Goal: Task Accomplishment & Management: Manage account settings

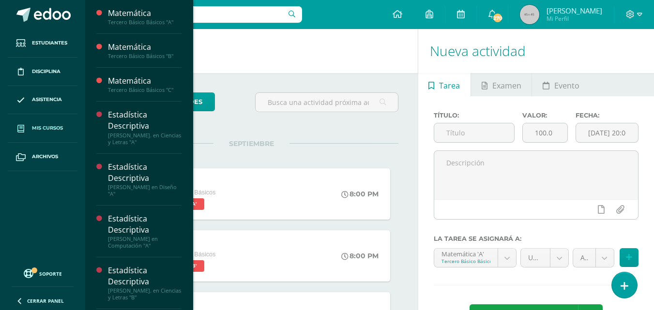
click at [57, 124] on link "Mis cursos" at bounding box center [43, 128] width 70 height 29
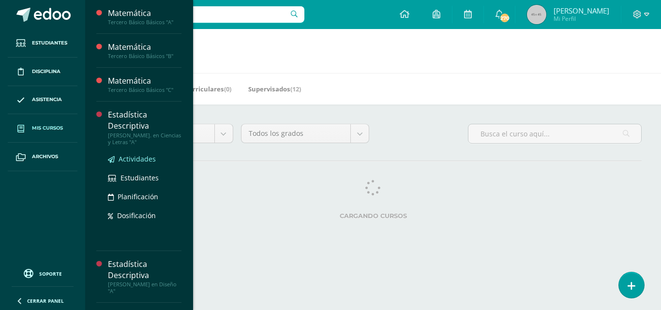
click at [138, 158] on span "Actividades" at bounding box center [137, 158] width 37 height 9
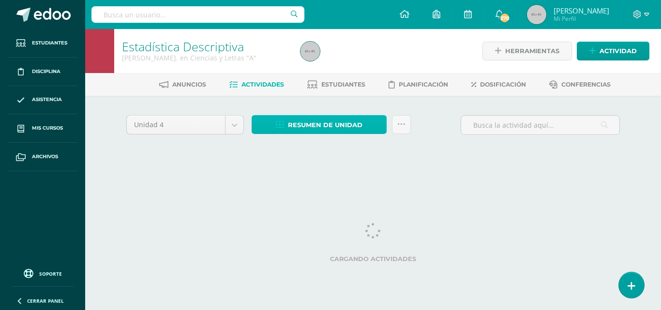
click at [358, 131] on span "Resumen de unidad" at bounding box center [325, 125] width 75 height 18
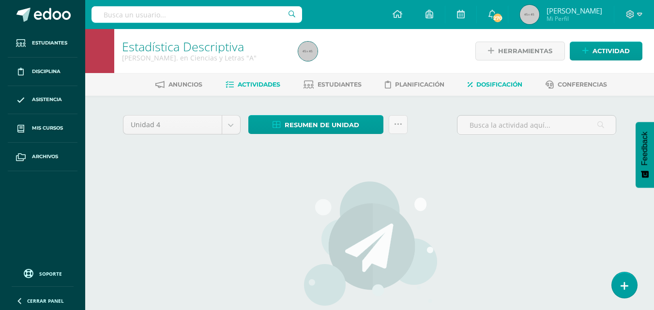
click at [506, 88] on span "Dosificación" at bounding box center [499, 84] width 46 height 7
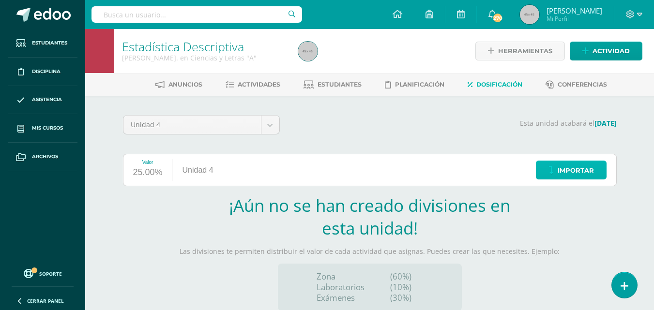
click at [567, 172] on span "Importar" at bounding box center [576, 171] width 36 height 18
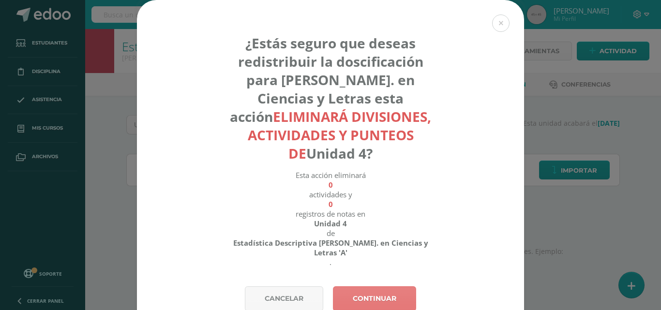
click at [393, 287] on link "Continuar" at bounding box center [374, 299] width 83 height 25
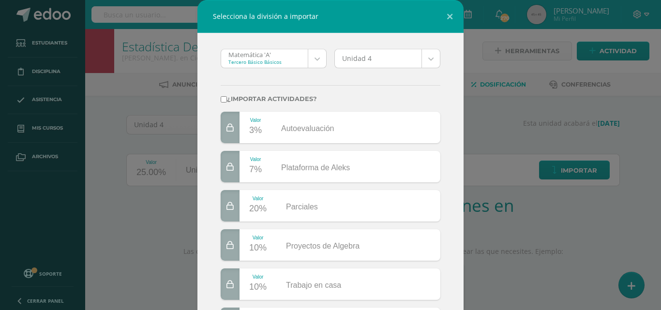
click at [221, 99] on input "¿Importar actividades?" at bounding box center [224, 99] width 6 height 6
checkbox input "true"
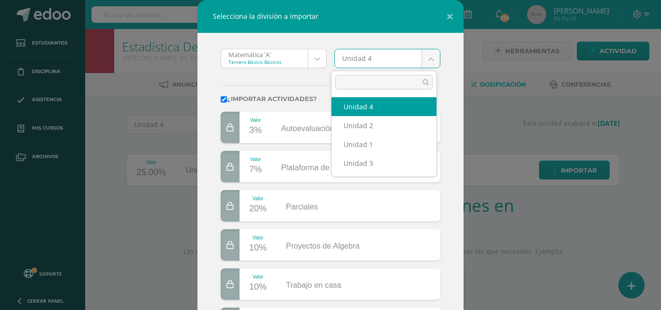
click at [430, 60] on body "Selecciona la división a importar Matemática 'A' Tercero Básico Básicos Matemát…" at bounding box center [330, 205] width 661 height 410
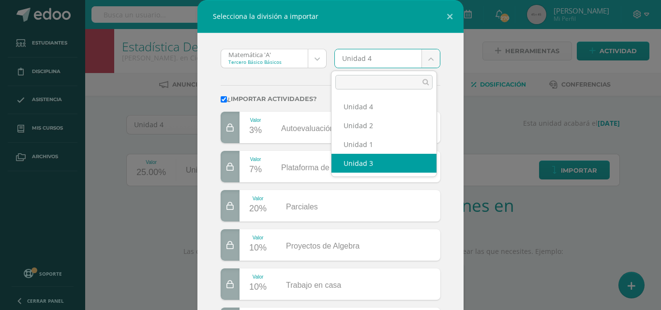
select select "175813"
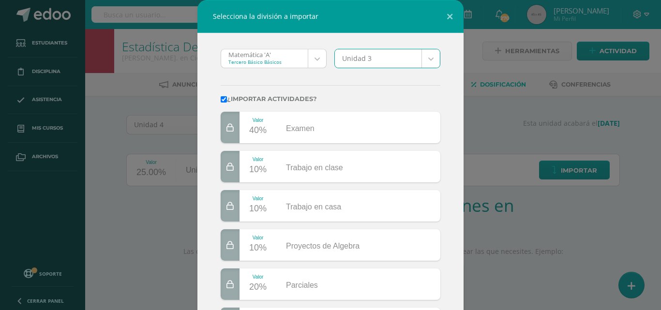
click at [316, 63] on body "Selecciona la división a importar Matemática 'A' Tercero Básico Básicos Matemát…" at bounding box center [330, 205] width 661 height 410
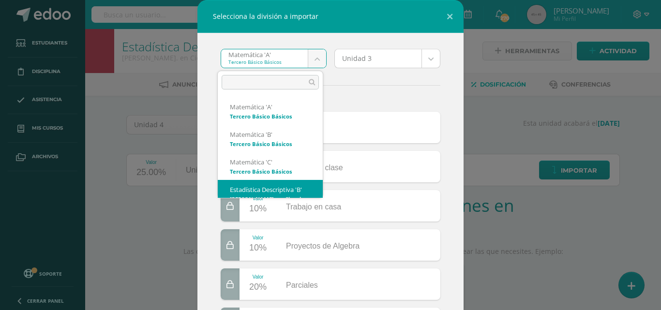
scroll to position [23, 0]
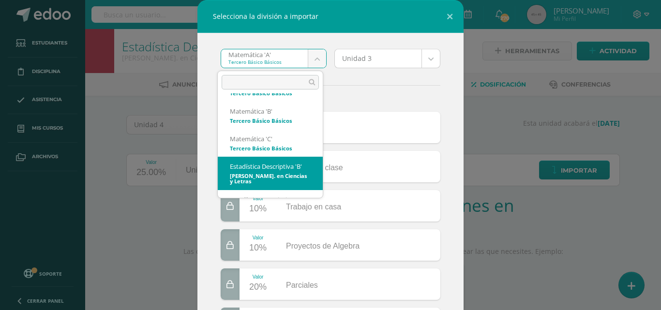
select select "2746"
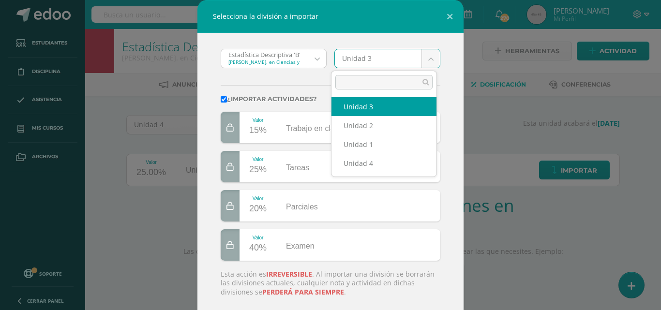
click at [430, 58] on body "Selecciona la división a importar Estadística Descriptiva 'B' Quinto Bach. en C…" at bounding box center [330, 205] width 661 height 410
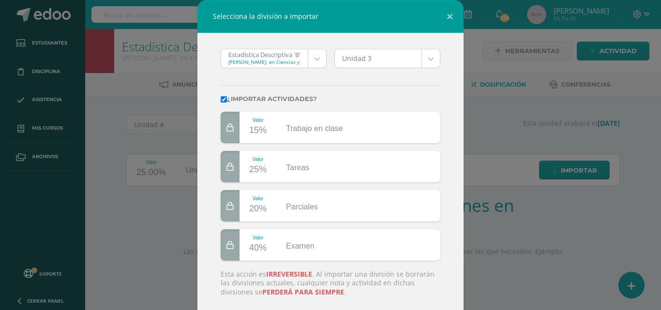
click at [313, 81] on body "Selecciona la división a importar Estadística Descriptiva 'B' Quinto Bach. en C…" at bounding box center [330, 205] width 661 height 410
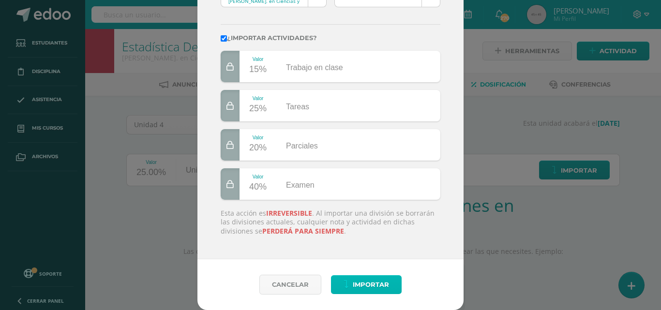
click at [380, 282] on span "Importar" at bounding box center [371, 285] width 36 height 18
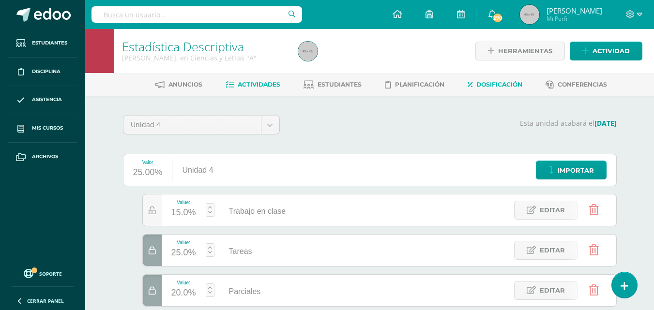
click at [253, 84] on span "Actividades" at bounding box center [259, 84] width 43 height 7
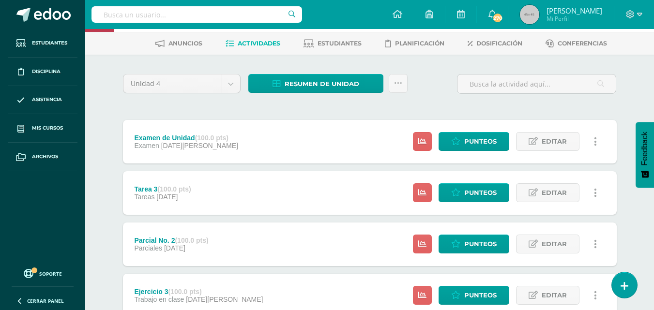
scroll to position [31, 0]
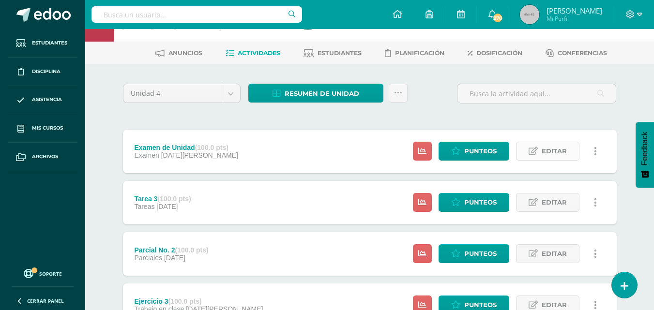
click at [561, 153] on span "Editar" at bounding box center [554, 151] width 25 height 18
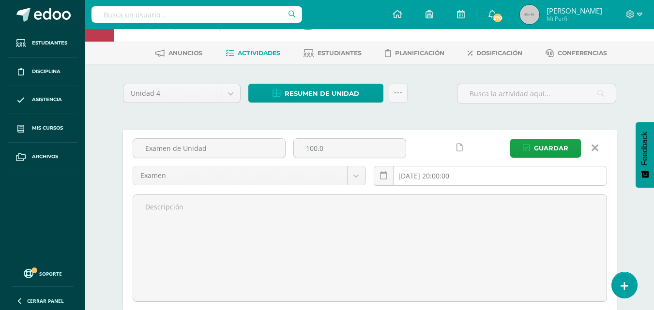
click at [411, 176] on input "2025-08-07 20:00:00" at bounding box center [490, 175] width 232 height 19
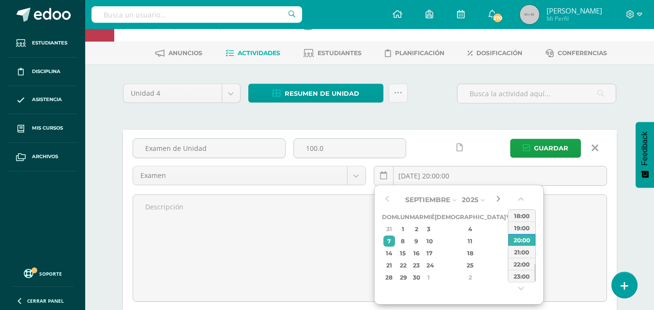
click at [500, 198] on button "button" at bounding box center [498, 200] width 10 height 15
click at [456, 228] on div "2" at bounding box center [469, 229] width 57 height 11
type input "2025-10-02 20:00"
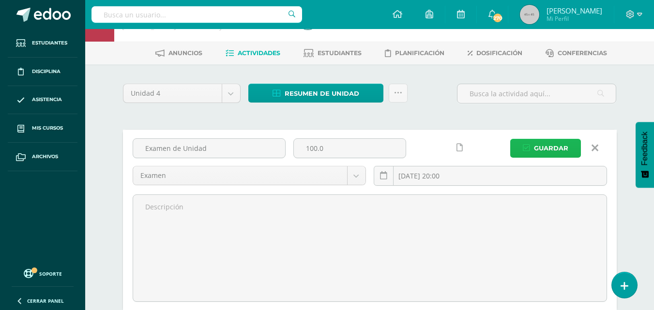
click at [544, 151] on span "Guardar" at bounding box center [551, 148] width 34 height 18
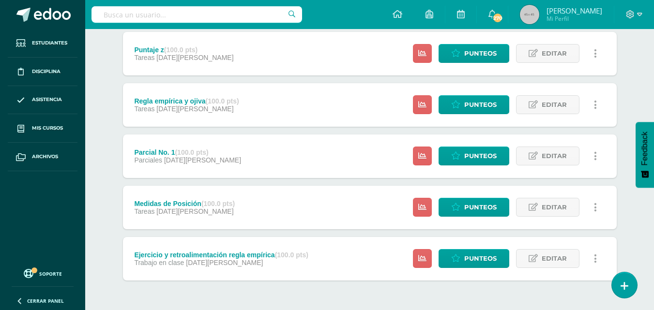
scroll to position [417, 0]
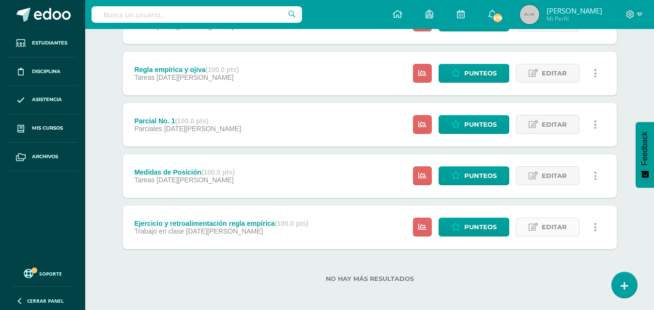
click at [546, 234] on span "Editar" at bounding box center [554, 227] width 25 height 18
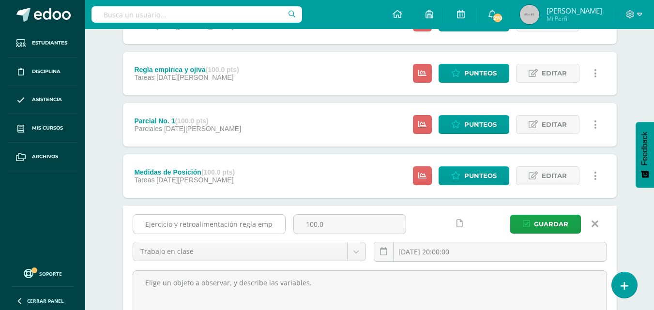
click at [276, 226] on input "Ejercicio y retroalimentación regla empírica" at bounding box center [209, 224] width 152 height 19
type input "Ejercicio No. 1. Distribución normal"
click at [417, 253] on input "2025-05-26 20:00:00" at bounding box center [490, 251] width 232 height 19
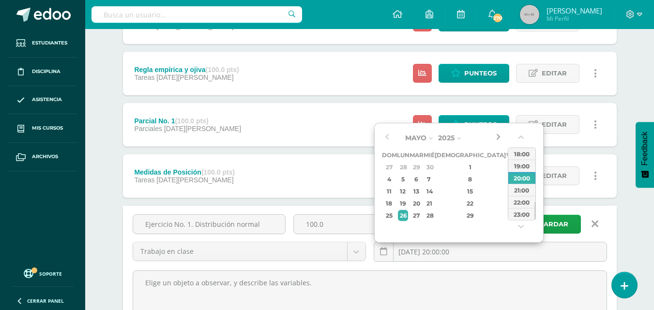
click at [499, 139] on button "button" at bounding box center [498, 138] width 10 height 15
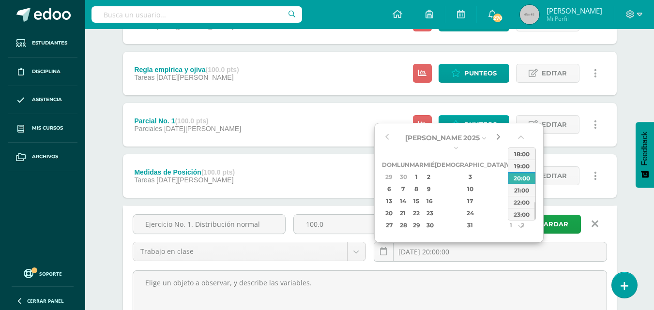
click at [499, 139] on button "button" at bounding box center [498, 138] width 10 height 15
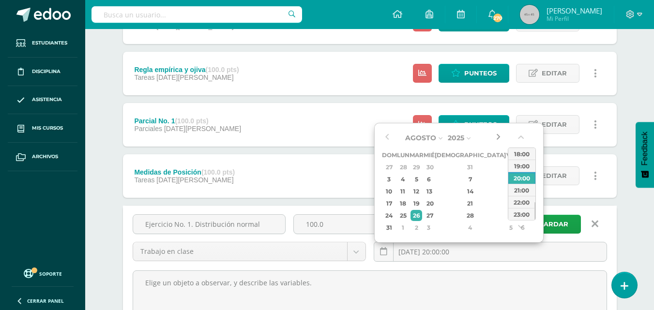
click at [499, 139] on button "button" at bounding box center [498, 138] width 10 height 15
click at [422, 195] on div "12" at bounding box center [415, 191] width 11 height 11
type input "2025-08-12 20:00"
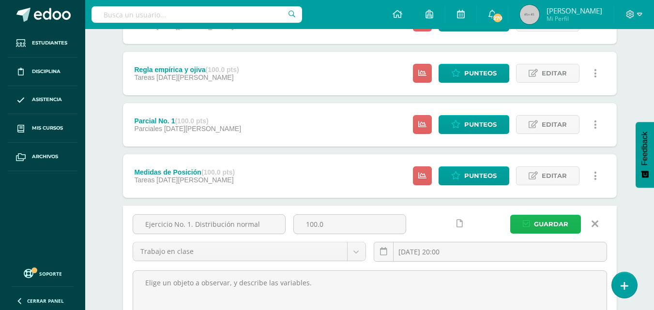
click at [559, 228] on span "Guardar" at bounding box center [551, 224] width 34 height 18
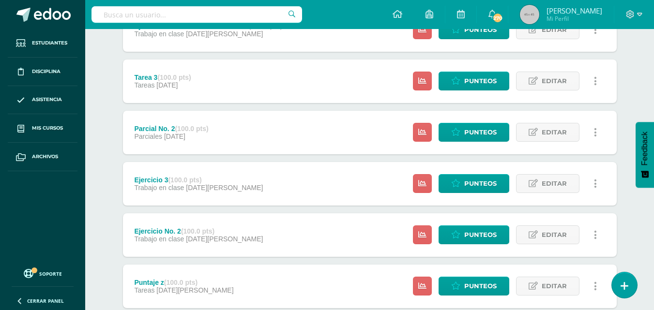
scroll to position [185, 0]
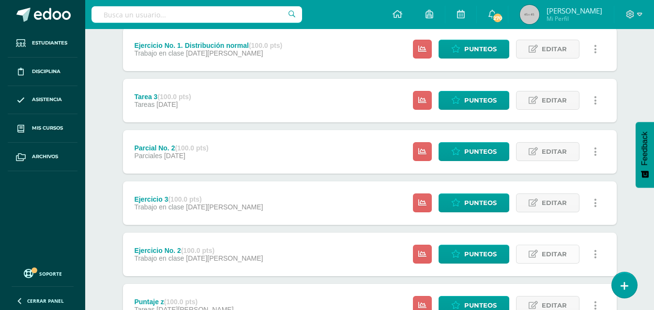
click at [551, 257] on span "Editar" at bounding box center [554, 254] width 25 height 18
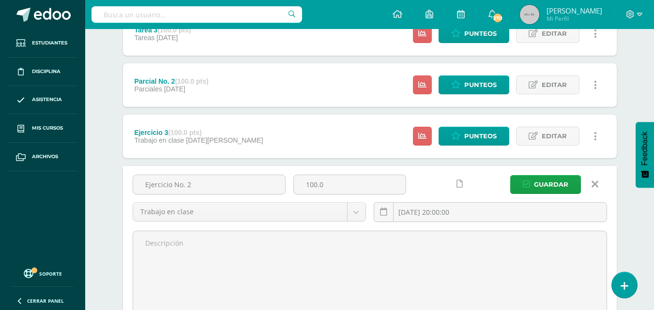
scroll to position [262, 0]
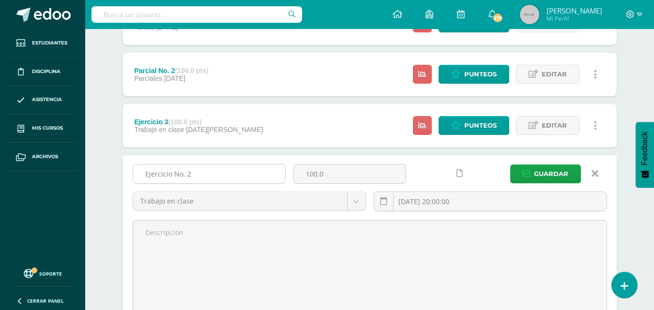
click at [214, 175] on input "Ejercicio No. 2" at bounding box center [209, 174] width 152 height 19
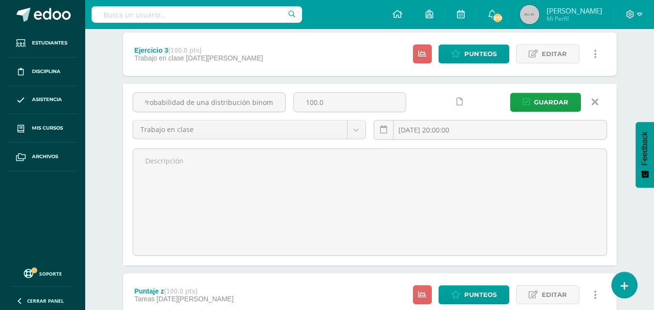
scroll to position [332, 0]
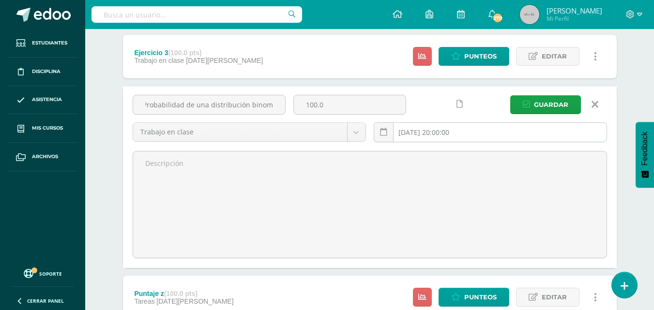
type input "Ejercicio No. 2. Probabilidad de una distribución binomial"
click at [411, 133] on input "2025-07-07 20:00:00" at bounding box center [490, 132] width 232 height 19
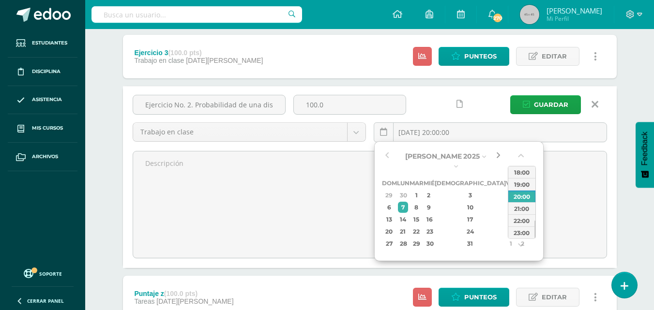
click at [498, 154] on button "button" at bounding box center [498, 156] width 10 height 15
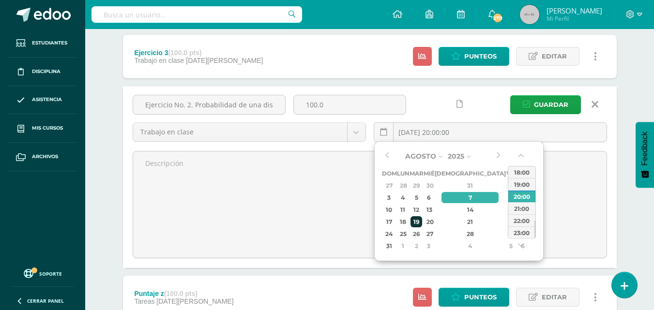
click at [420, 218] on div "19" at bounding box center [415, 221] width 11 height 11
type input "2025-08-19 20:00"
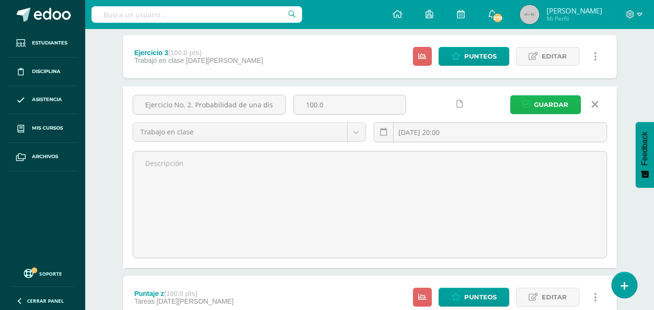
click at [559, 106] on span "Guardar" at bounding box center [551, 105] width 34 height 18
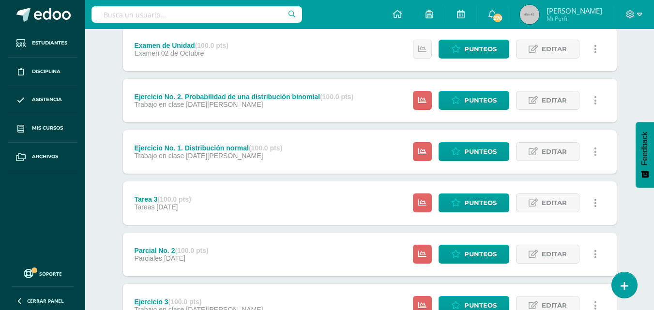
scroll to position [417, 0]
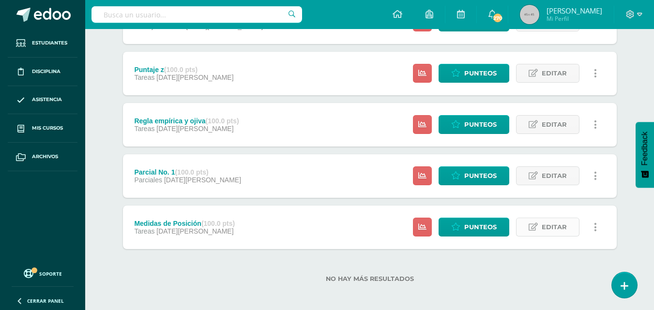
click at [553, 228] on span "Editar" at bounding box center [554, 227] width 25 height 18
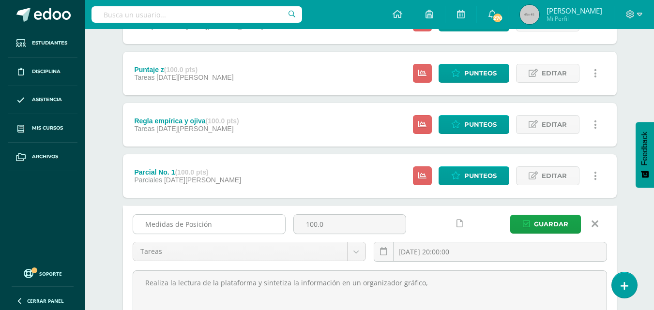
click at [222, 229] on input "Medidas de Posición" at bounding box center [209, 224] width 152 height 19
type input "M"
type input "Probabilidad binomial"
click at [432, 254] on input "[DATE] 20:00:00" at bounding box center [490, 251] width 232 height 19
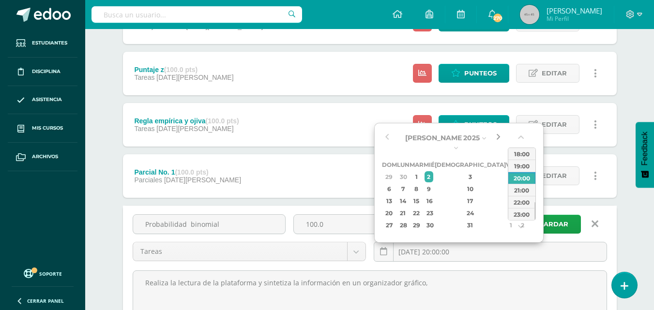
click at [498, 135] on button "button" at bounding box center [498, 138] width 10 height 15
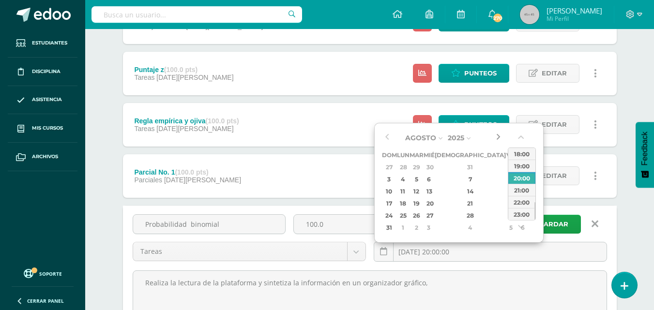
click at [498, 135] on button "button" at bounding box center [498, 138] width 10 height 15
click at [497, 138] on button "button" at bounding box center [498, 138] width 10 height 15
click at [422, 170] on div "2" at bounding box center [415, 167] width 11 height 11
type input "[DATE] 20:00"
click at [565, 224] on span "Guardar" at bounding box center [551, 224] width 34 height 18
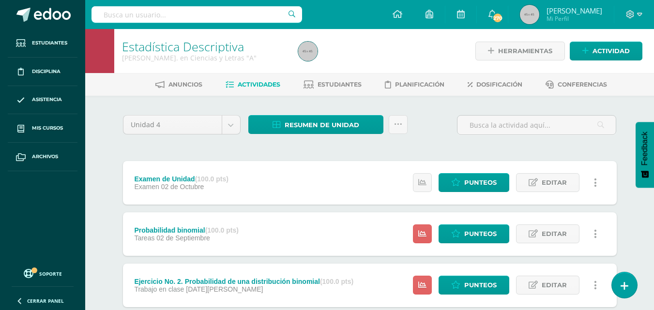
scroll to position [417, 0]
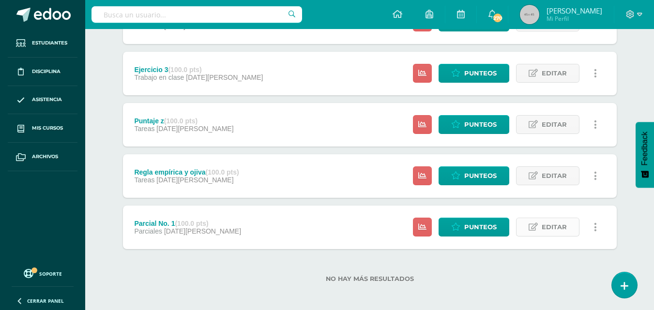
click at [558, 229] on span "Editar" at bounding box center [554, 227] width 25 height 18
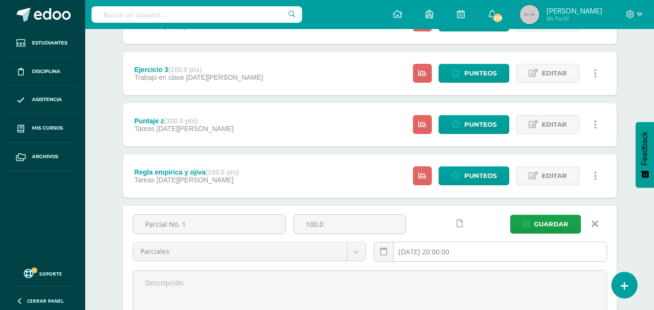
click at [409, 254] on input "[DATE] 20:00:00" at bounding box center [490, 251] width 232 height 19
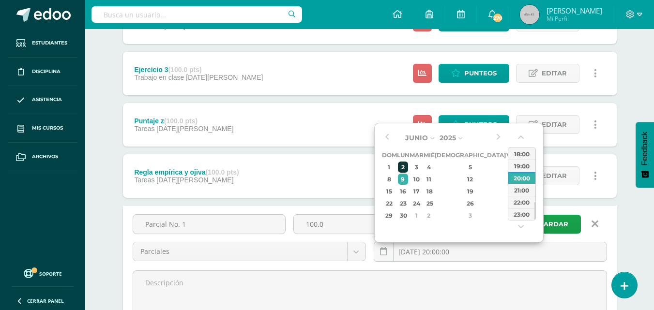
click at [402, 166] on div "2" at bounding box center [403, 167] width 10 height 11
click at [494, 136] on button "button" at bounding box center [498, 138] width 10 height 15
click at [407, 171] on div "1" at bounding box center [403, 167] width 10 height 11
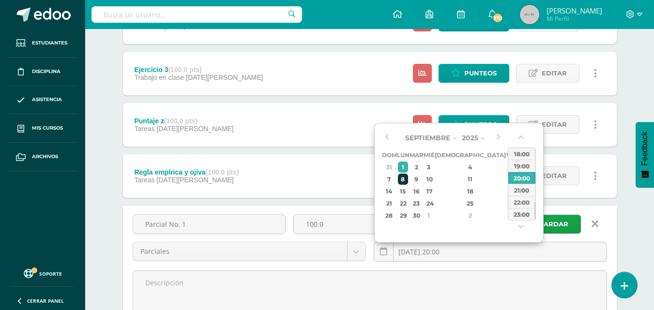
click at [408, 177] on div "8" at bounding box center [403, 179] width 10 height 11
click at [406, 170] on div "1" at bounding box center [403, 167] width 10 height 11
type input "[DATE] 20:00"
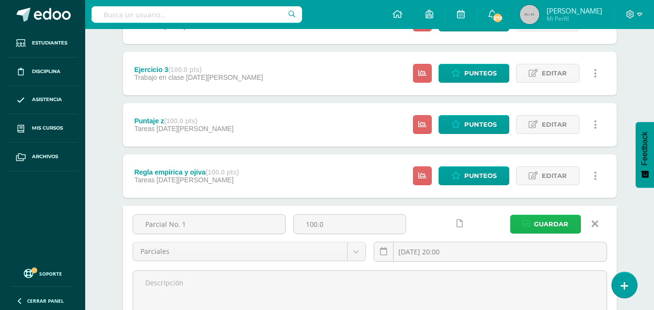
click at [554, 228] on span "Guardar" at bounding box center [551, 224] width 34 height 18
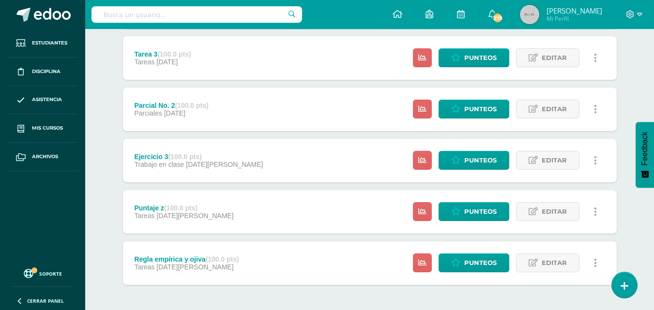
scroll to position [379, 0]
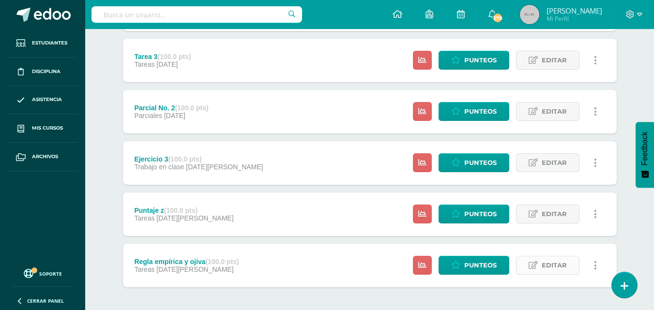
click at [547, 268] on span "Editar" at bounding box center [554, 266] width 25 height 18
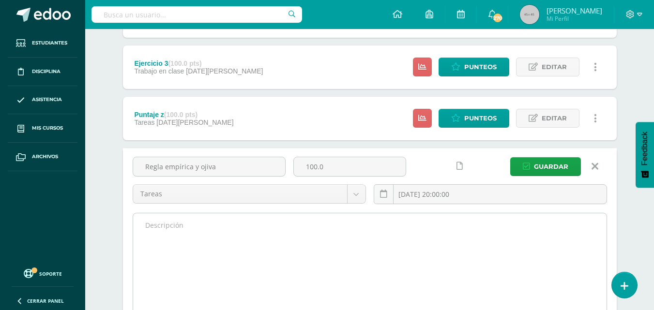
scroll to position [476, 0]
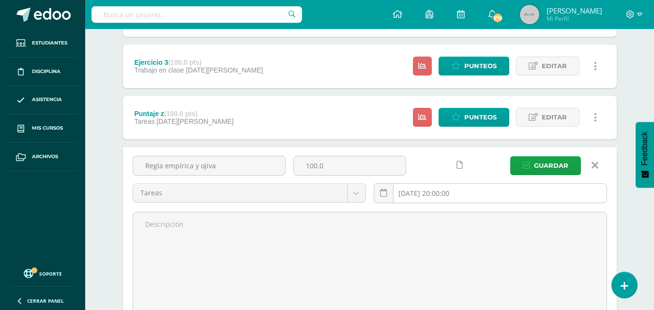
click at [416, 194] on input "2025-06-09 20:00:00" at bounding box center [490, 193] width 232 height 19
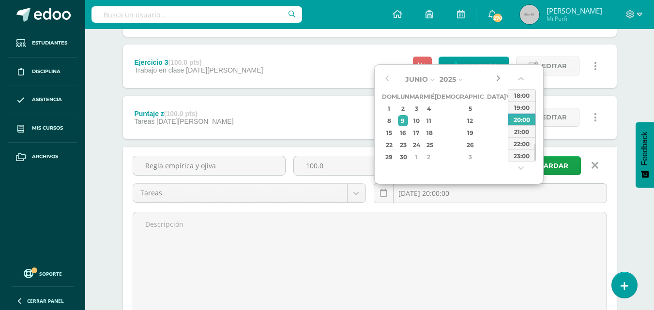
click at [497, 79] on button "button" at bounding box center [498, 79] width 10 height 15
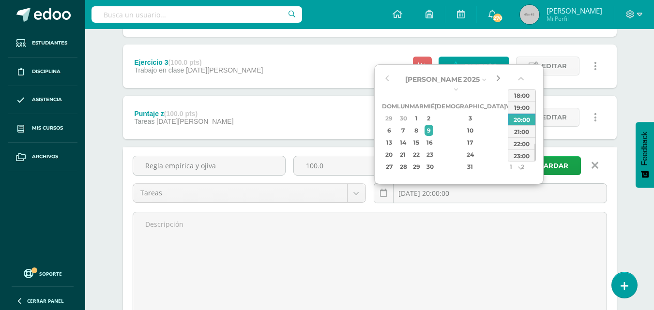
click at [497, 79] on button "button" at bounding box center [498, 79] width 10 height 15
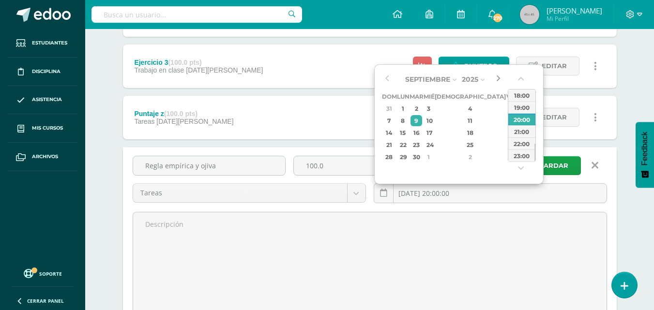
click at [497, 79] on button "button" at bounding box center [498, 79] width 10 height 15
click at [422, 133] on div "16" at bounding box center [415, 132] width 11 height 11
click at [507, 133] on div "19" at bounding box center [511, 132] width 9 height 11
type input "2025-09-19 20:00"
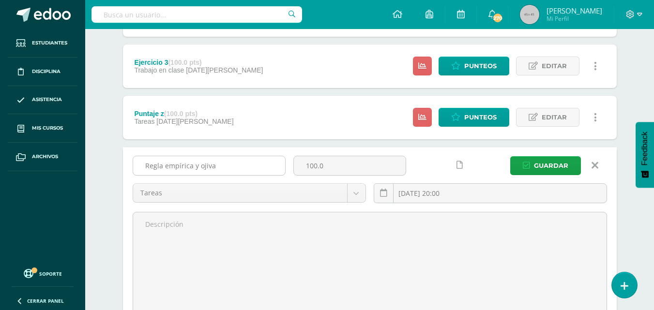
click at [219, 168] on input "Regla empírica y ojiva" at bounding box center [209, 165] width 152 height 19
type input "R"
type input "T"
type input "Muestra de población infinita"
click at [558, 162] on span "Guardar" at bounding box center [551, 166] width 34 height 18
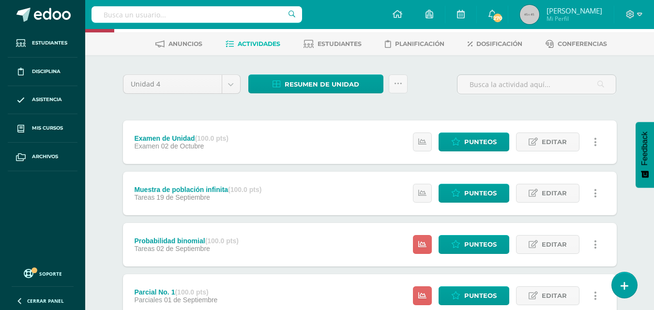
scroll to position [417, 0]
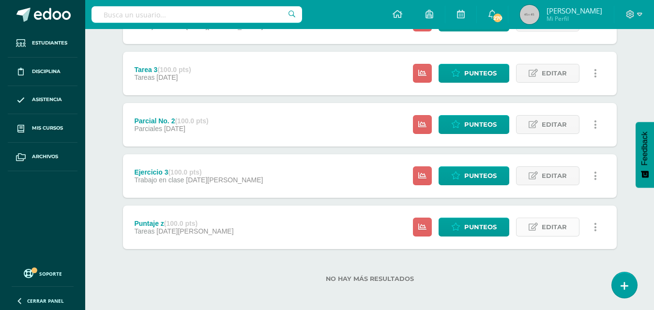
click at [554, 231] on span "Editar" at bounding box center [554, 227] width 25 height 18
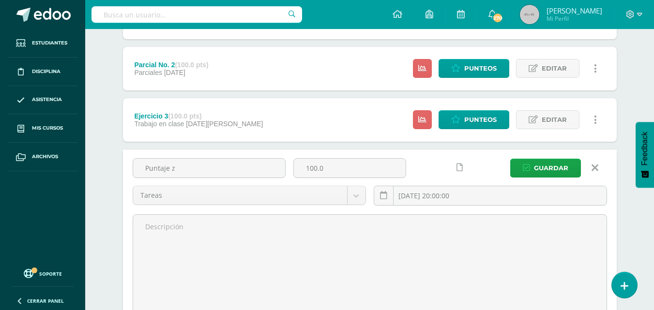
scroll to position [559, 0]
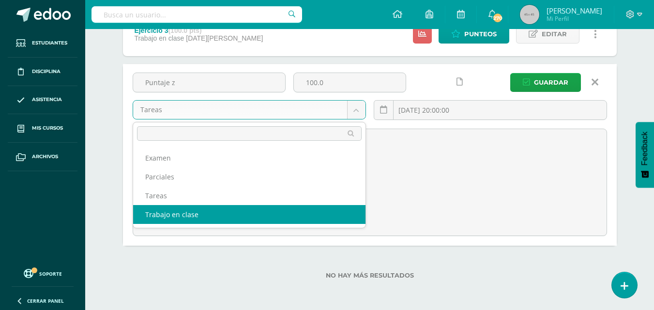
select select "210078"
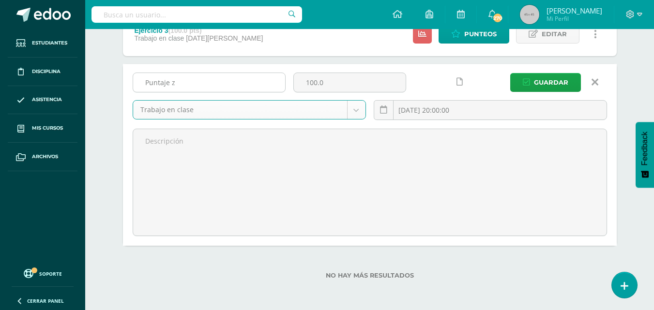
click at [215, 82] on input "Puntaje z" at bounding box center [209, 82] width 152 height 19
click at [215, 89] on input "Puntaje z" at bounding box center [209, 82] width 152 height 19
click at [183, 79] on input "Puntaje z" at bounding box center [209, 82] width 152 height 19
type input "P"
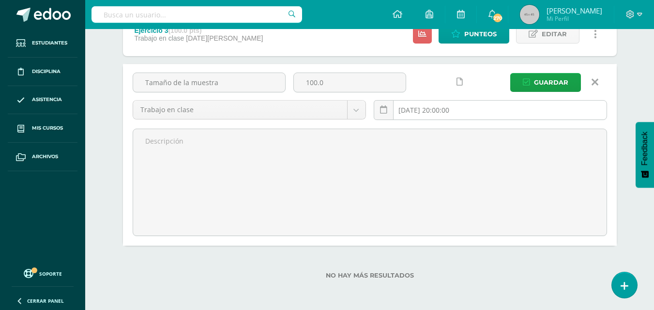
type input "Tamaño de la muestra"
click at [417, 107] on input "2025-06-16 20:00:00" at bounding box center [490, 110] width 232 height 19
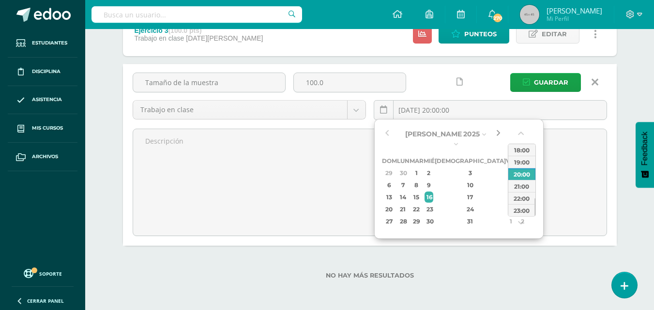
click at [494, 136] on button "button" at bounding box center [498, 134] width 10 height 15
click at [500, 136] on button "button" at bounding box center [498, 134] width 10 height 15
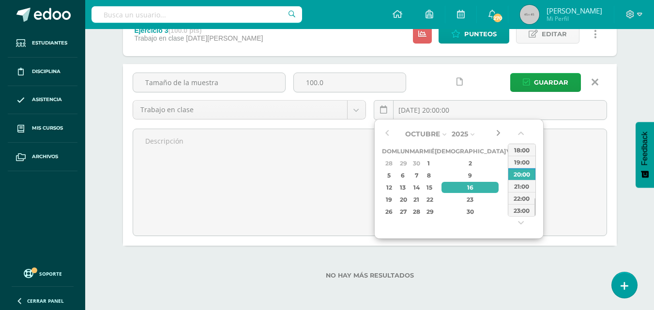
click at [500, 136] on button "button" at bounding box center [498, 134] width 10 height 15
click at [385, 133] on button "button" at bounding box center [387, 134] width 10 height 15
click at [422, 190] on div "16" at bounding box center [415, 187] width 11 height 11
type input "2025-09-16 20:00"
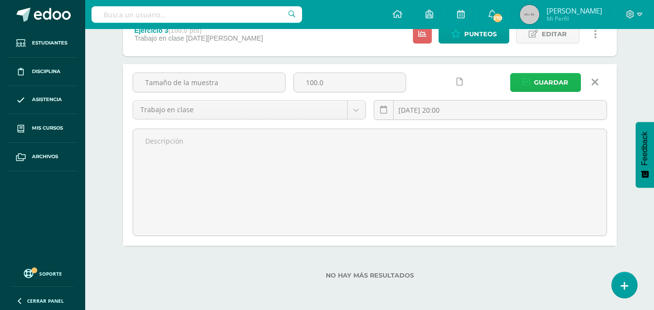
click at [552, 81] on span "Guardar" at bounding box center [551, 83] width 34 height 18
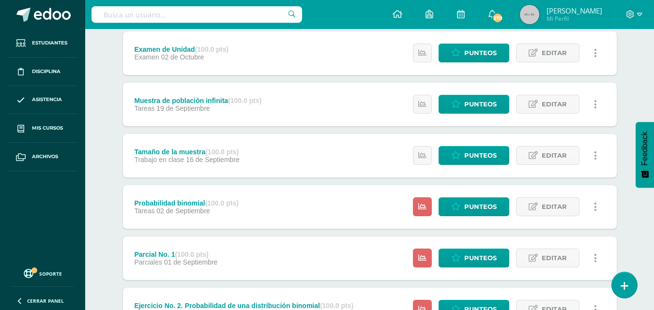
scroll to position [417, 0]
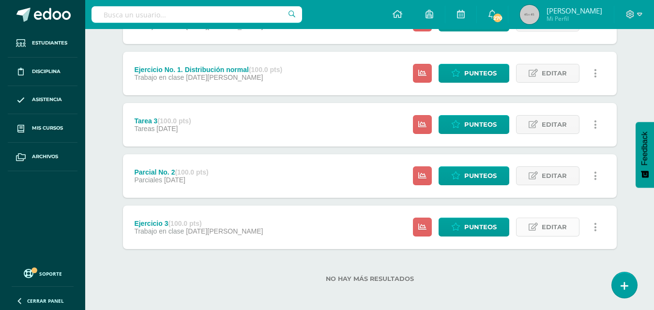
click at [548, 231] on span "Editar" at bounding box center [554, 227] width 25 height 18
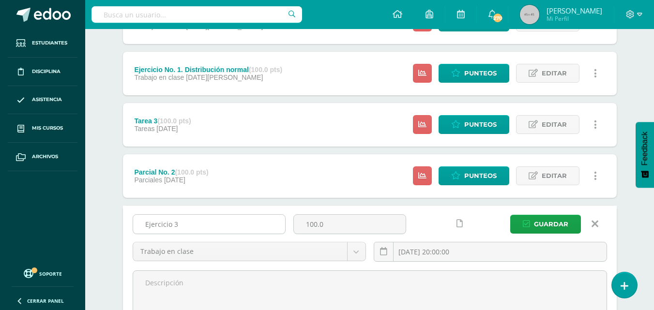
click at [197, 227] on input "Ejercicio 3" at bounding box center [209, 224] width 152 height 19
type input "E"
type input "Muestras"
click at [407, 250] on input "[DATE] 20:00:00" at bounding box center [490, 251] width 232 height 19
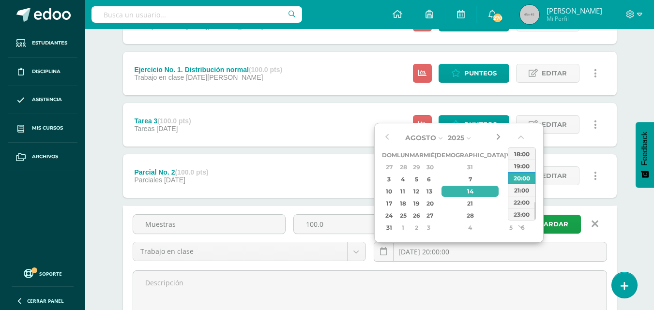
click at [497, 141] on button "button" at bounding box center [498, 138] width 10 height 15
click at [407, 202] on div "22" at bounding box center [403, 203] width 10 height 11
type input "[DATE] 20:00"
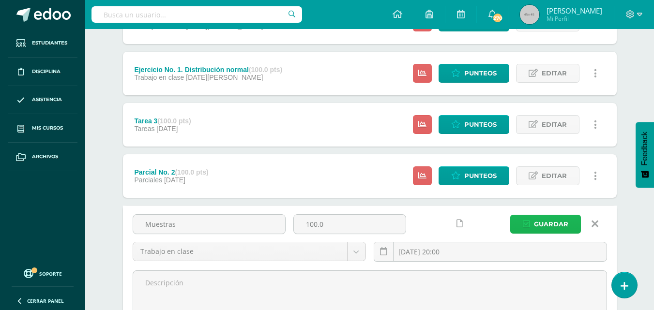
click at [549, 231] on span "Guardar" at bounding box center [551, 224] width 34 height 18
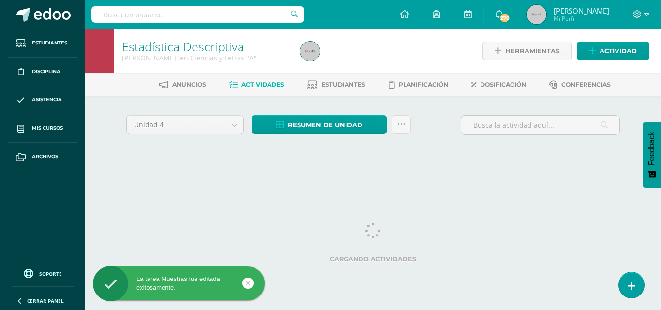
click at [266, 89] on link "Actividades" at bounding box center [256, 84] width 55 height 15
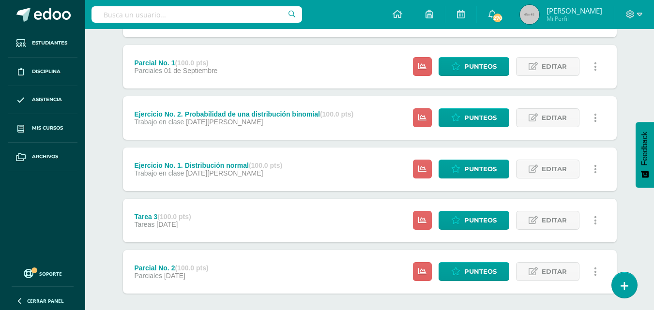
scroll to position [417, 0]
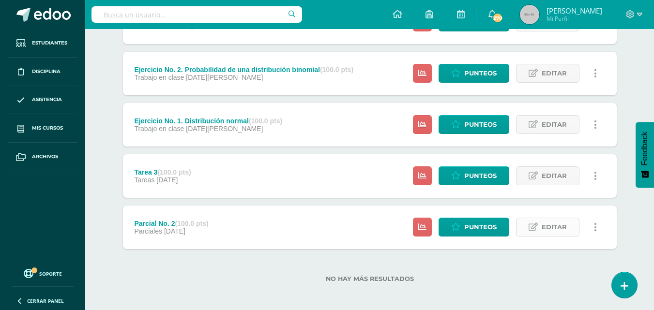
click at [545, 233] on span "Editar" at bounding box center [554, 227] width 25 height 18
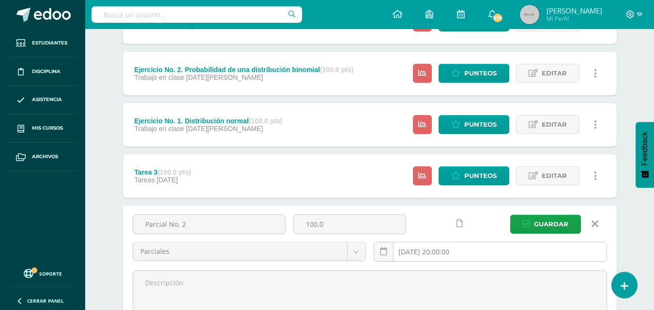
click at [415, 254] on input "[DATE] 20:00:00" at bounding box center [490, 251] width 232 height 19
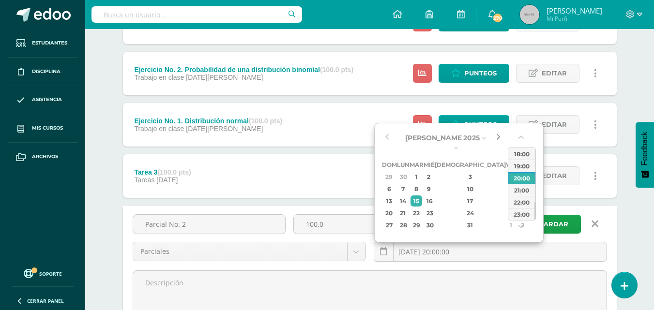
click at [498, 139] on button "button" at bounding box center [498, 138] width 10 height 15
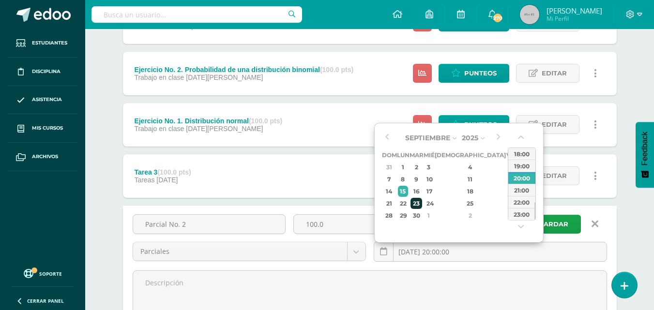
click at [422, 207] on div "23" at bounding box center [415, 203] width 11 height 11
type input "2025-09-23 20:00"
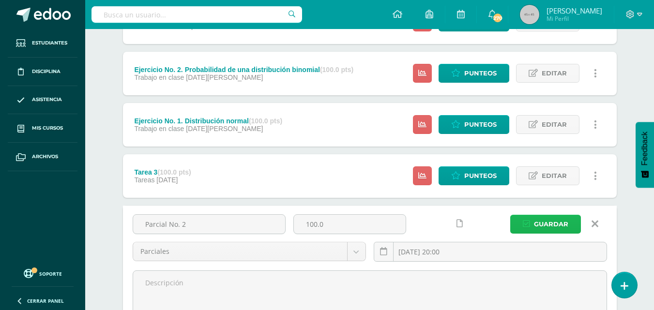
click at [554, 225] on span "Guardar" at bounding box center [551, 224] width 34 height 18
click at [545, 179] on span "Editar" at bounding box center [554, 176] width 25 height 18
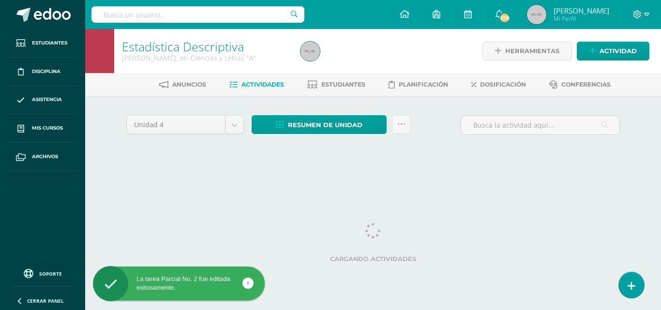
click at [268, 82] on span "Actividades" at bounding box center [263, 84] width 43 height 7
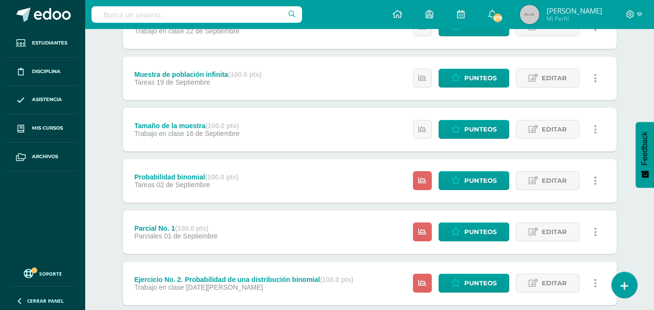
scroll to position [417, 0]
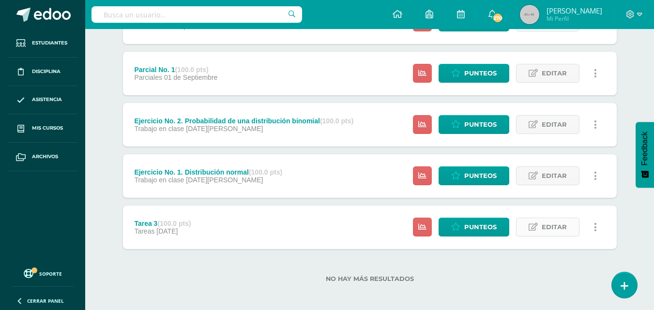
click at [556, 233] on span "Editar" at bounding box center [554, 227] width 25 height 18
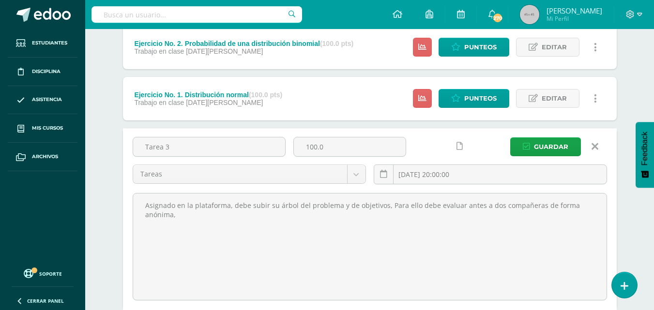
scroll to position [514, 0]
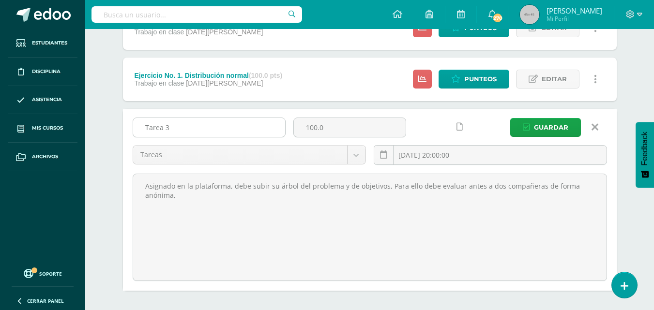
click at [201, 127] on input "Tarea 3" at bounding box center [209, 127] width 152 height 19
type input "T"
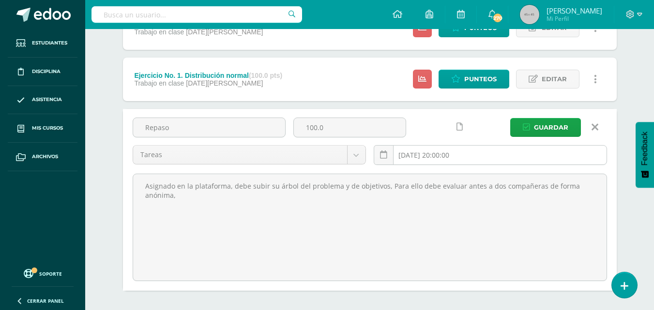
type input "Repaso"
click at [415, 153] on input "[DATE] 20:00:00" at bounding box center [490, 155] width 232 height 19
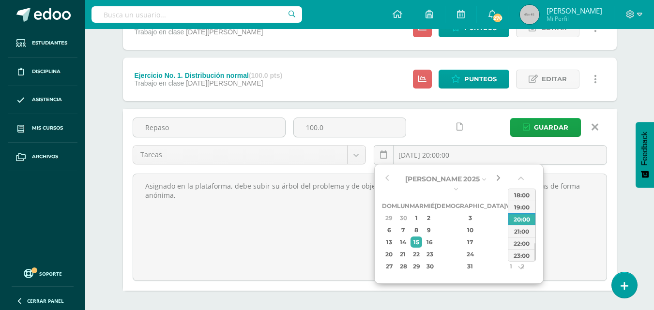
click at [498, 179] on button "button" at bounding box center [498, 179] width 10 height 15
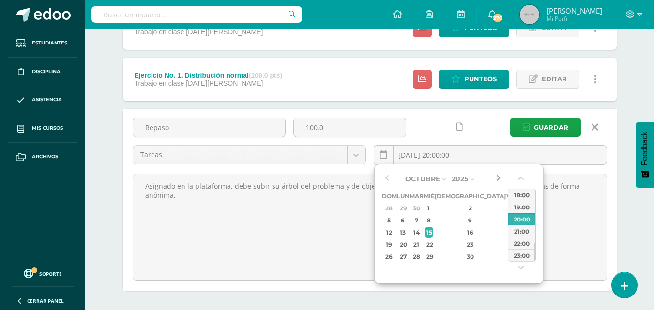
click at [498, 179] on button "button" at bounding box center [498, 179] width 10 height 15
click at [387, 176] on button "button" at bounding box center [387, 179] width 10 height 15
click at [408, 259] on div "29" at bounding box center [403, 256] width 10 height 11
type input "[DATE] 20:00"
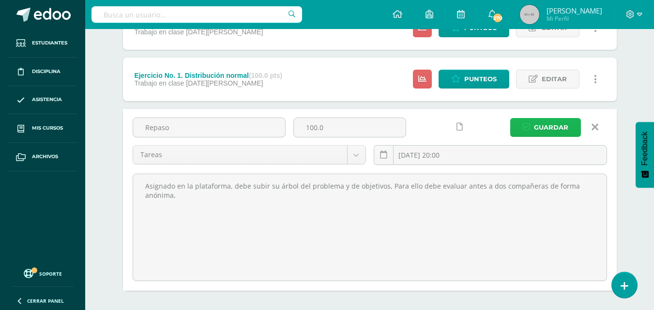
click at [558, 124] on span "Guardar" at bounding box center [551, 128] width 34 height 18
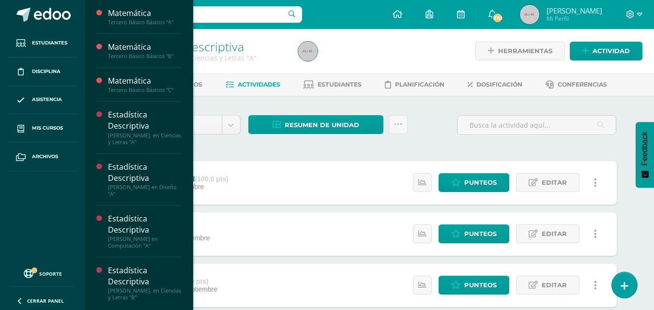
click at [137, 285] on div "Estadística Descriptiva" at bounding box center [145, 276] width 74 height 22
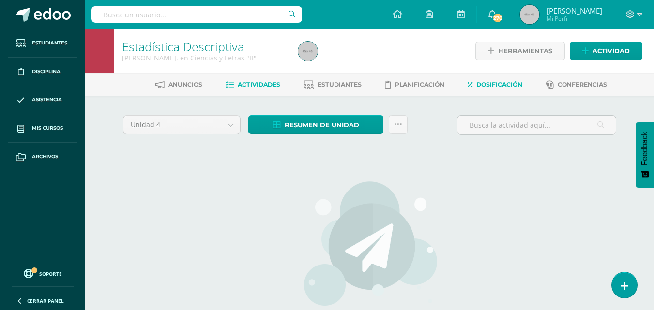
click at [508, 81] on span "Dosificación" at bounding box center [499, 84] width 46 height 7
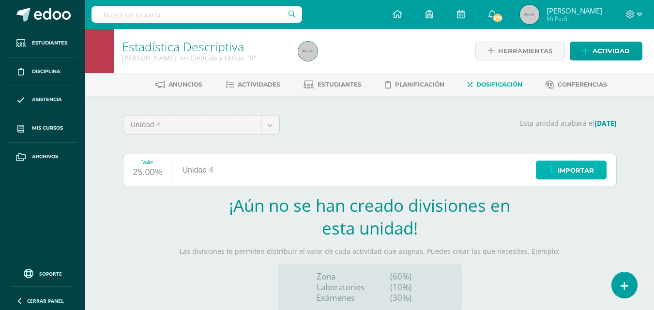
click at [578, 176] on span "Importar" at bounding box center [576, 171] width 36 height 18
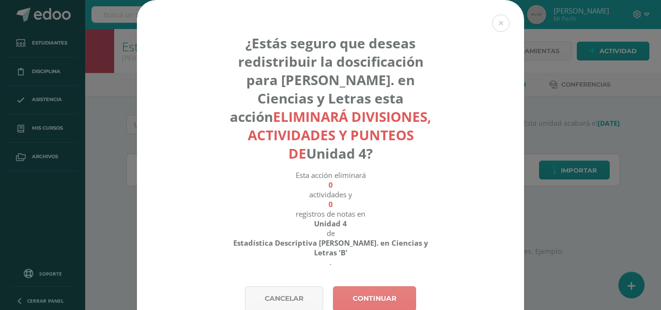
click at [373, 287] on link "Continuar" at bounding box center [374, 299] width 83 height 25
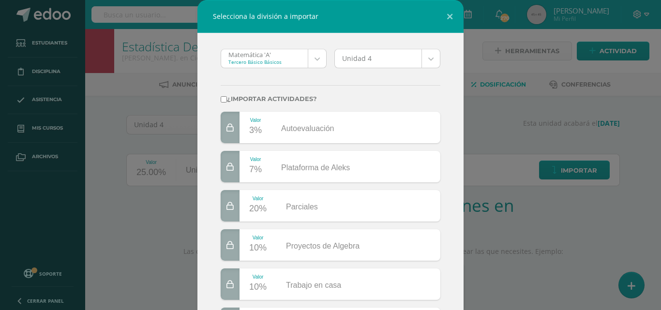
click at [315, 62] on body "Selecciona la división a importar Matemática 'A' Tercero Básico Básicos Matemát…" at bounding box center [330, 205] width 661 height 410
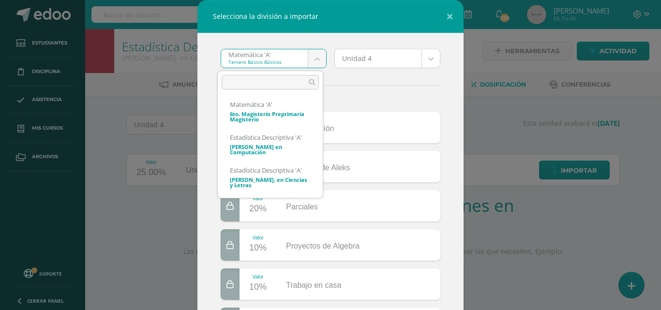
scroll to position [184, 0]
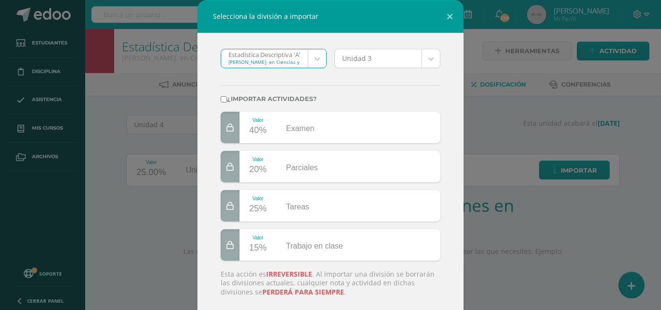
select select "2732"
click at [221, 99] on input "¿Importar actividades?" at bounding box center [224, 99] width 6 height 6
checkbox input "true"
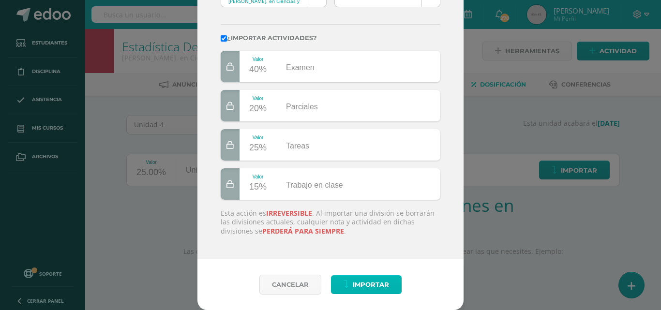
click at [359, 283] on span "Importar" at bounding box center [371, 285] width 36 height 18
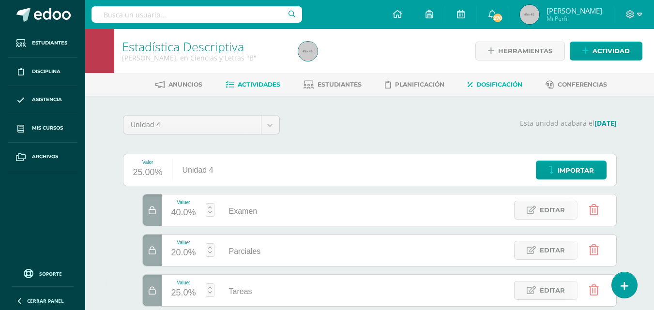
click at [268, 89] on link "Actividades" at bounding box center [253, 84] width 55 height 15
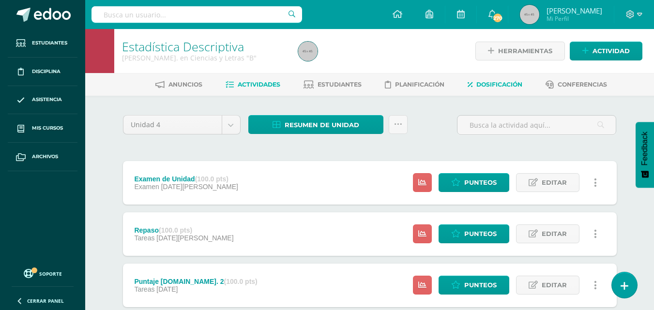
click at [485, 91] on link "Dosificación" at bounding box center [495, 84] width 55 height 15
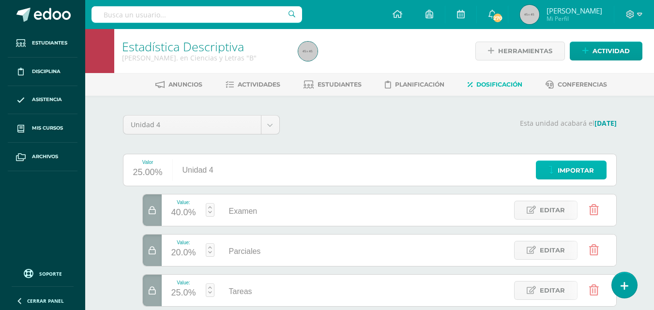
click at [568, 168] on span "Importar" at bounding box center [576, 171] width 36 height 18
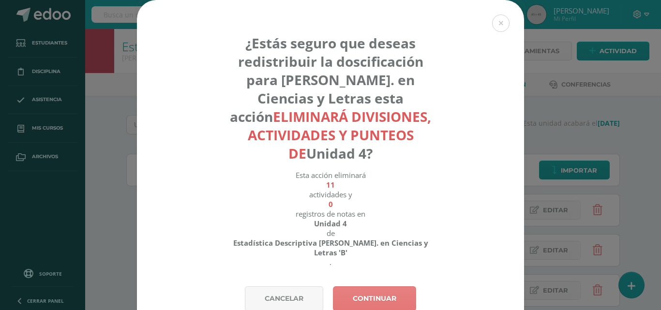
click at [360, 287] on link "Continuar" at bounding box center [374, 299] width 83 height 25
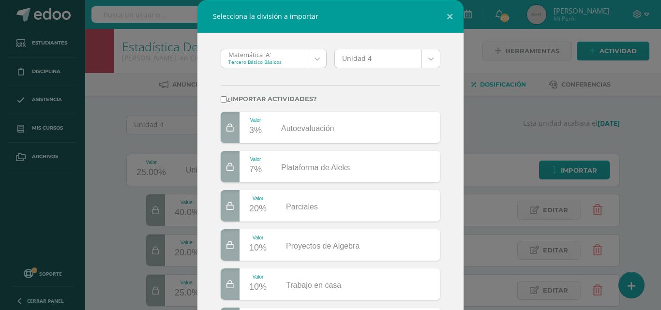
click at [314, 64] on body "Selecciona la división a importar Matemática 'A' Tercero Básico Básicos Matemát…" at bounding box center [330, 217] width 661 height 434
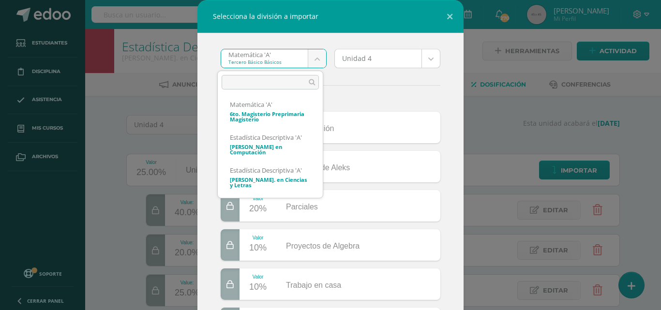
scroll to position [184, 0]
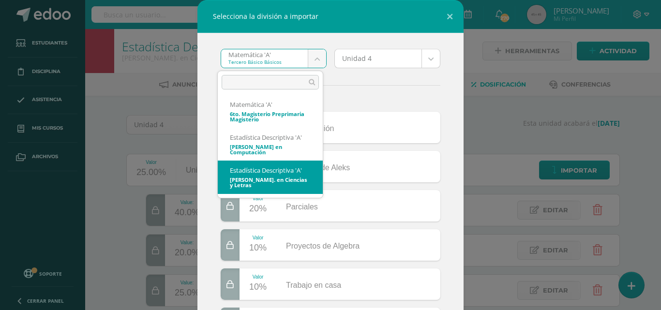
select select "2732"
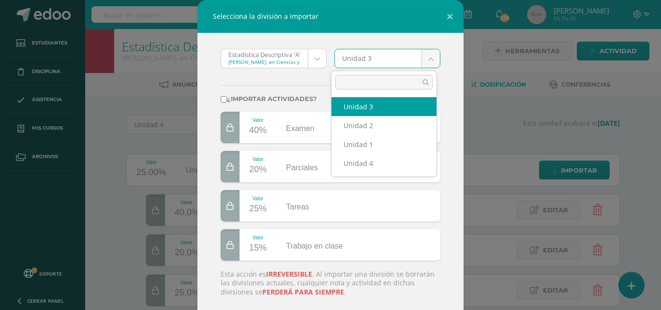
click at [423, 65] on body "Selecciona la división a importar Estadística Descriptiva 'A' Quinto Bach. en C…" at bounding box center [330, 217] width 661 height 434
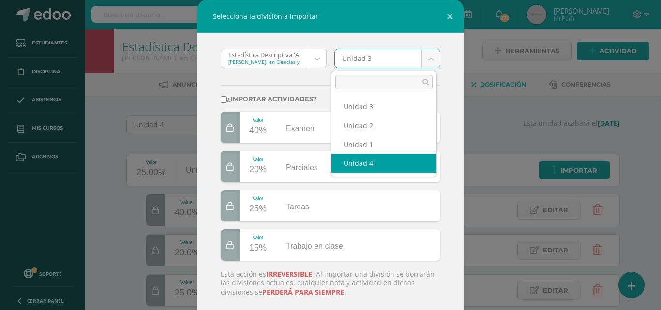
select select "173398"
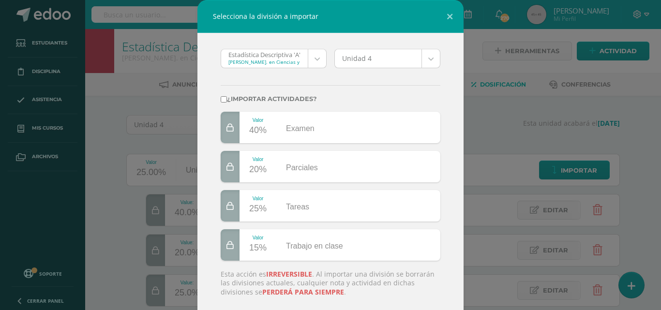
click at [221, 99] on input "¿Importar actividades?" at bounding box center [224, 99] width 6 height 6
checkbox input "true"
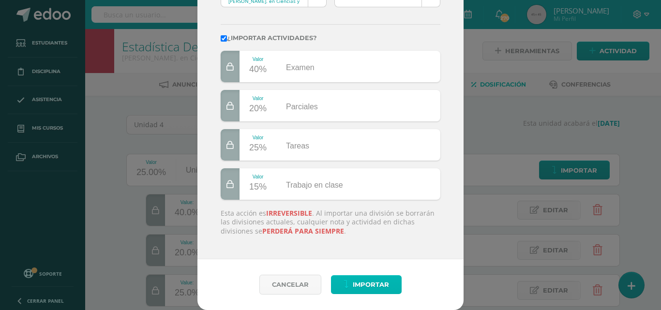
click at [368, 287] on span "Importar" at bounding box center [371, 285] width 36 height 18
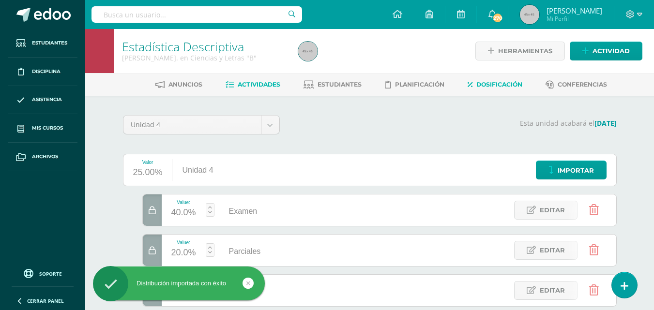
click at [251, 79] on link "Actividades" at bounding box center [253, 84] width 55 height 15
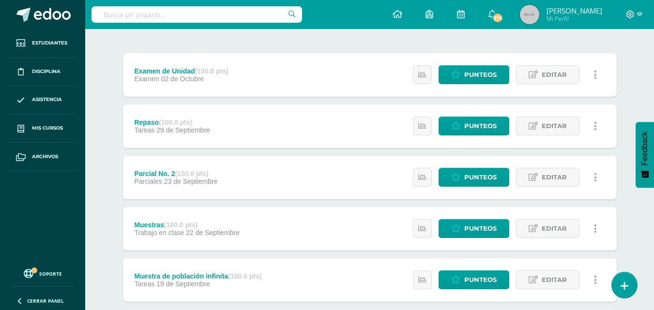
scroll to position [421, 0]
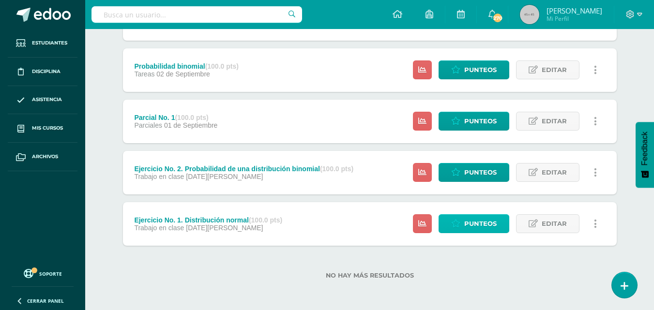
click at [481, 225] on span "Punteos" at bounding box center [480, 224] width 32 height 18
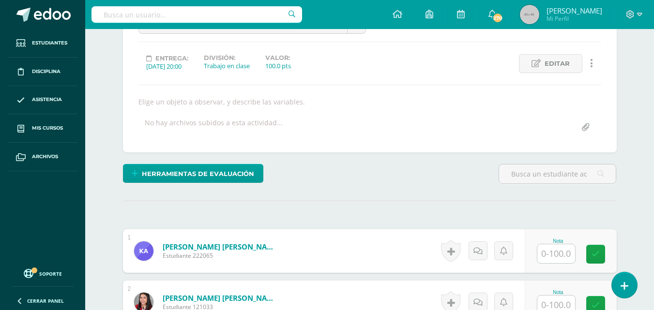
scroll to position [117, 0]
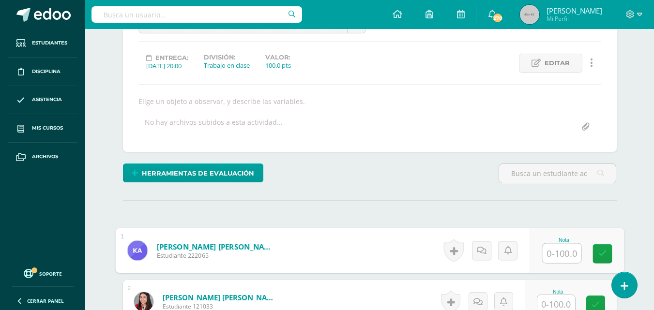
click at [559, 251] on input "text" at bounding box center [561, 253] width 39 height 19
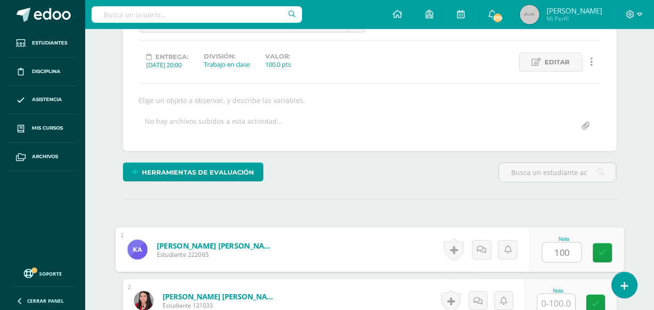
type input "100"
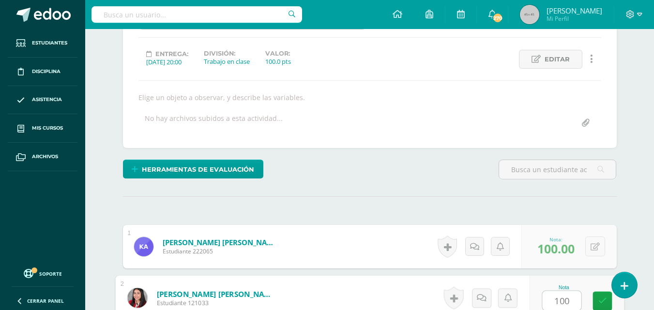
type input "100"
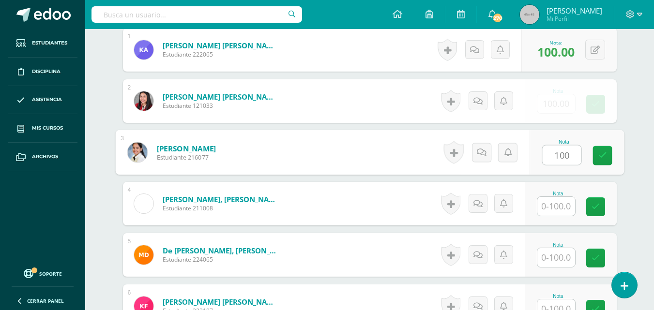
type input "100"
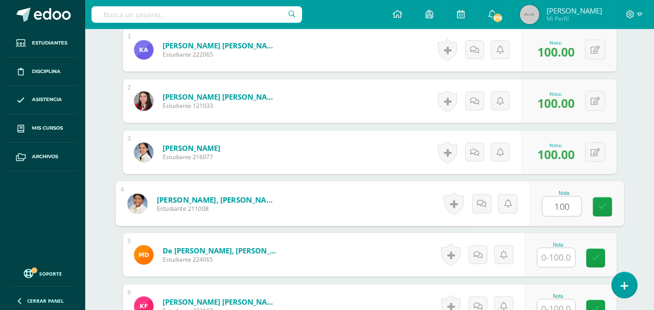
type input "100"
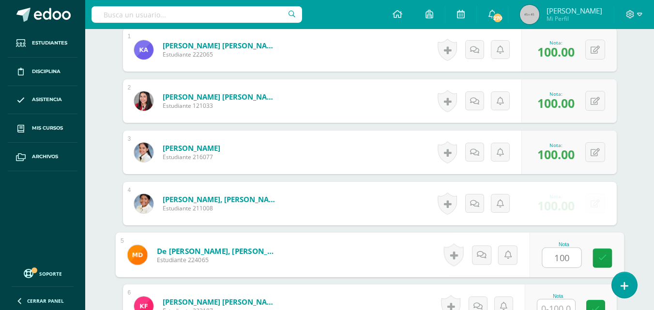
type input "100"
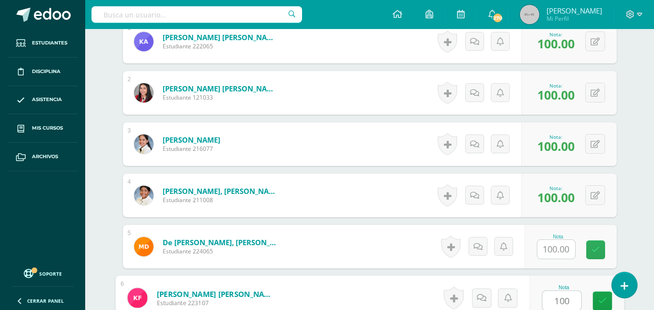
type input "100"
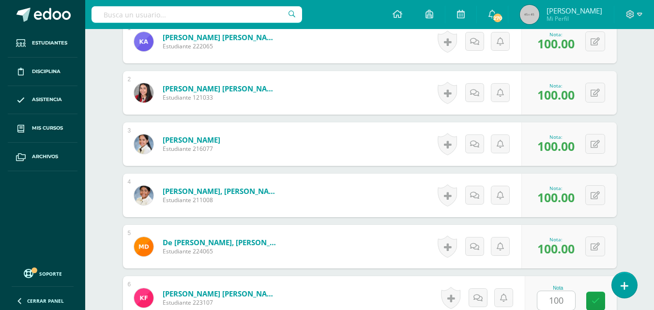
scroll to position [523, 0]
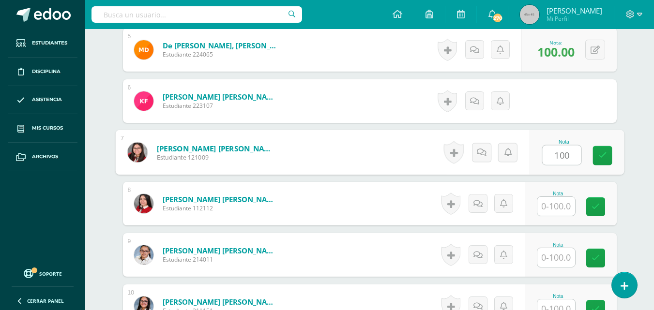
type input "100"
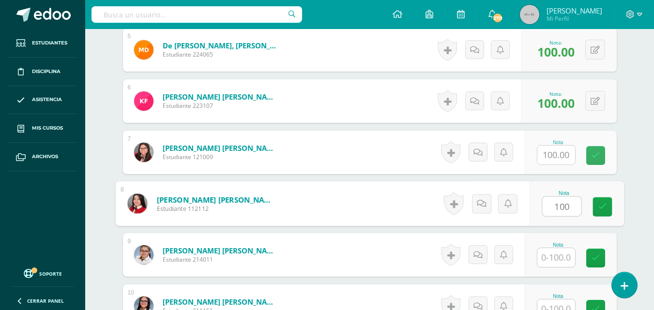
type input "100"
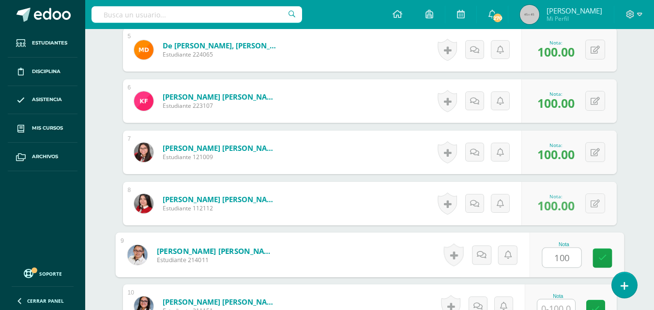
type input "100"
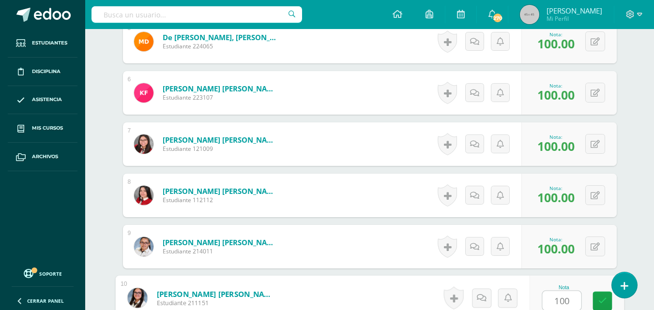
type input "100"
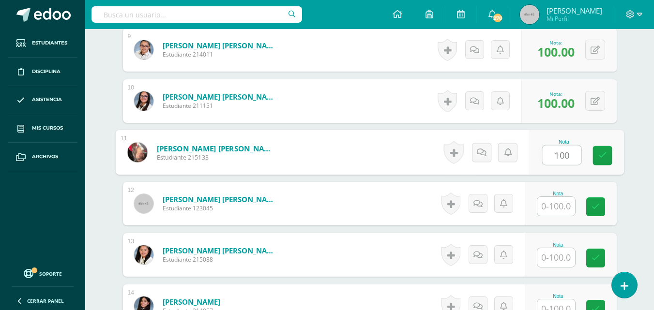
type input "100"
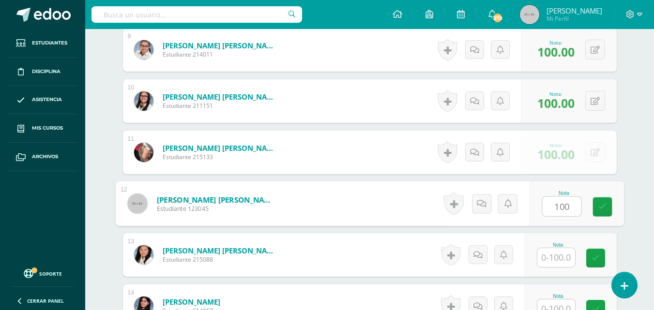
type input "100"
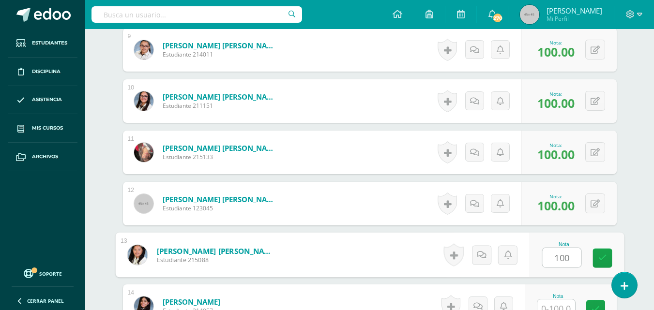
type input "100"
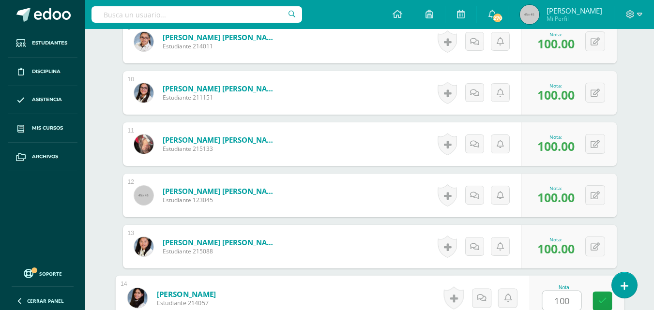
type input "100"
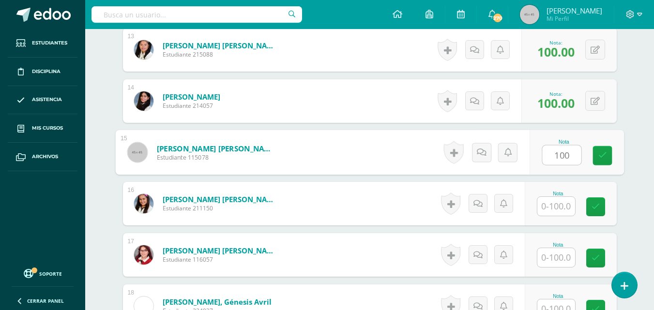
type input "100"
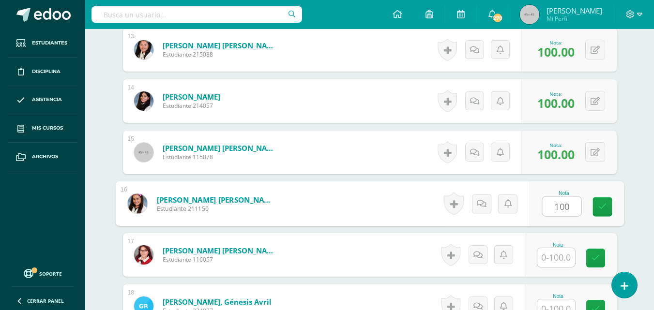
type input "100"
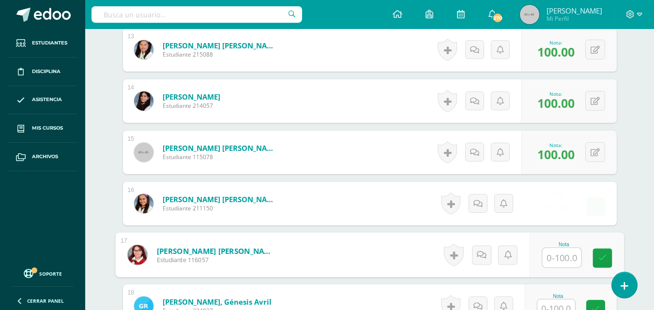
scroll to position [941, 0]
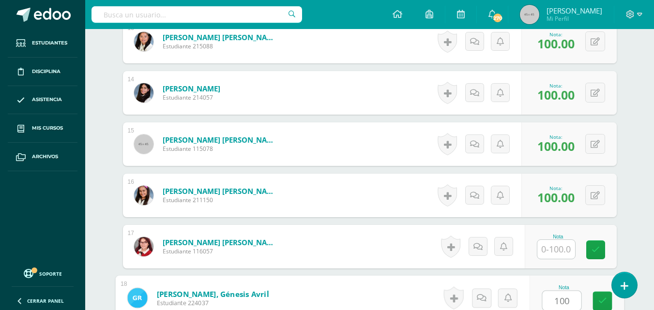
type input "100"
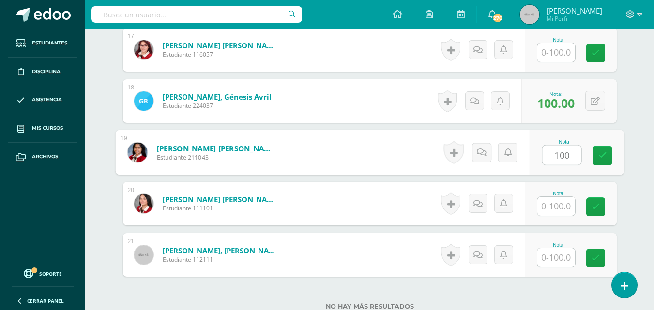
type input "100"
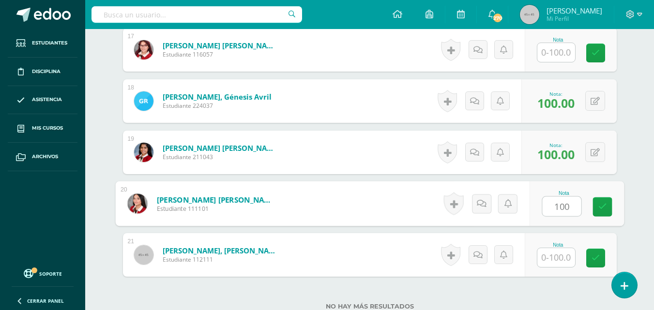
type input "100"
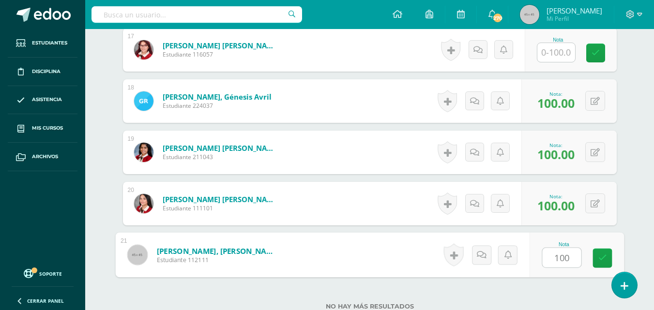
type input "100"
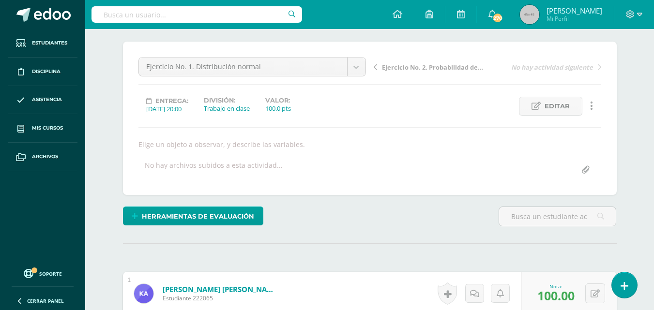
scroll to position [77, 0]
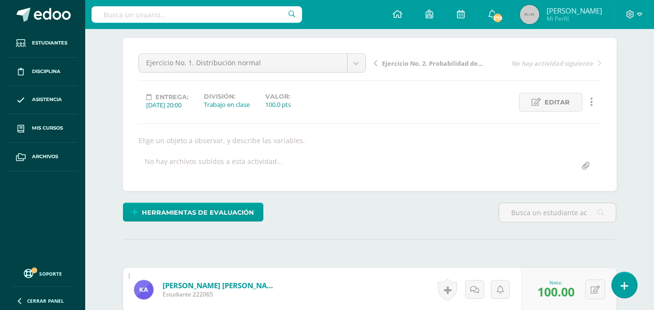
click at [392, 64] on span "Ejercicio No. 2. Probabilidad de una distribución binomial" at bounding box center [433, 63] width 103 height 9
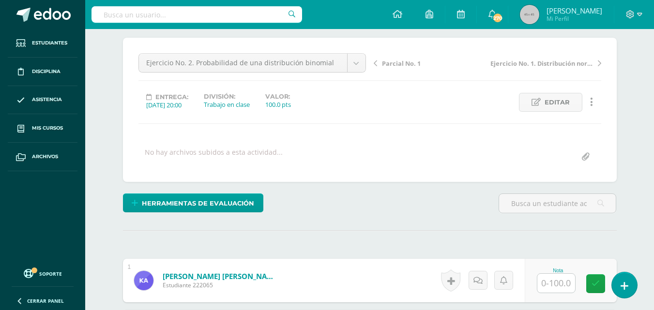
scroll to position [78, 0]
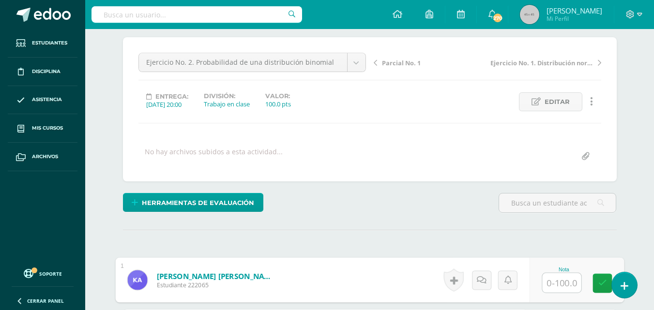
click at [564, 281] on input "text" at bounding box center [561, 282] width 39 height 19
type input "100"
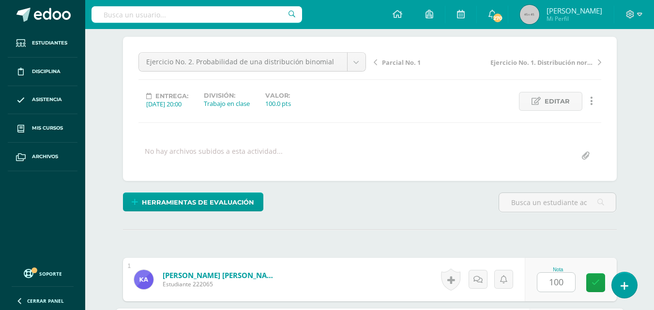
scroll to position [257, 0]
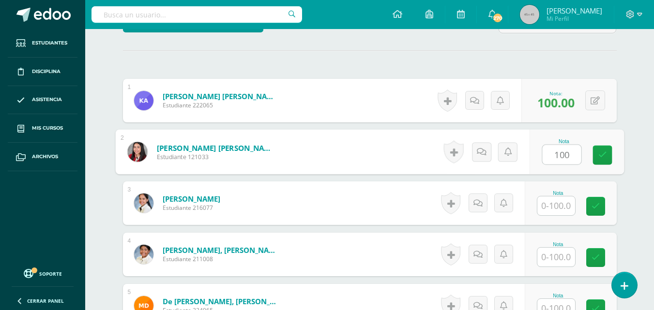
type input "100"
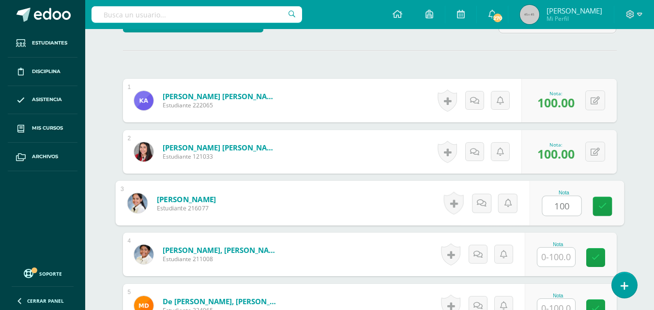
type input "100"
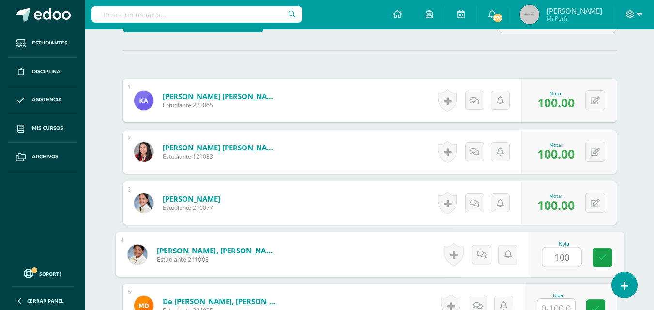
type input "100"
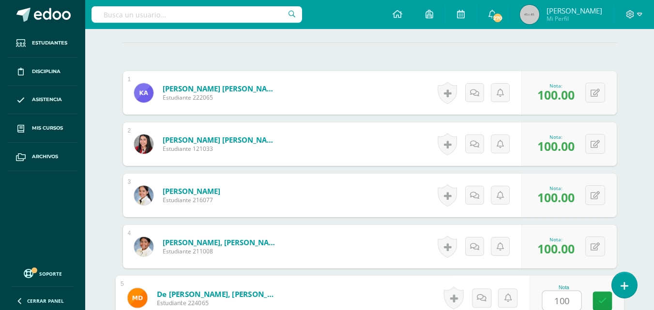
type input "100"
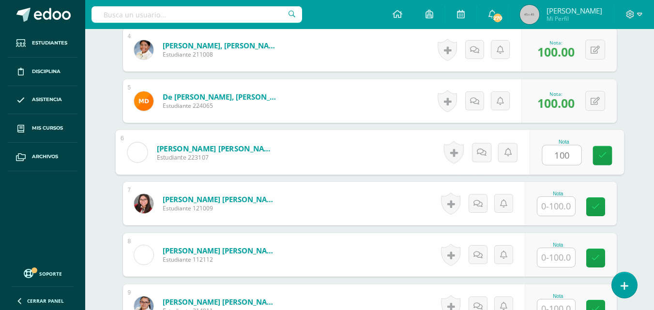
type input "100"
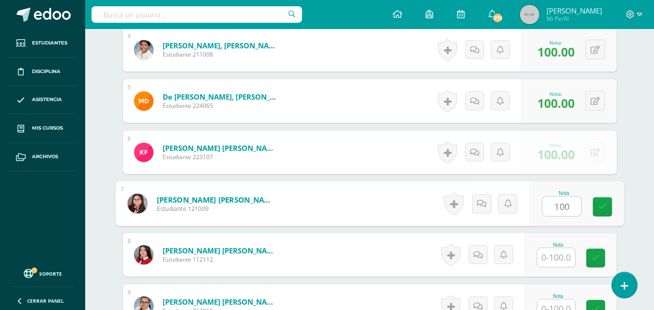
type input "100"
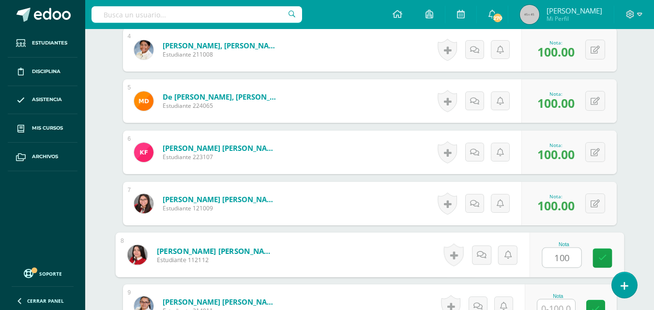
type input "100"
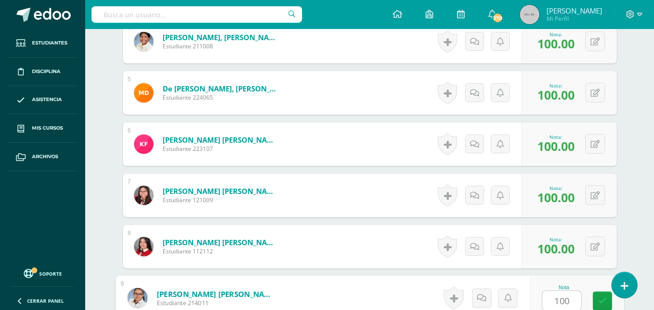
type input "100"
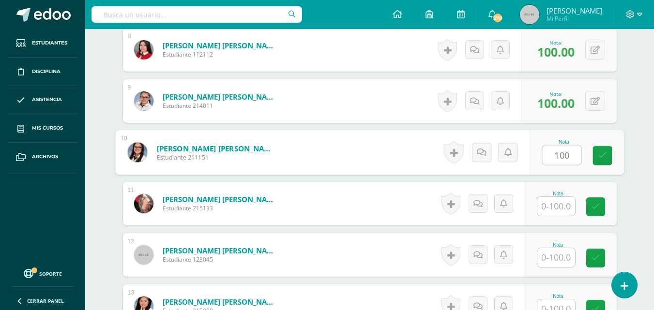
type input "100"
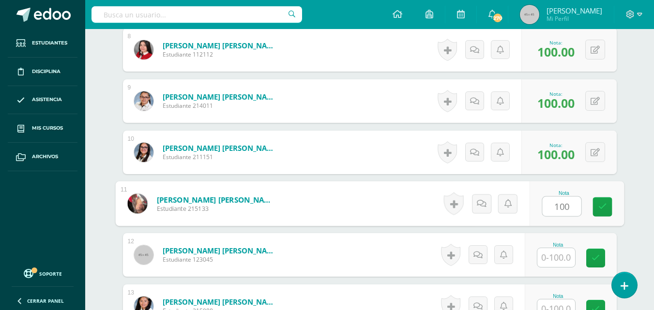
type input "100"
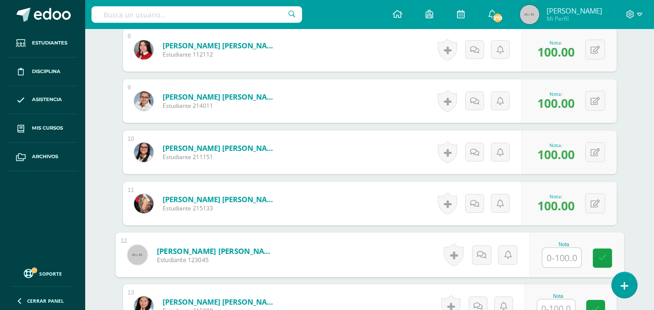
scroll to position [676, 0]
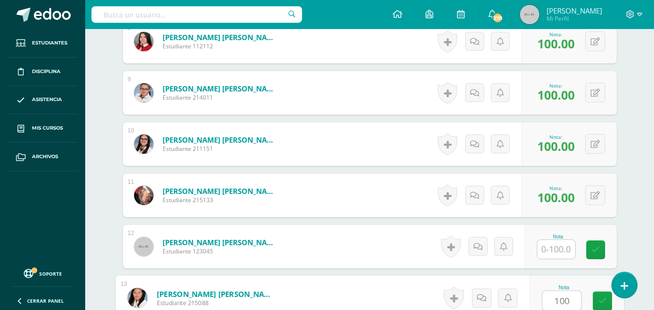
type input "100"
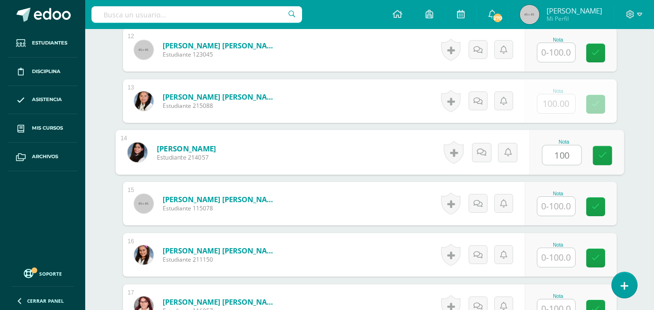
type input "100"
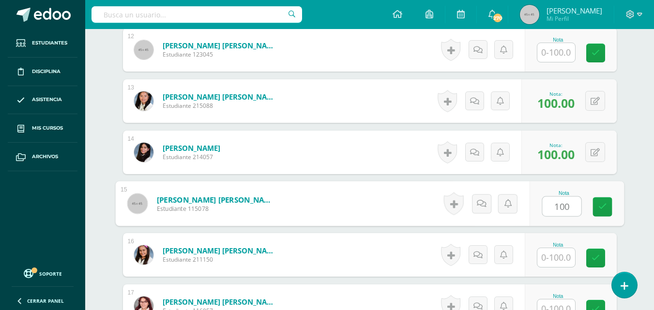
type input "100"
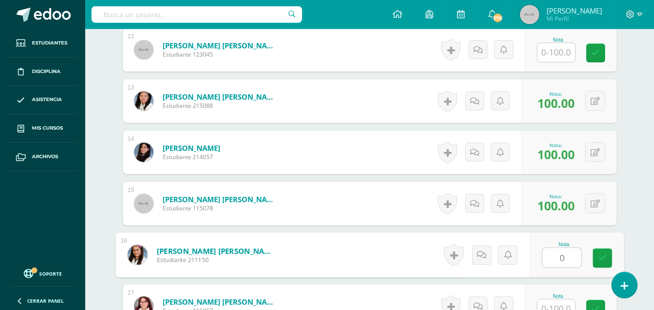
type input "0"
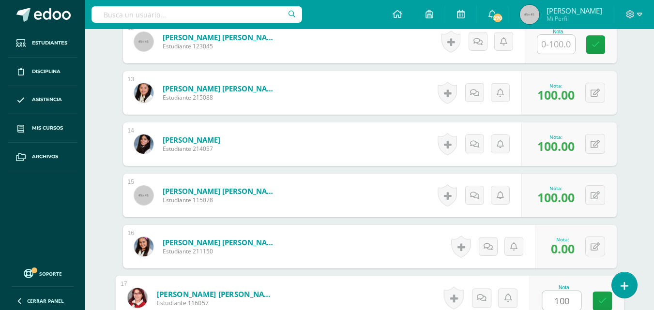
type input "100"
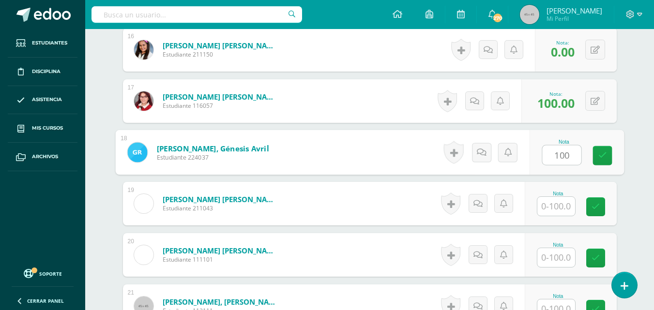
type input "100"
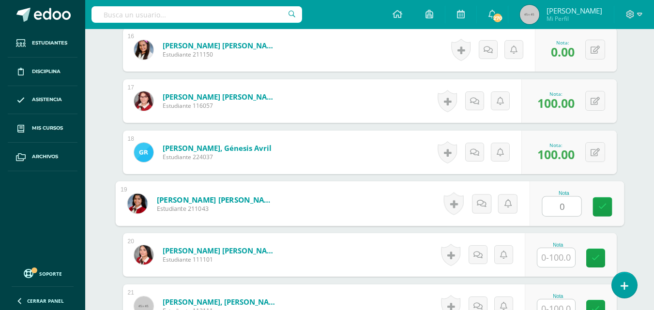
type input "0"
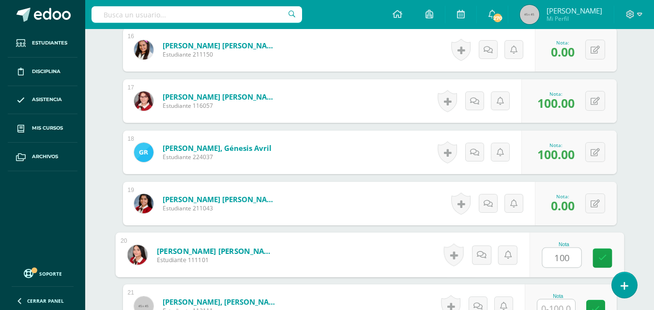
type input "100"
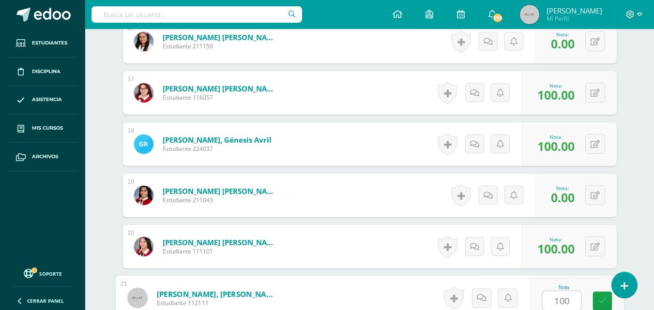
type input "100"
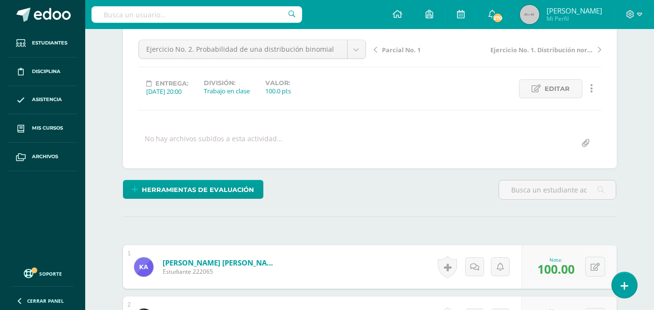
scroll to position [97, 0]
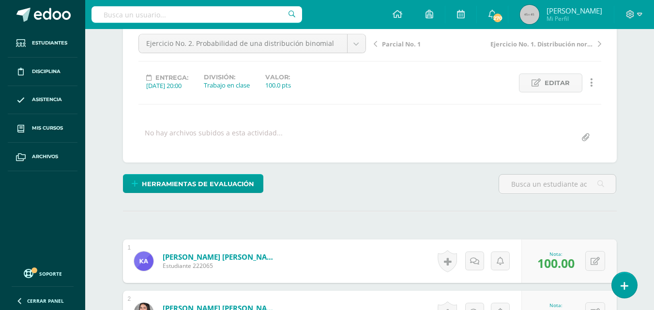
click at [397, 45] on span "Parcial No. 1" at bounding box center [401, 44] width 39 height 9
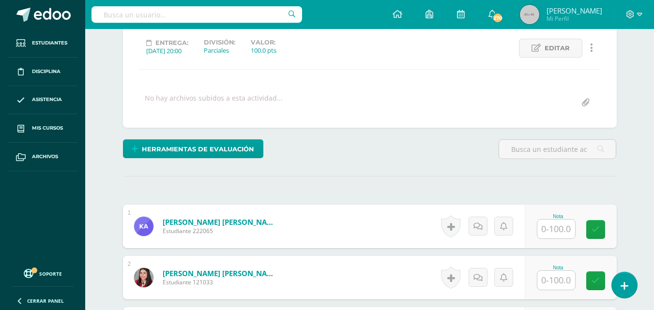
scroll to position [132, 0]
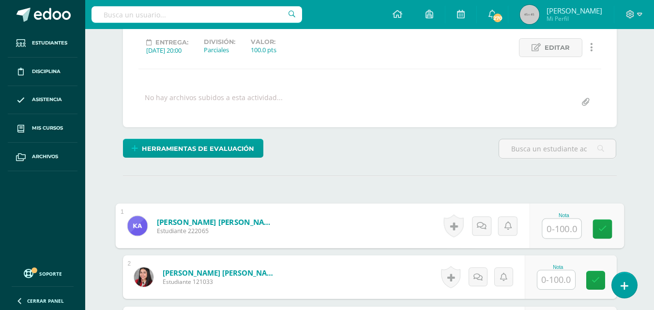
click at [556, 228] on input "text" at bounding box center [561, 228] width 39 height 19
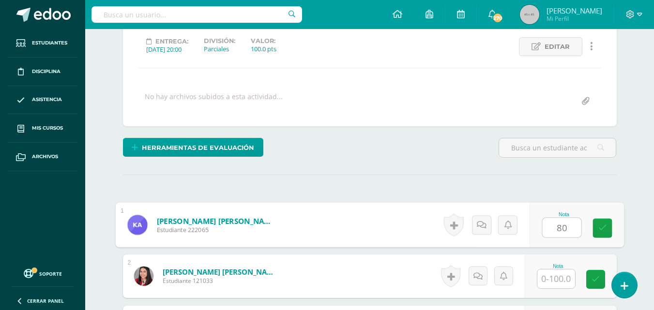
type input "80"
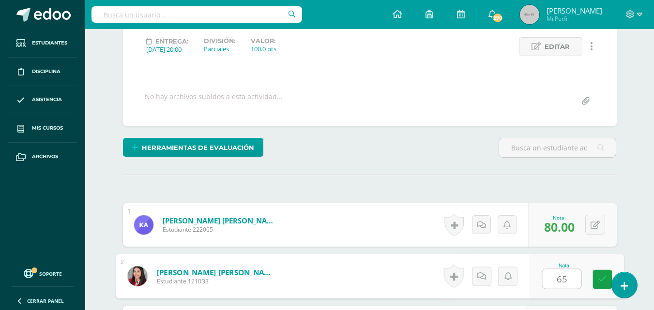
type input "65"
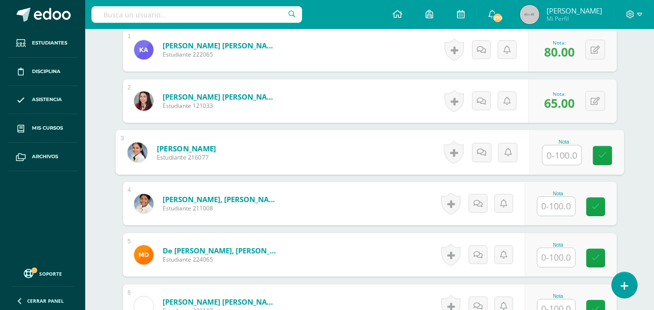
type input "8"
type input "95"
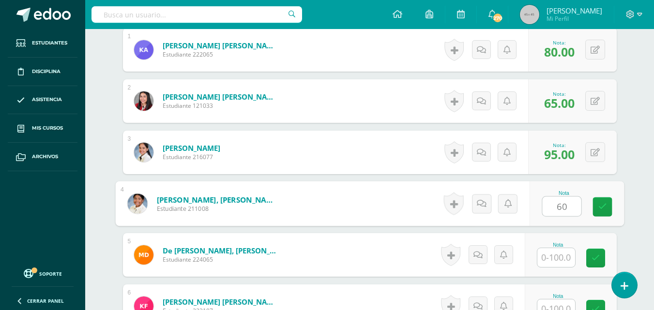
type input "60"
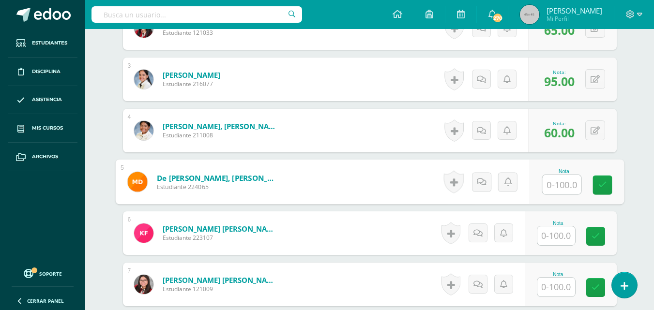
scroll to position [386, 0]
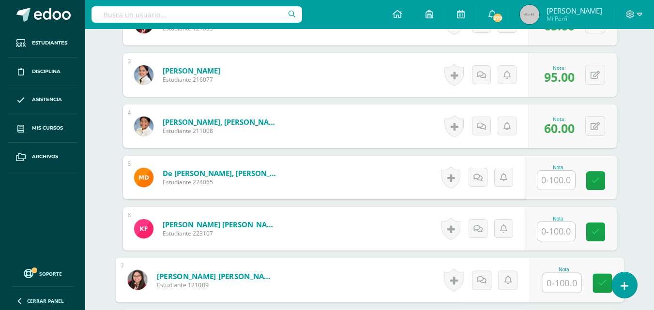
click at [556, 289] on input "text" at bounding box center [561, 282] width 39 height 19
type input "100"
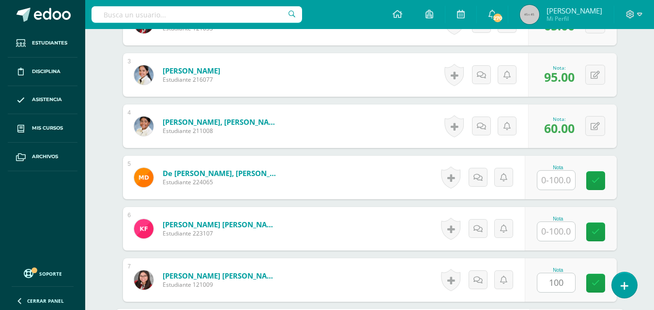
scroll to position [565, 0]
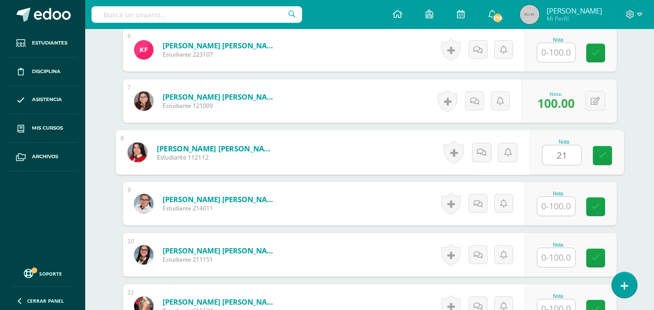
type input "2"
type input "100"
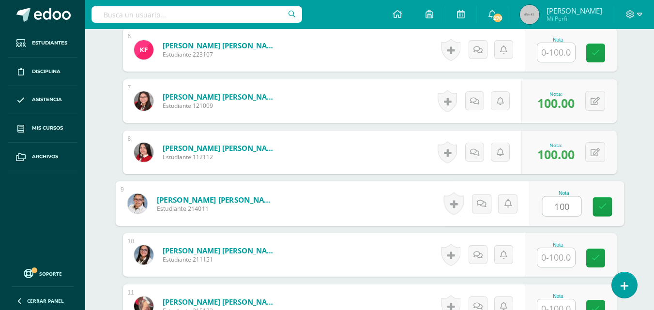
type input "100"
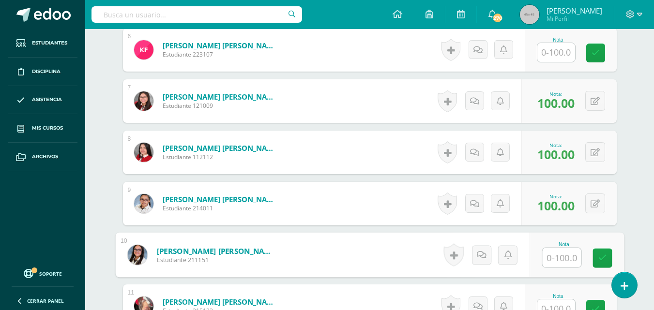
scroll to position [584, 0]
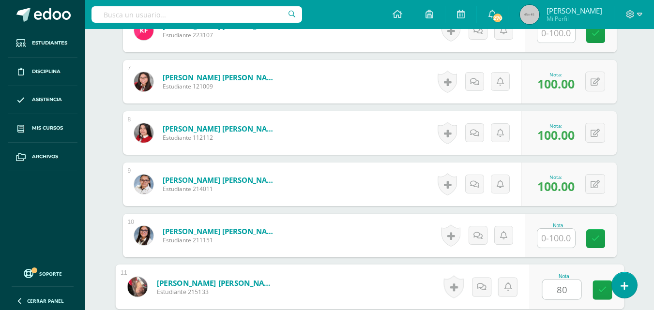
type input "80"
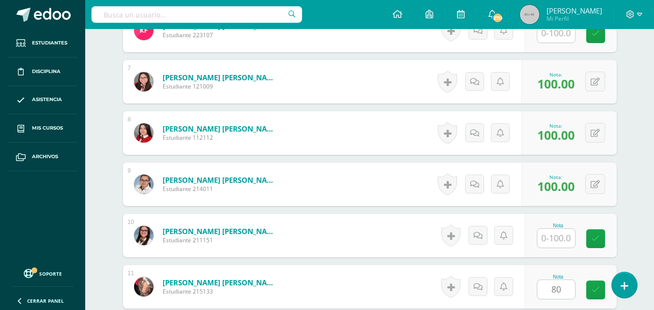
scroll to position [770, 0]
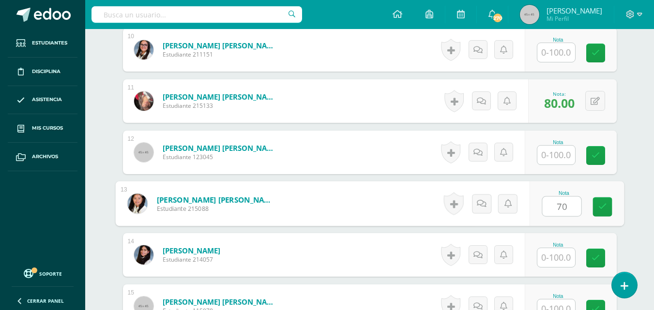
type input "70"
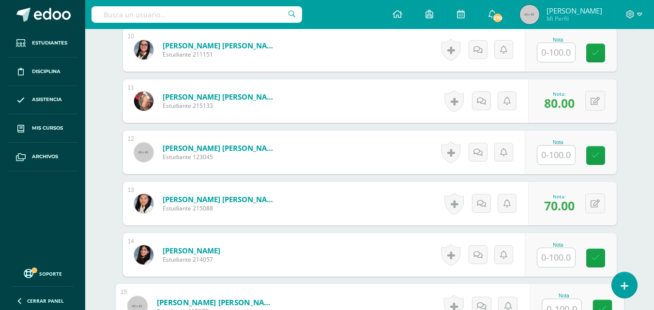
scroll to position [778, 0]
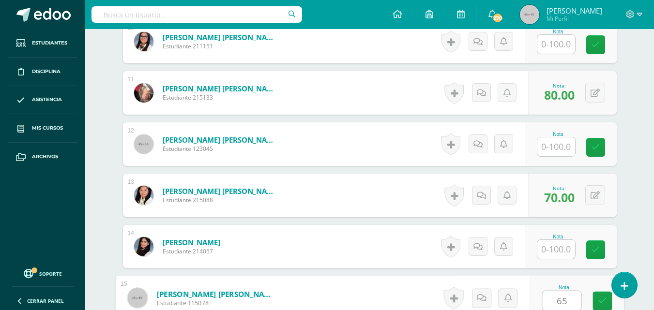
type input "65"
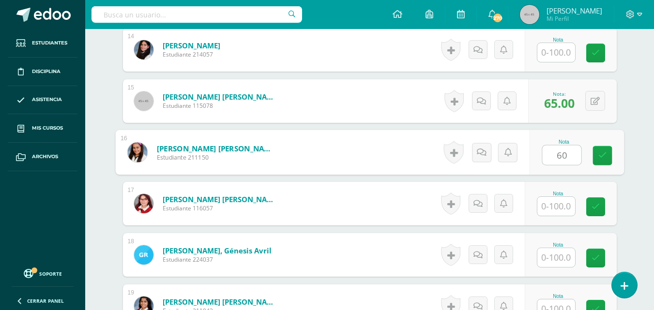
type input "60"
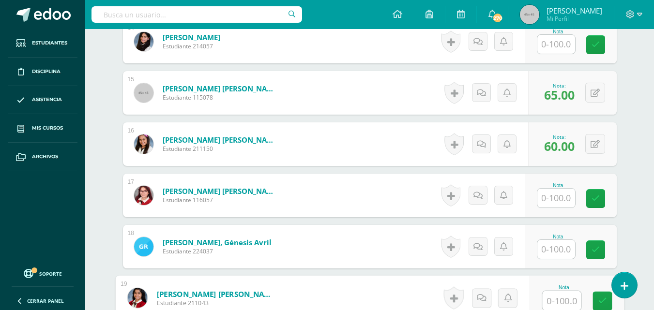
scroll to position [1180, 0]
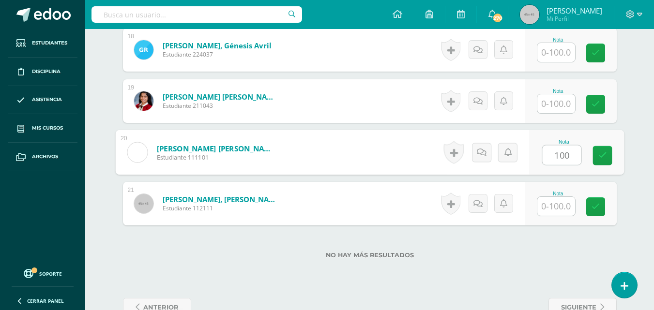
type input "100"
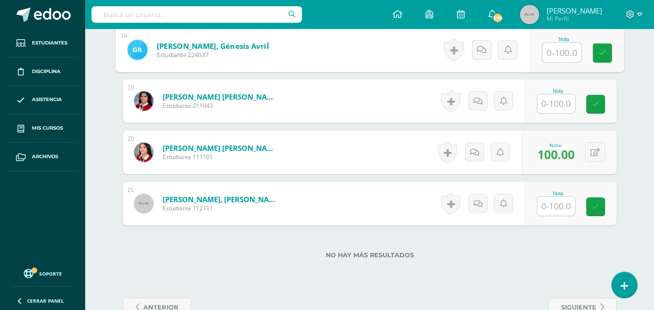
click at [561, 50] on input "text" at bounding box center [561, 52] width 39 height 19
type input "60"
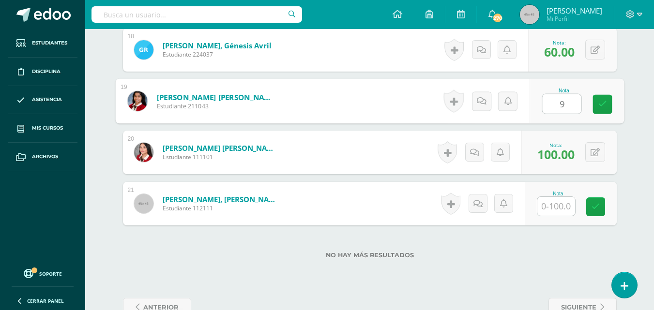
type input "95"
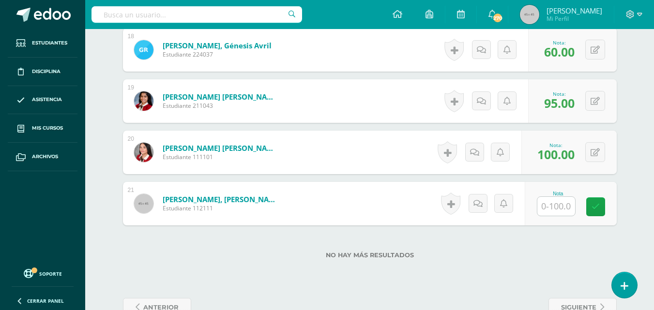
drag, startPoint x: 658, startPoint y: 256, endPoint x: 650, endPoint y: 213, distance: 43.2
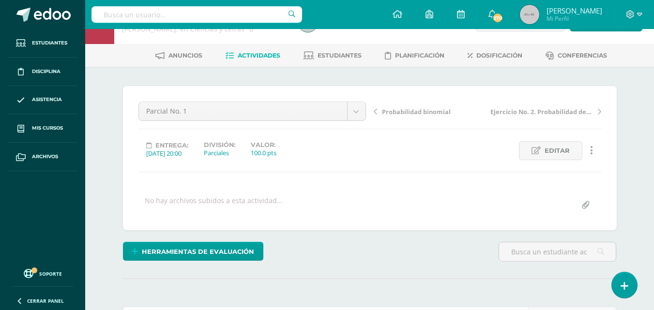
scroll to position [0, 0]
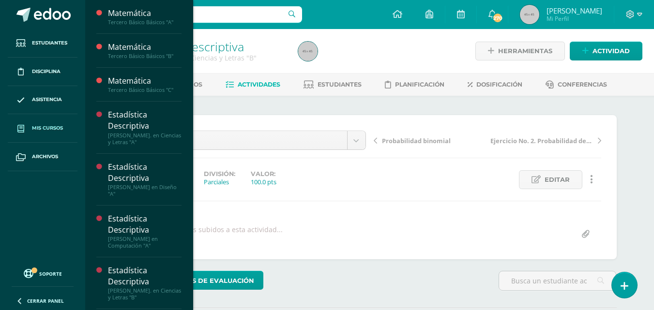
click at [50, 133] on link "Mis cursos" at bounding box center [43, 128] width 70 height 29
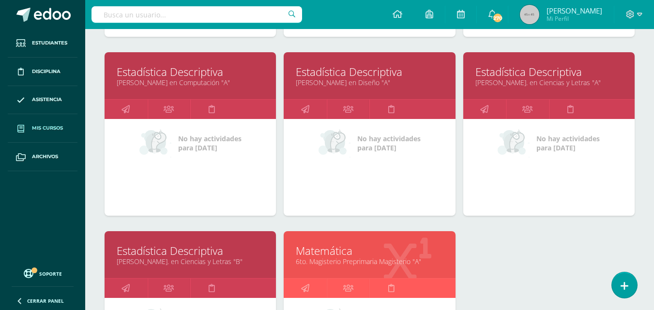
scroll to position [293, 0]
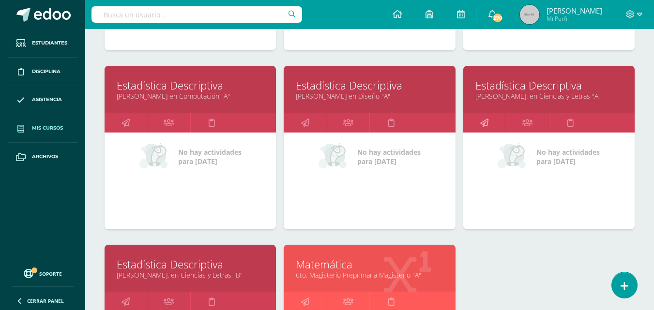
click at [486, 126] on icon at bounding box center [484, 122] width 8 height 19
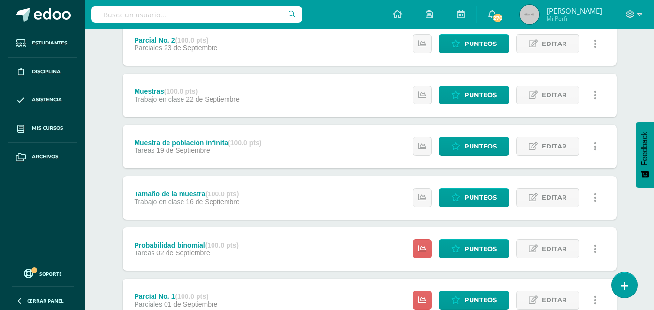
scroll to position [417, 0]
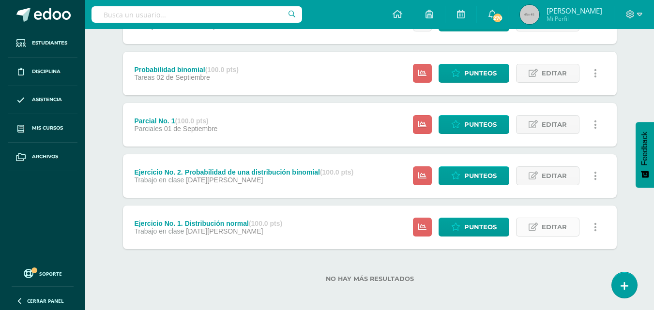
click at [565, 232] on span "Editar" at bounding box center [554, 227] width 25 height 18
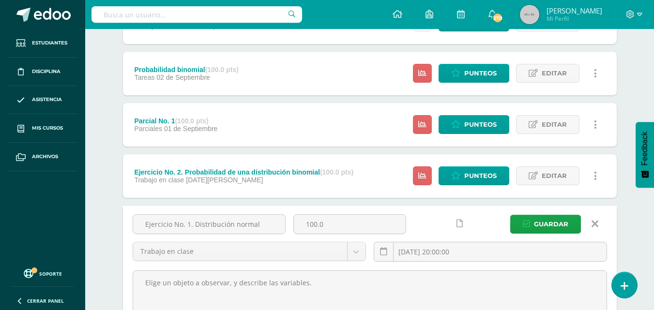
click at [644, 216] on div "Estadística Descriptiva Quinto Bach. en Ciencias y Letras "A" Herramientas Deta…" at bounding box center [369, 32] width 569 height 840
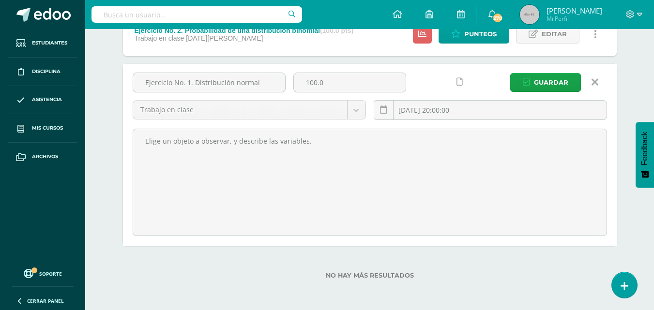
click at [553, 267] on div "No hay más resultados" at bounding box center [370, 268] width 494 height 45
click at [595, 83] on icon at bounding box center [594, 82] width 7 height 11
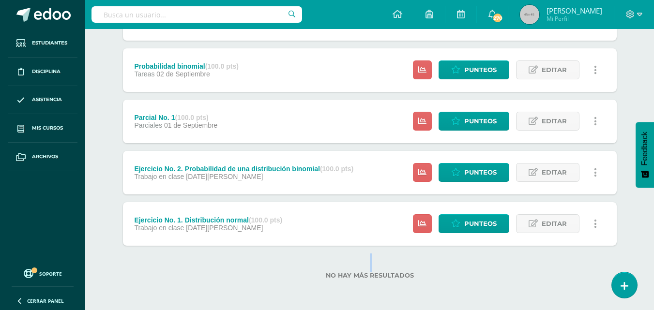
scroll to position [421, 0]
click at [478, 226] on span "Punteos" at bounding box center [480, 224] width 32 height 18
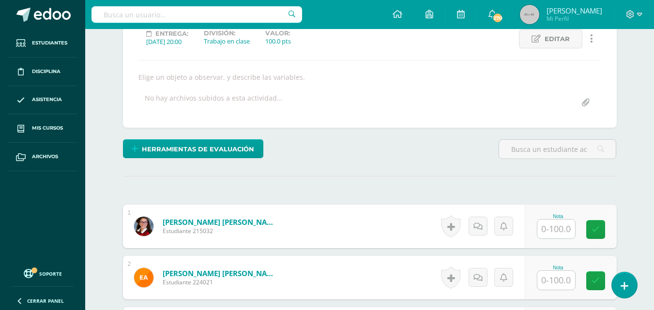
scroll to position [141, 0]
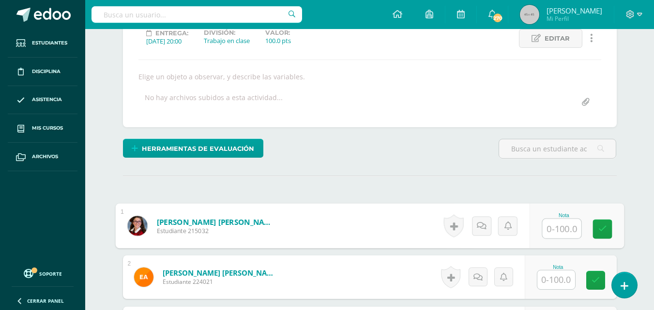
click at [559, 233] on input "text" at bounding box center [561, 228] width 39 height 19
type input "100"
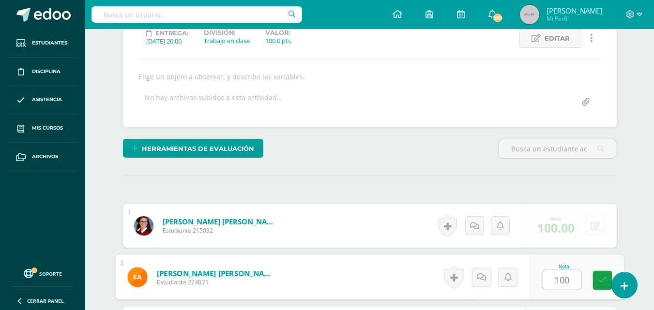
type input "100"
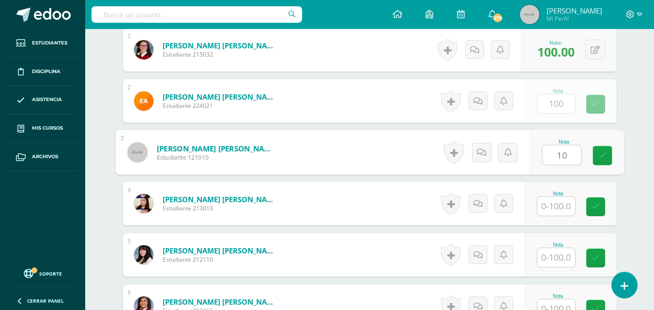
scroll to position [318, 0]
type input "100"
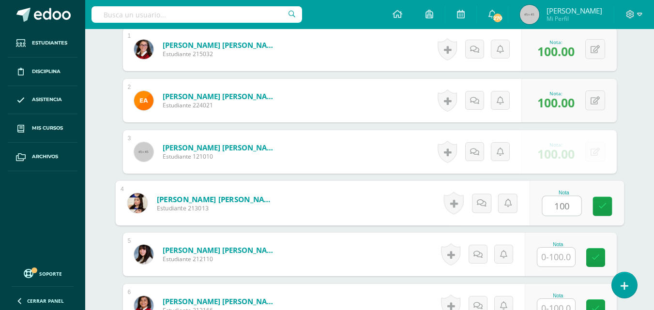
type input "100"
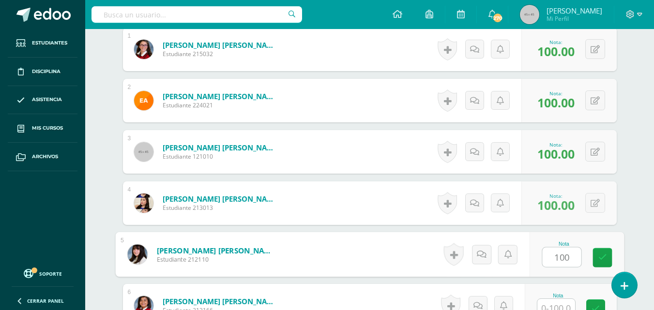
type input "100"
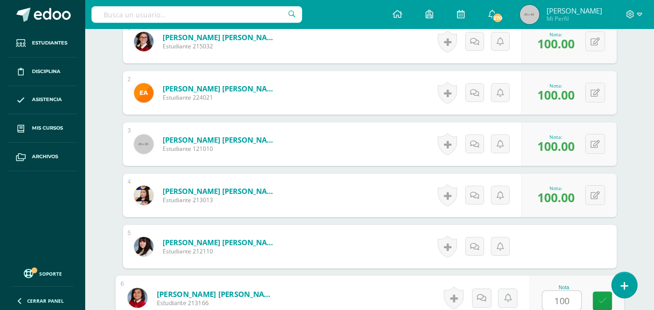
type input "100"
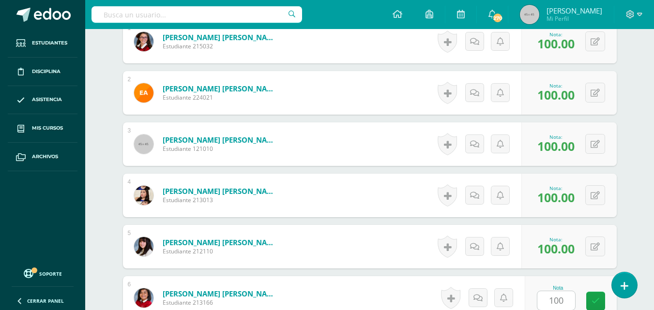
scroll to position [523, 0]
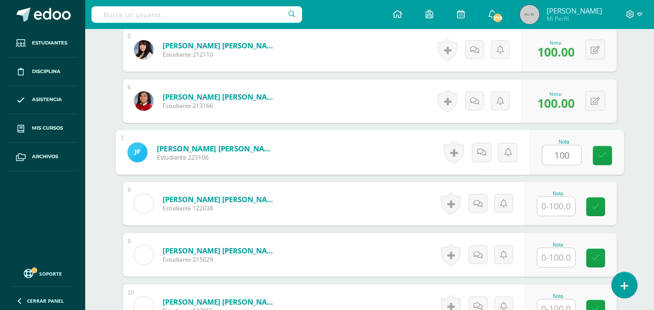
type input "100"
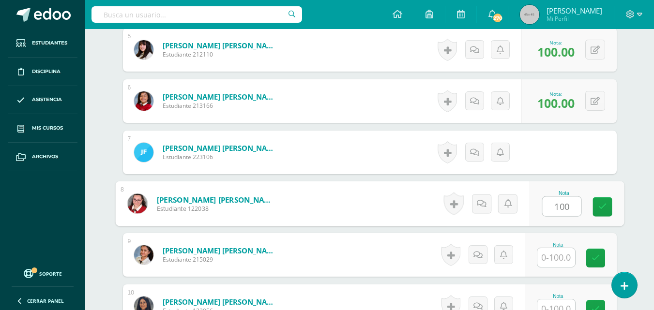
type input "100"
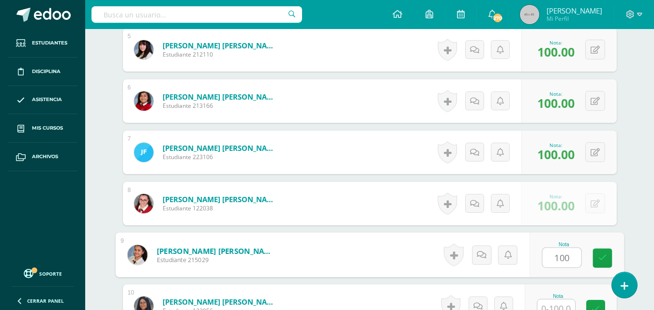
type input "100"
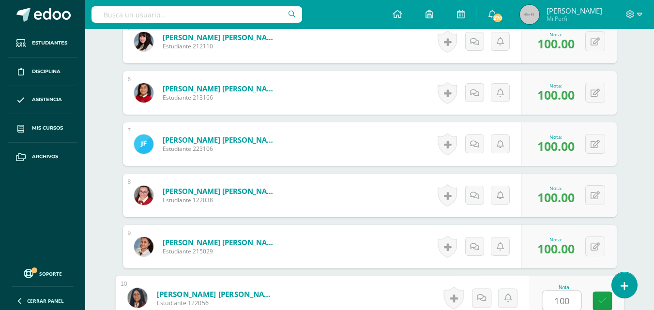
type input "100"
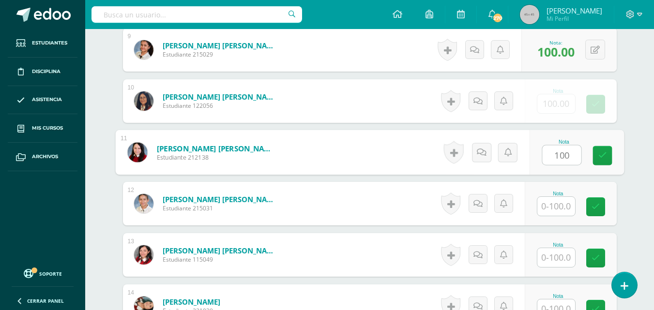
type input "100"
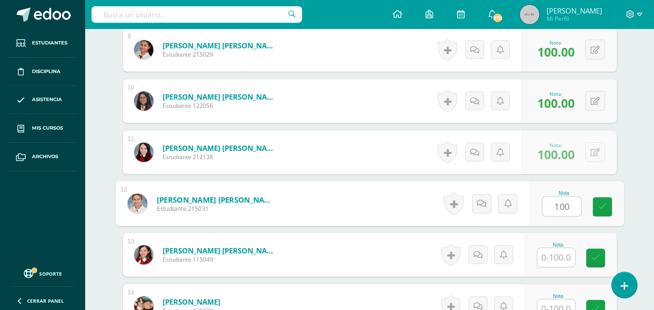
type input "100"
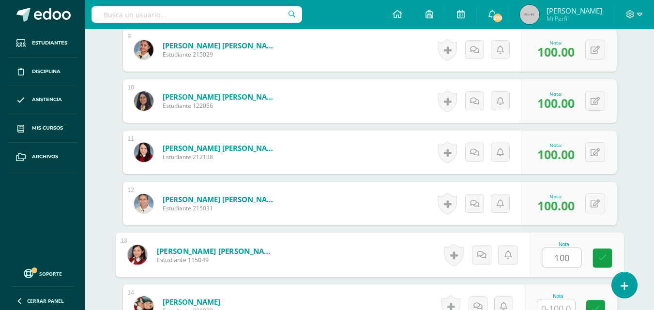
type input "100"
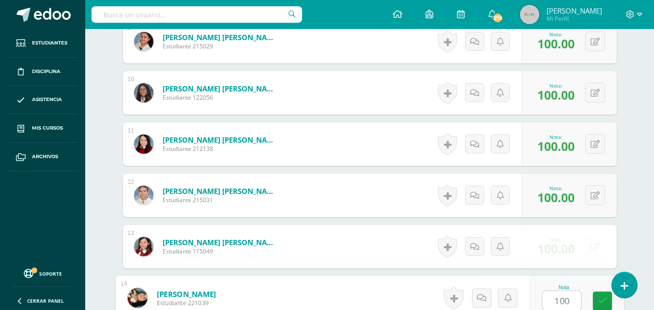
type input "100"
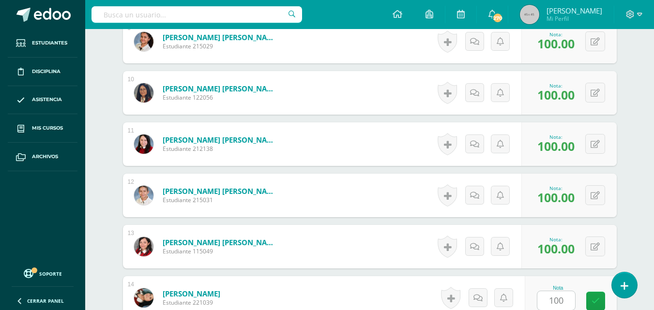
scroll to position [933, 0]
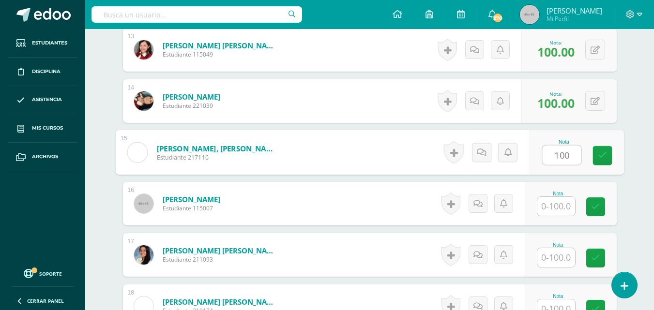
type input "100"
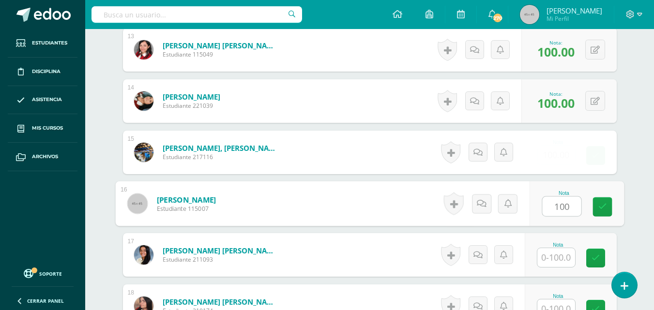
type input "100"
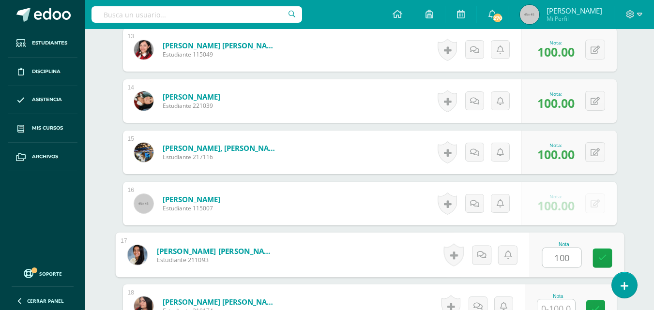
type input "100"
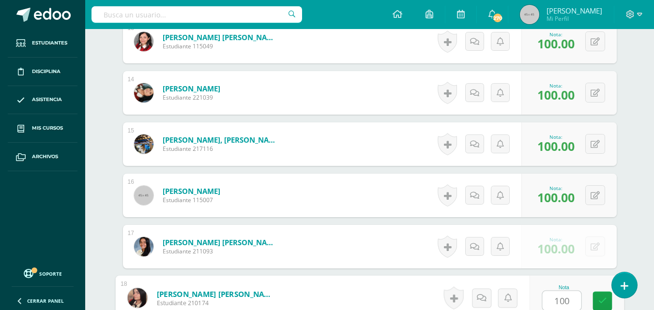
type input "100"
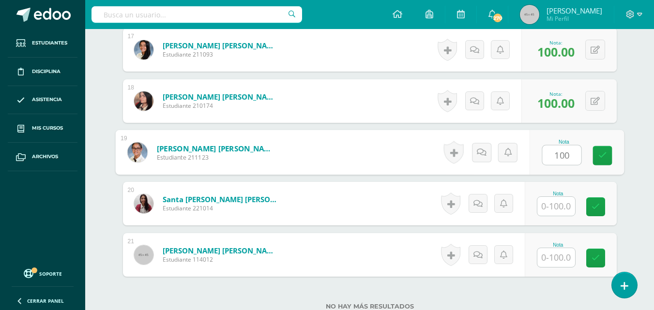
type input "100"
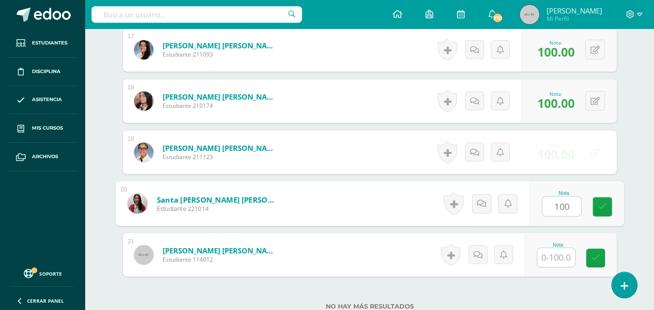
type input "100"
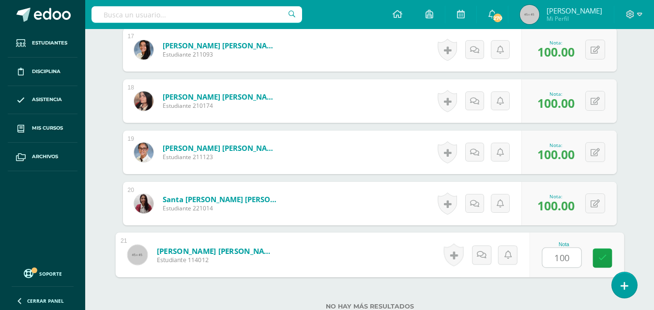
type input "100"
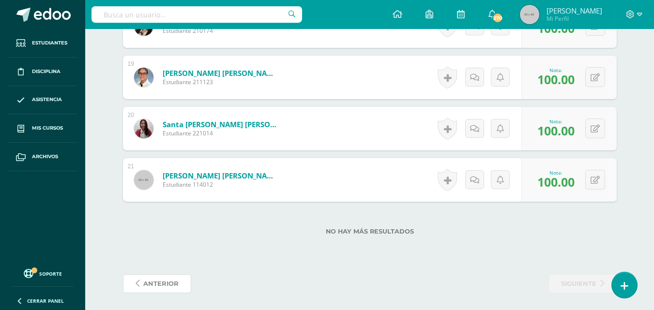
scroll to position [0, 0]
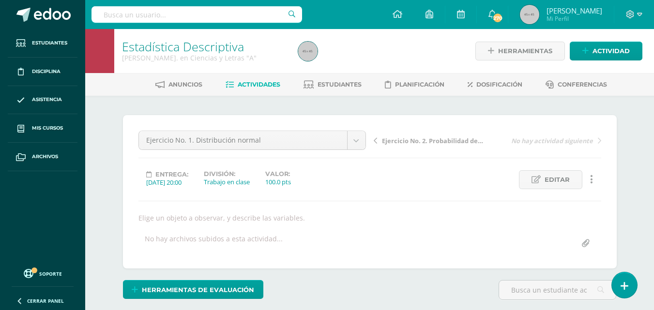
click at [400, 144] on span "Ejercicio No. 2. Probabilidad de una distribución binomial" at bounding box center [433, 140] width 103 height 9
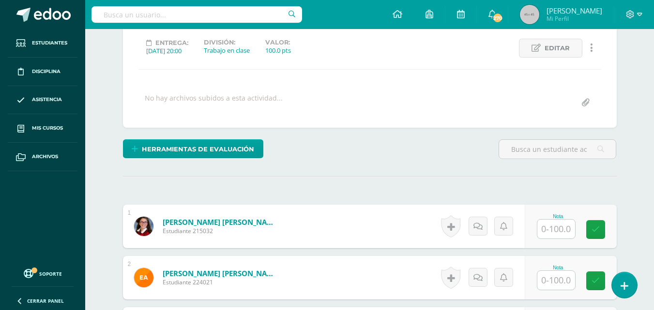
scroll to position [132, 0]
click at [556, 232] on input "text" at bounding box center [556, 228] width 38 height 19
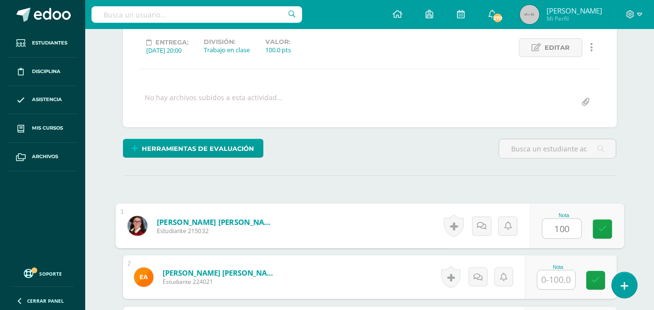
type input "100"
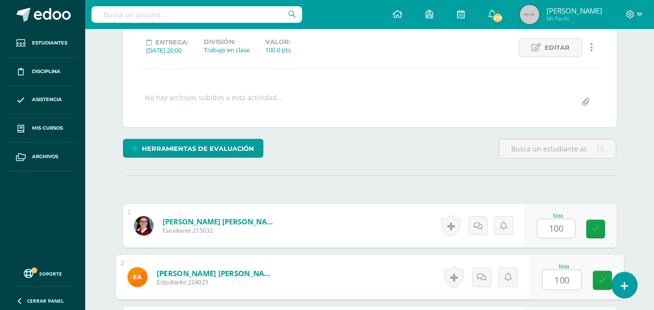
type input "100"
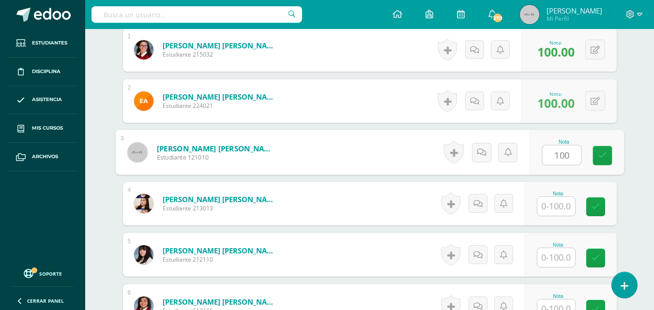
type input "100"
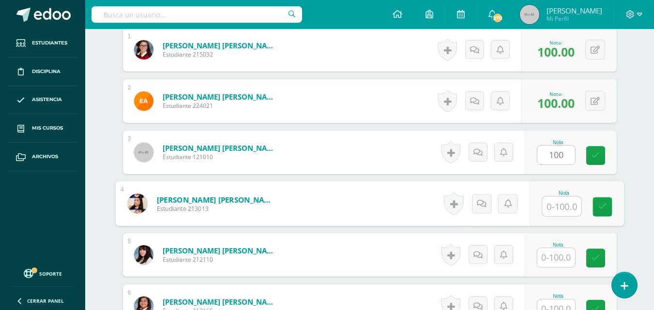
scroll to position [309, 0]
type input "0"
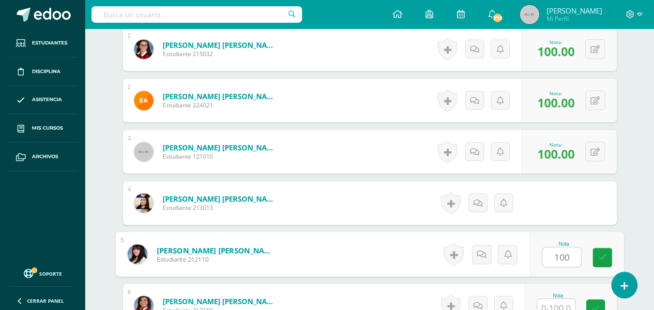
type input "100"
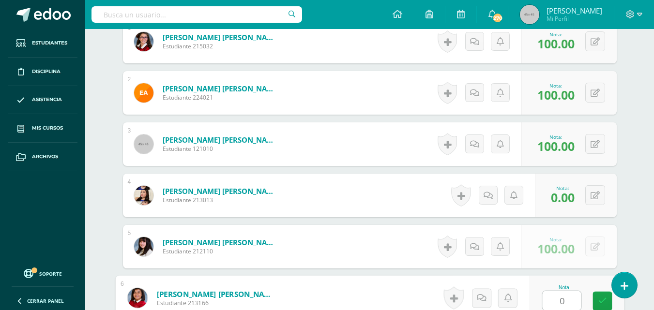
type input "0"
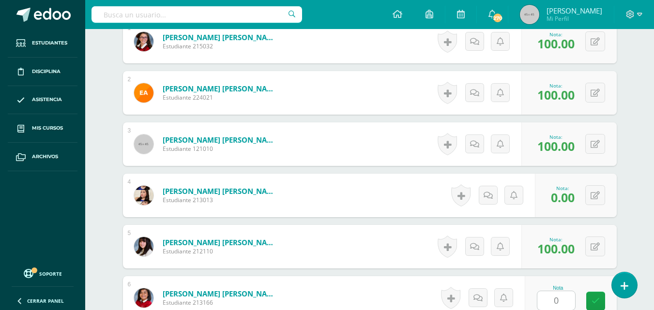
scroll to position [514, 0]
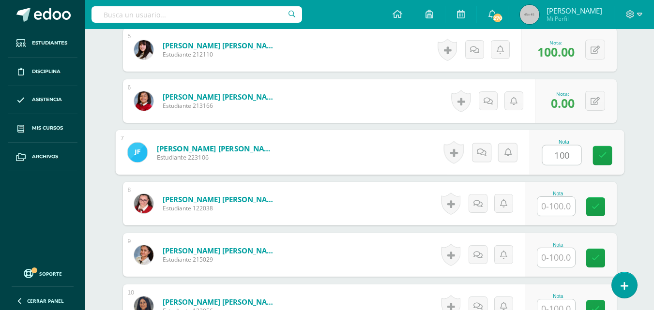
type input "100"
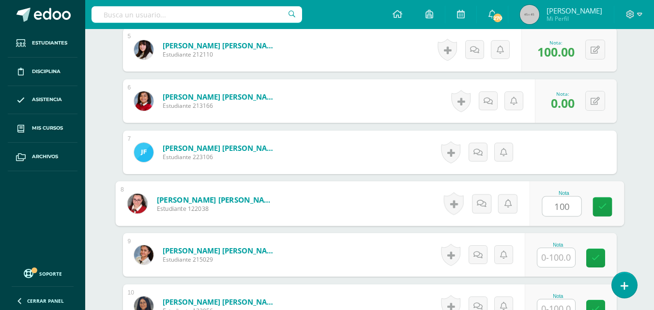
type input "100"
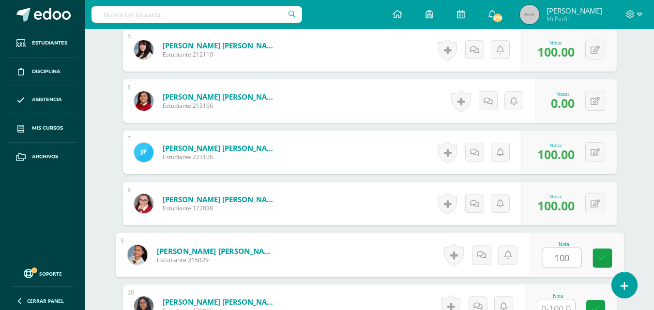
type input "100"
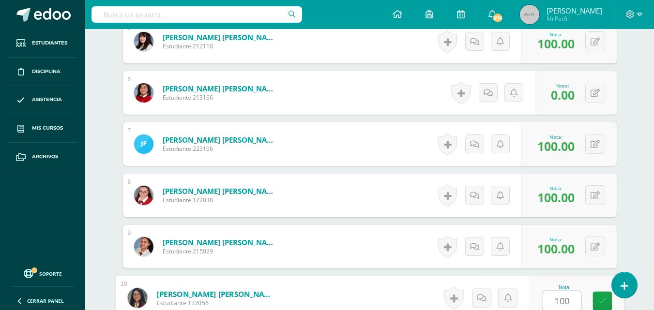
type input "100"
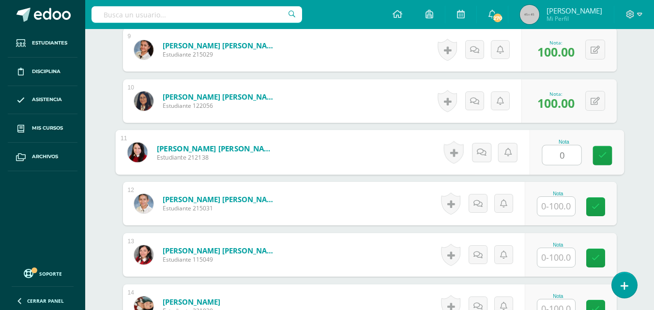
type input "0"
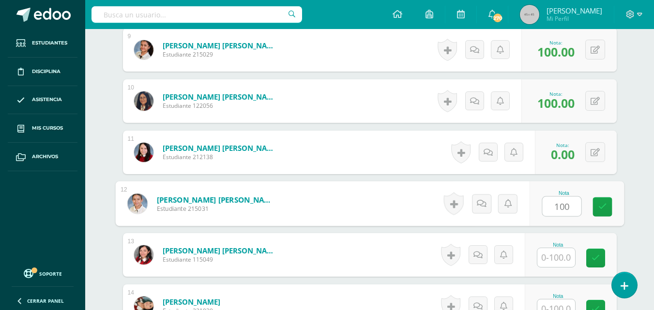
type input "100"
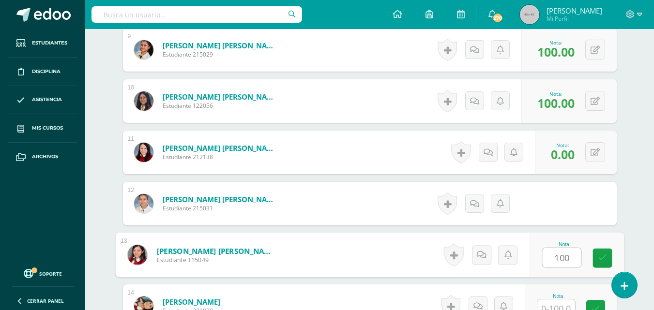
type input "100"
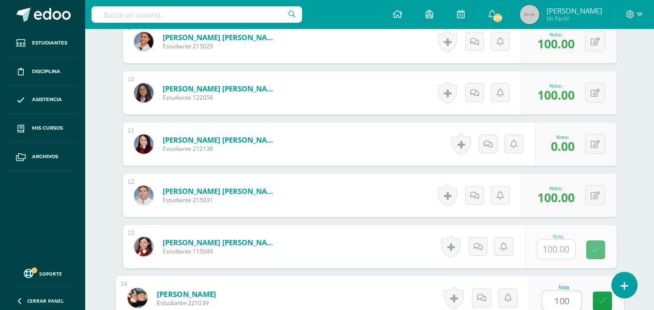
type input "100"
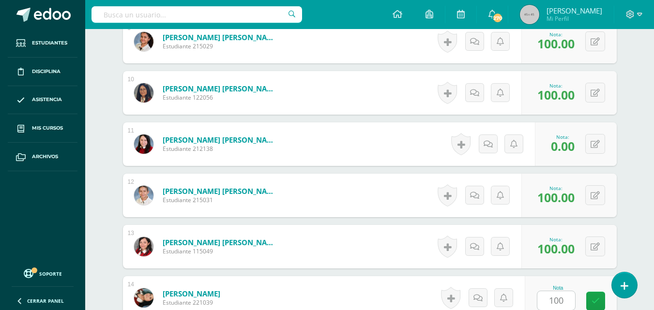
scroll to position [924, 0]
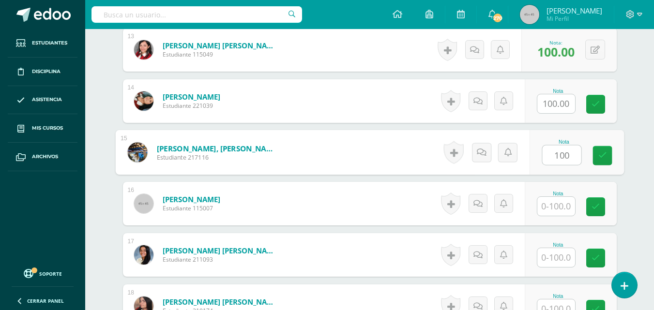
type input "100"
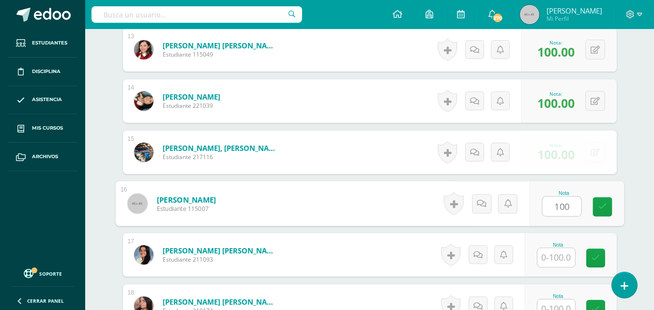
type input "100"
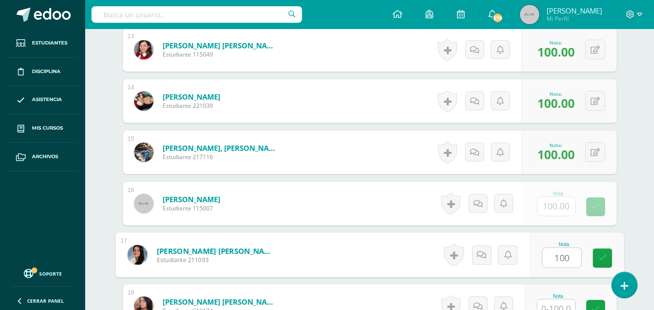
type input "100"
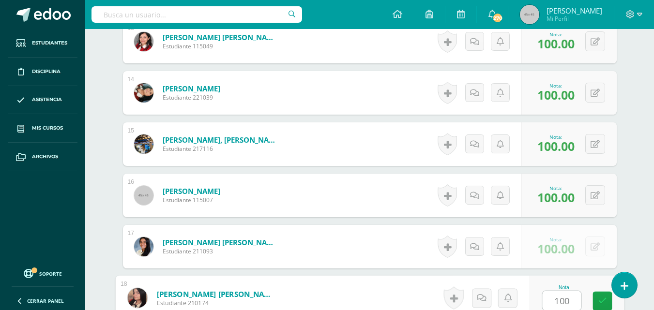
type input "100"
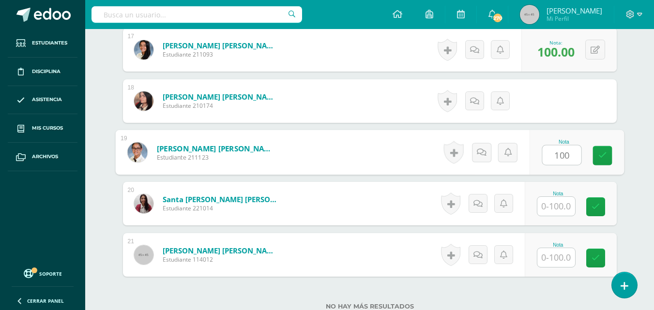
type input "100"
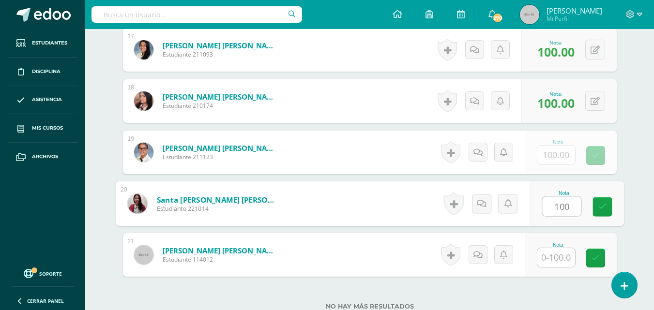
type input "100"
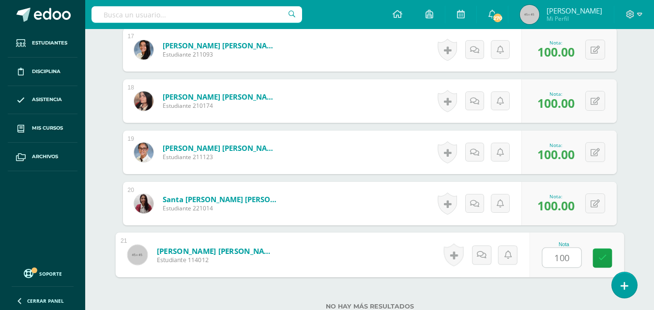
type input "100"
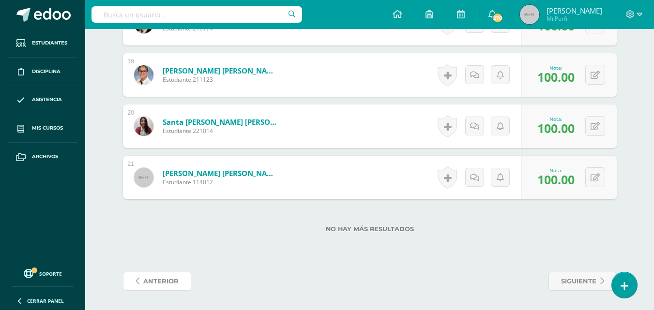
scroll to position [0, 0]
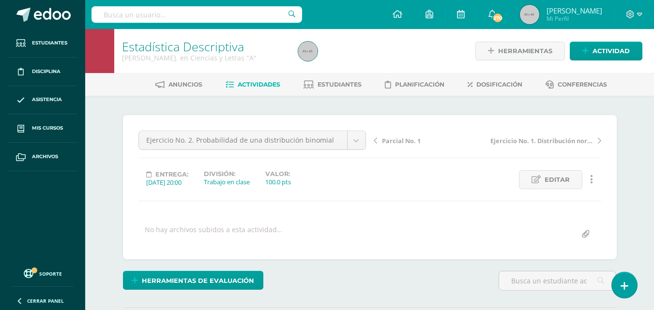
click at [406, 144] on span "Parcial No. 1" at bounding box center [401, 140] width 39 height 9
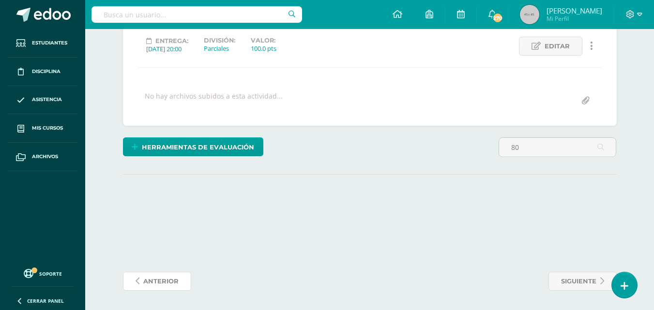
scroll to position [134, 0]
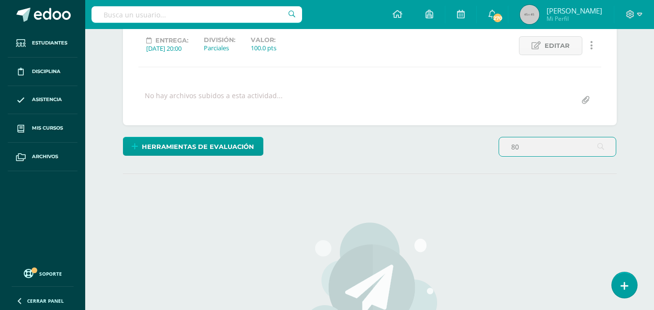
click at [530, 151] on input "80" at bounding box center [557, 146] width 117 height 19
type input "8"
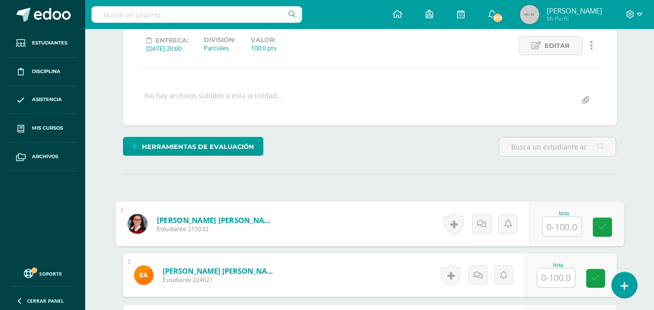
click at [549, 223] on input "text" at bounding box center [561, 226] width 39 height 19
type input "80"
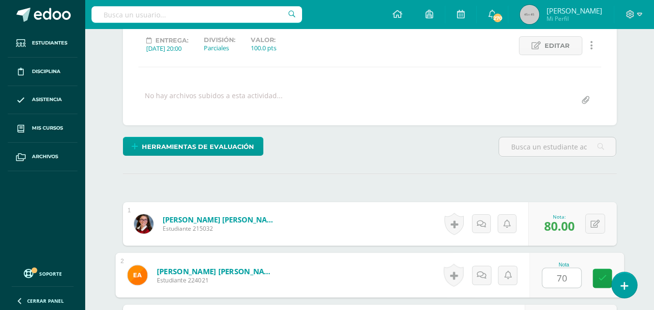
type input "70"
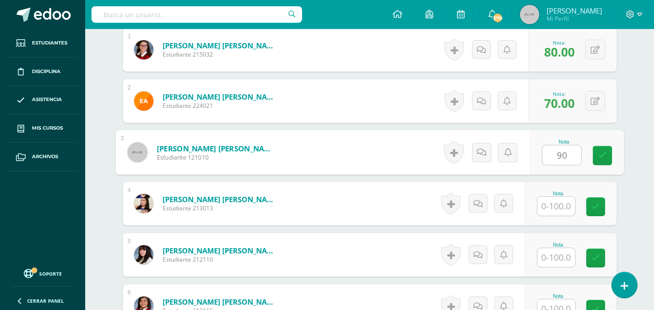
type input "90"
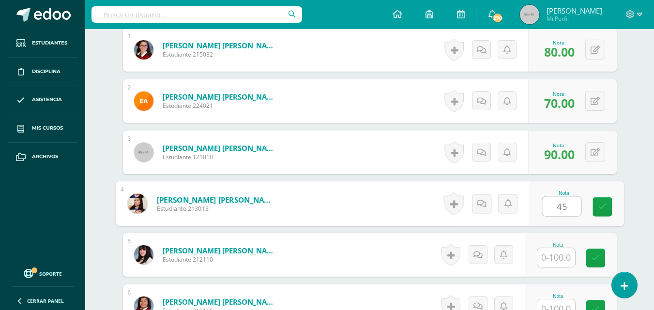
type input "45"
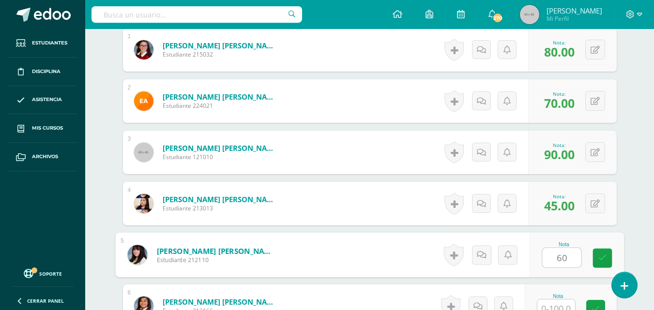
type input "60"
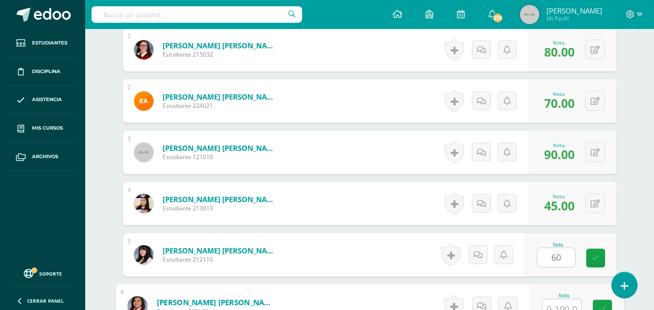
scroll to position [317, 0]
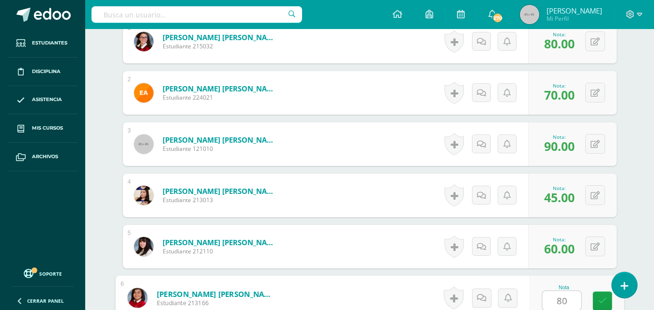
type input "80"
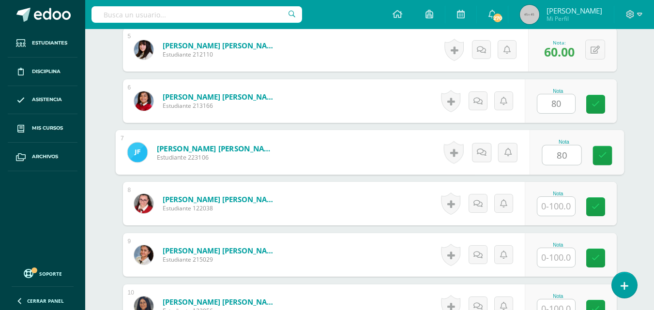
type input "80"
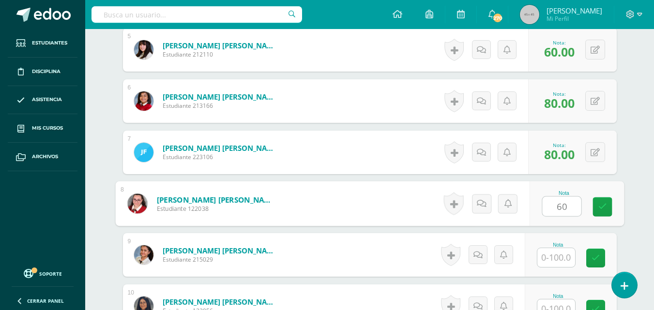
type input "60"
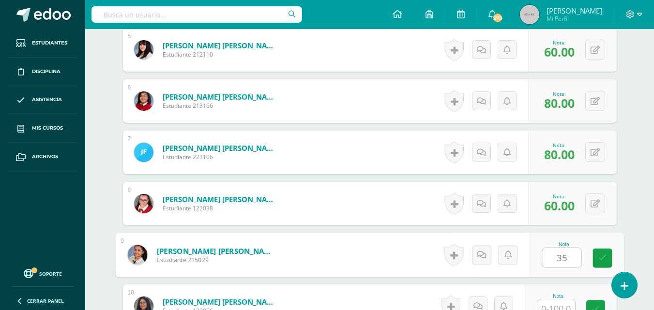
type input "35"
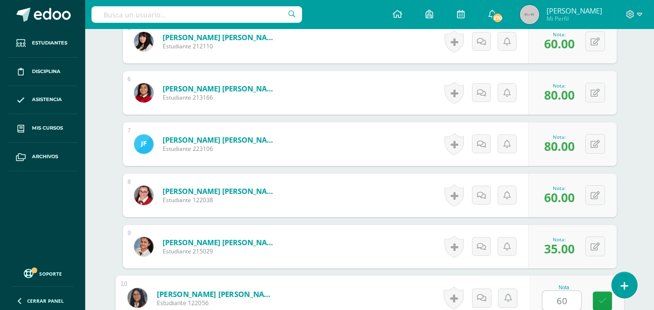
type input "60"
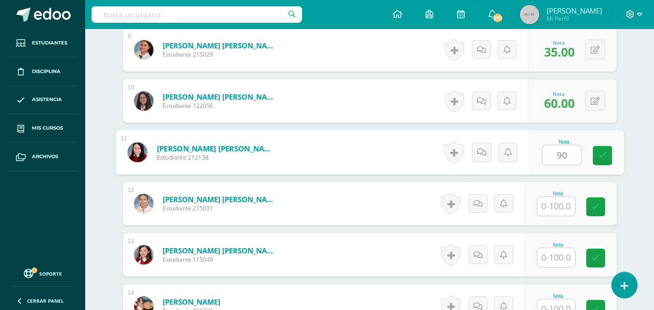
type input "90"
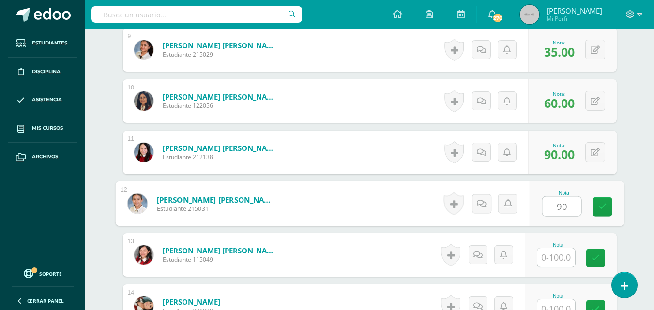
type input "90"
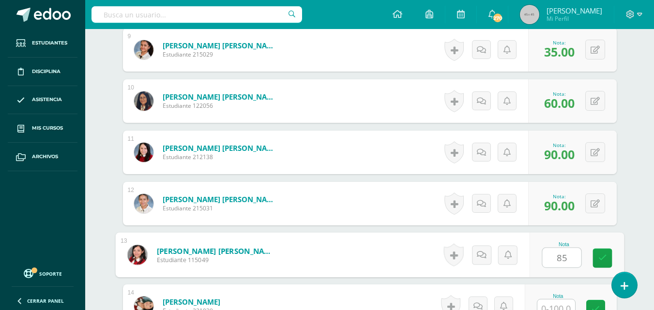
type input "85"
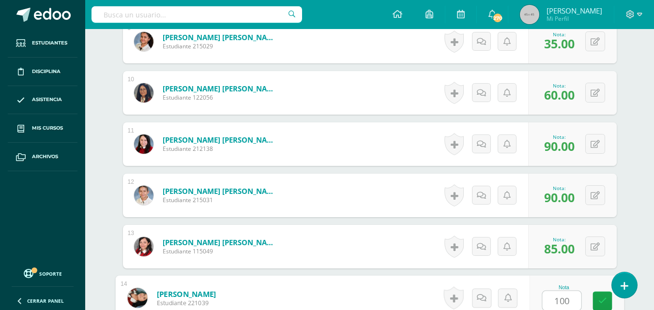
type input "100"
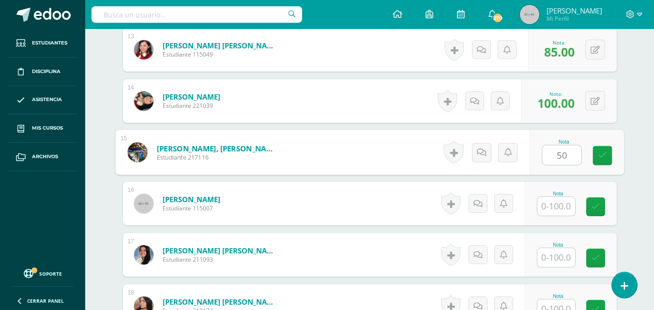
type input "50"
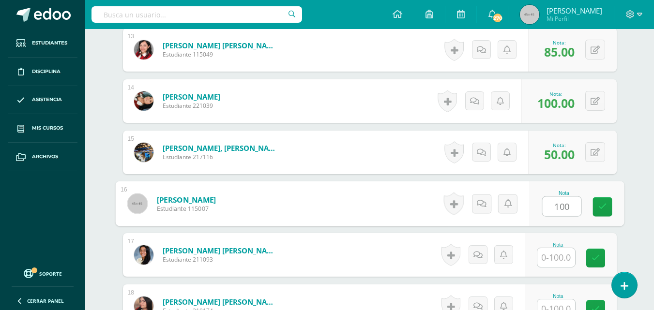
type input "100"
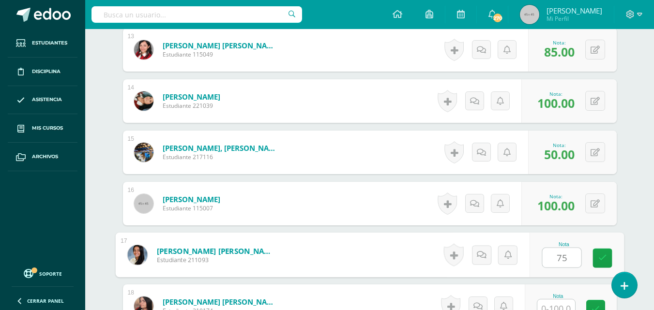
type input "75"
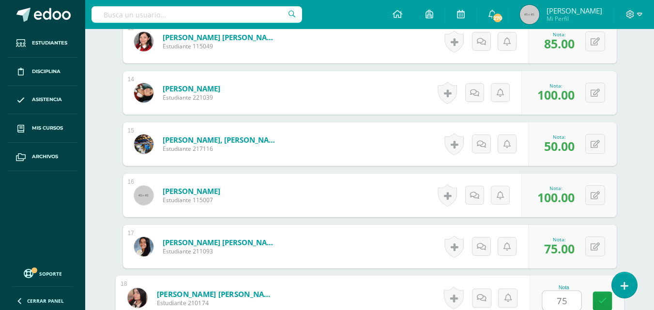
type input "75"
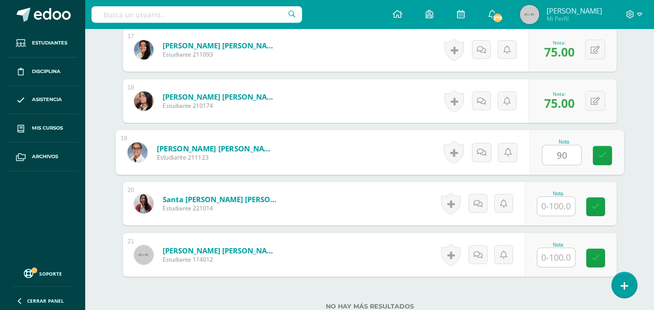
type input "90"
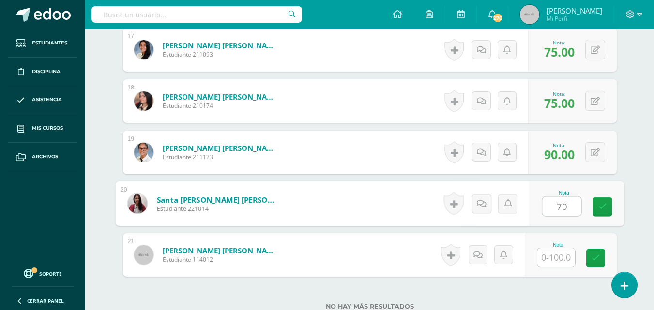
type input "70"
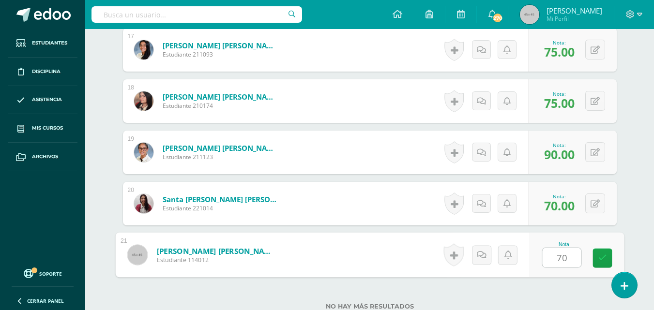
type input "70"
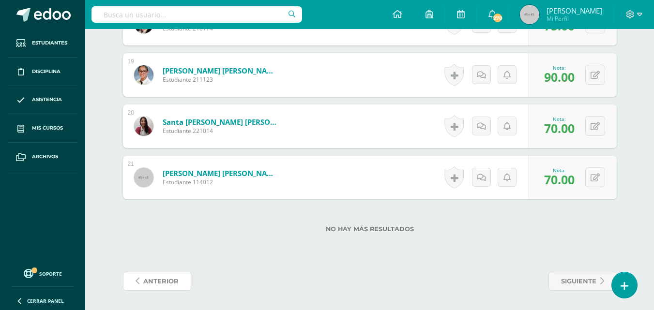
scroll to position [0, 0]
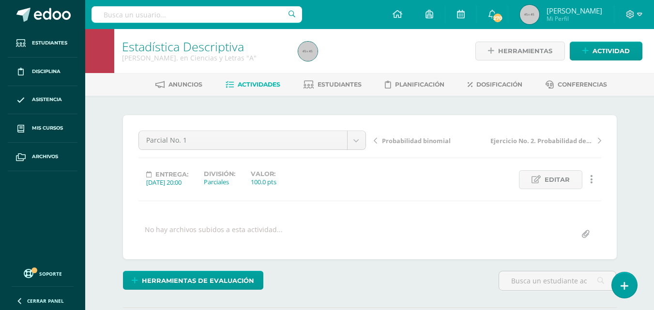
click at [394, 143] on span "Probabilidad binomial" at bounding box center [416, 140] width 69 height 9
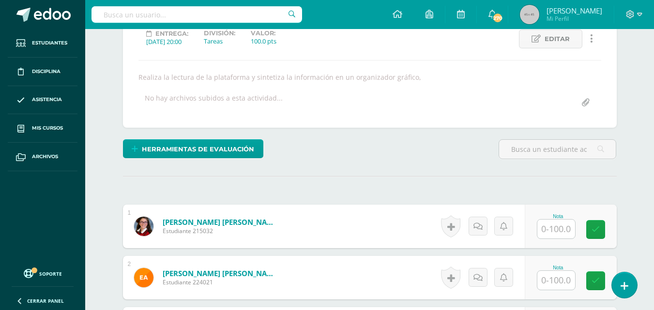
scroll to position [141, 0]
click at [552, 231] on input "text" at bounding box center [556, 228] width 38 height 19
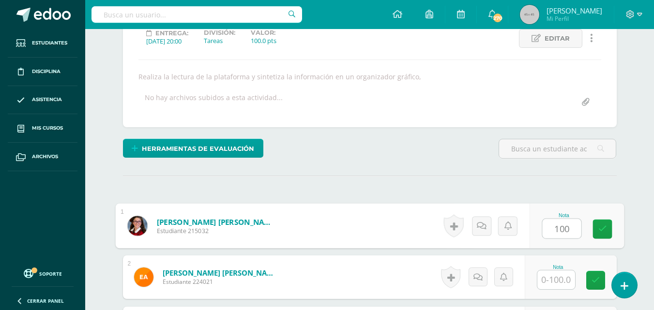
type input "100"
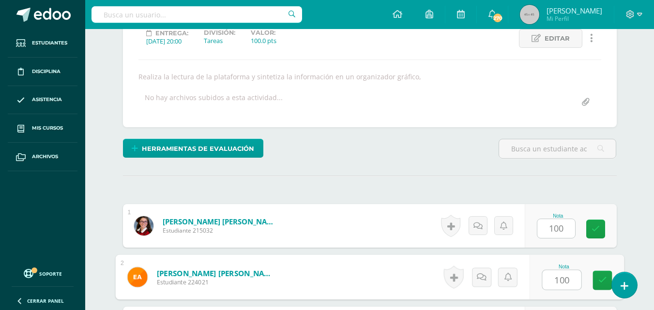
type input "100"
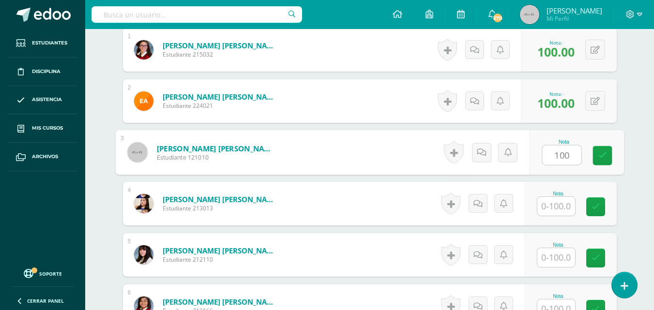
type input "100"
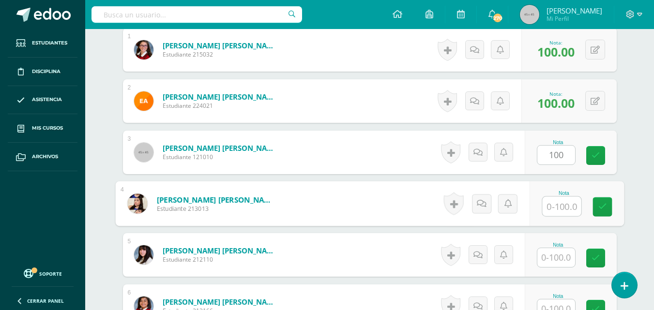
scroll to position [318, 0]
type input "0"
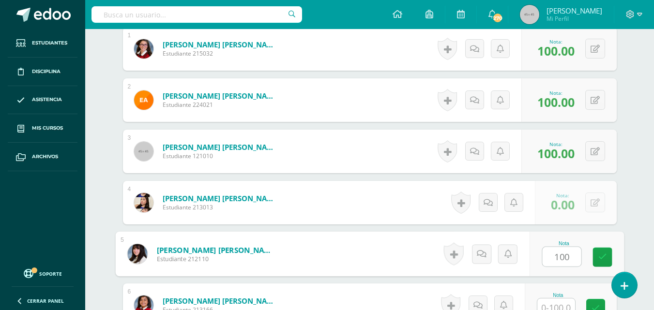
type input "100"
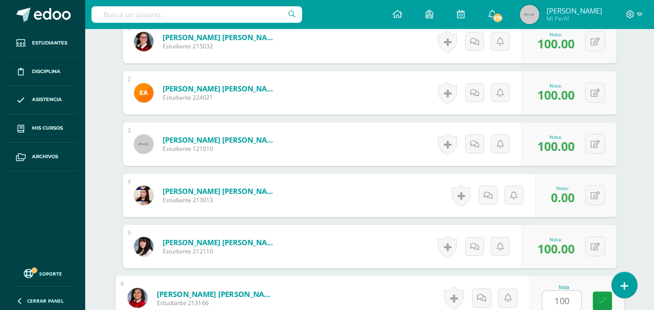
type input "100"
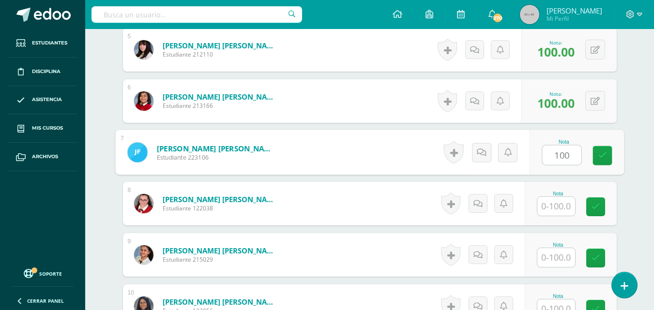
type input "100"
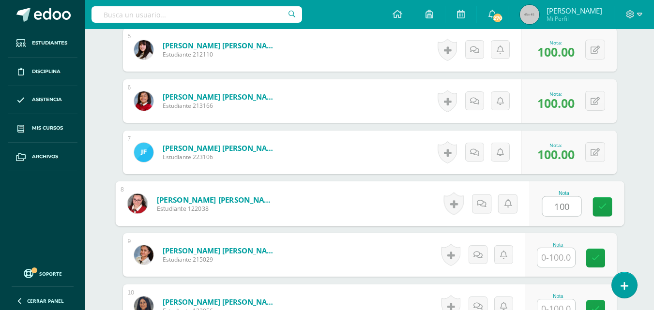
type input "100"
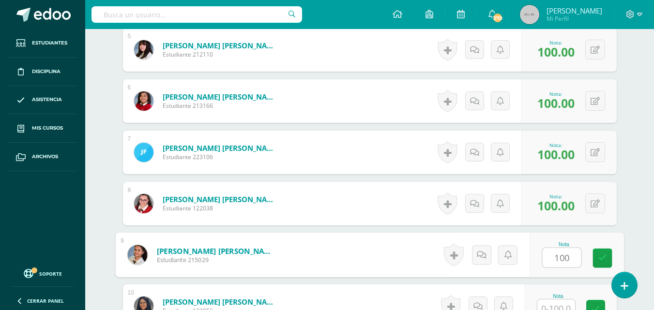
type input "100"
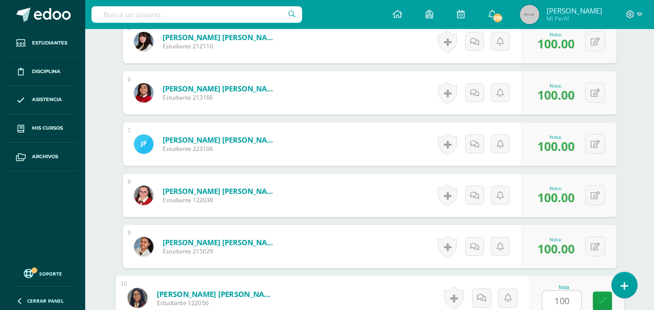
type input "100"
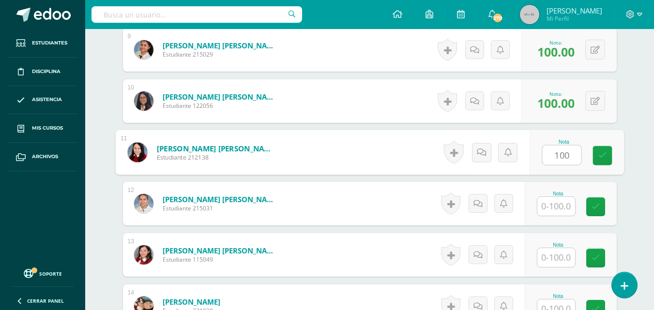
type input "100"
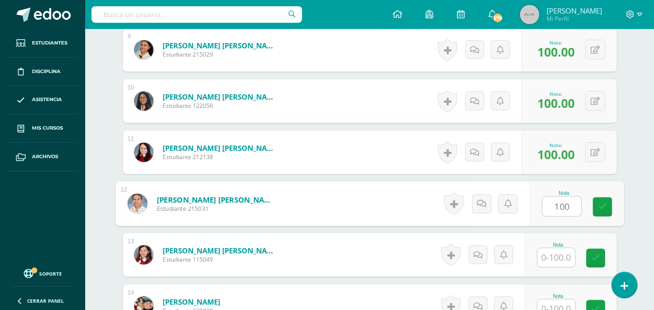
type input "100"
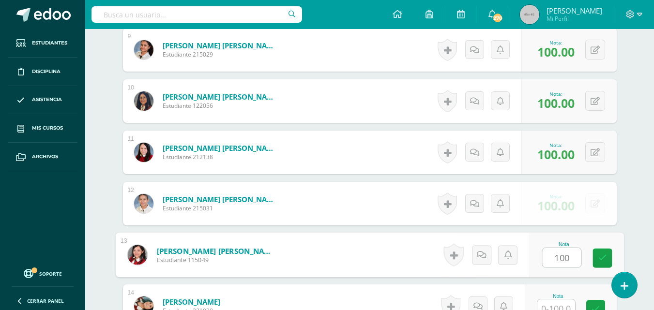
type input "100"
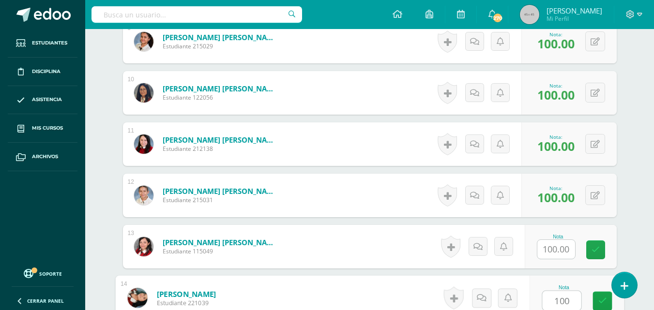
type input "100"
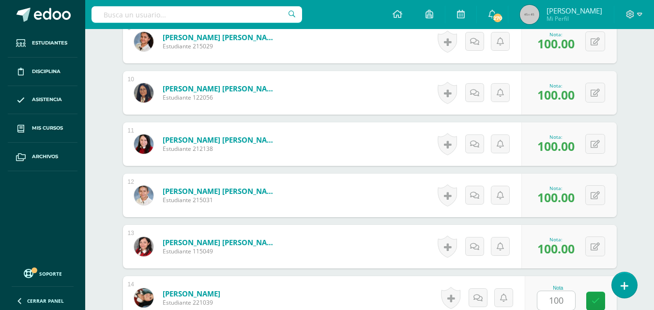
scroll to position [933, 0]
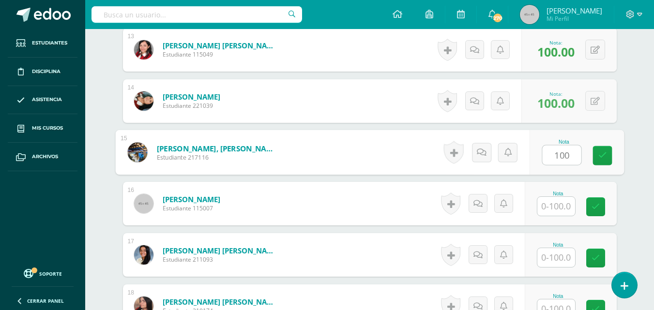
type input "100"
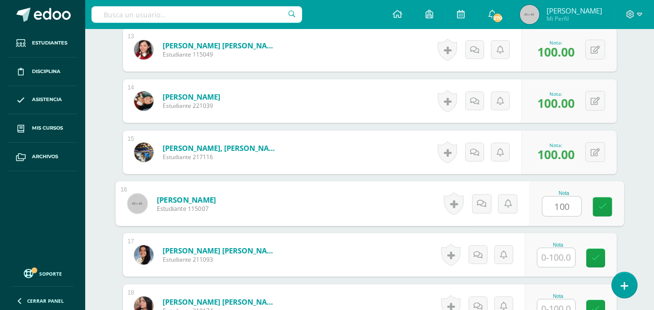
type input "100"
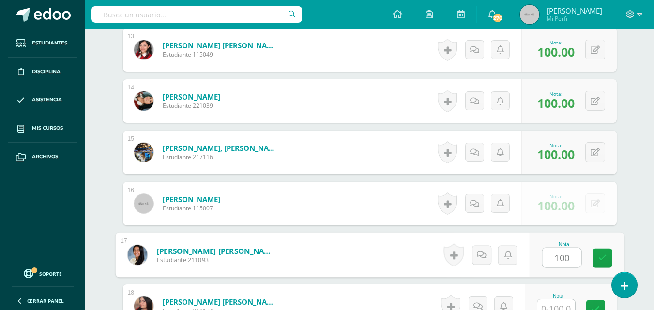
type input "100"
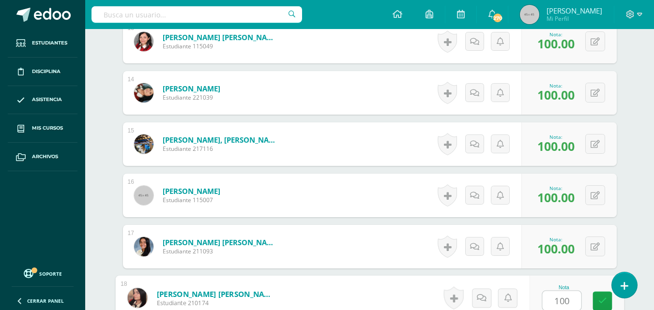
type input "100"
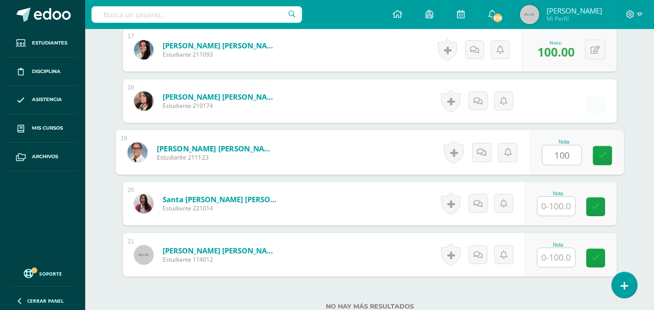
type input "100"
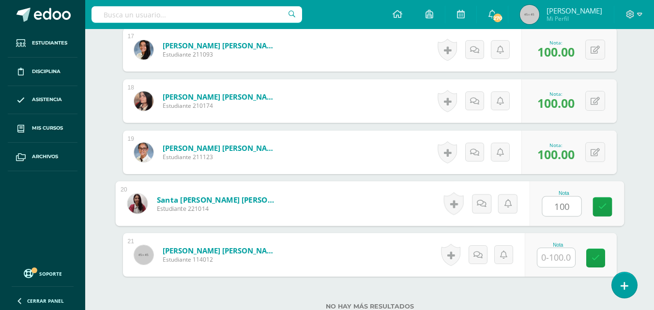
type input "100"
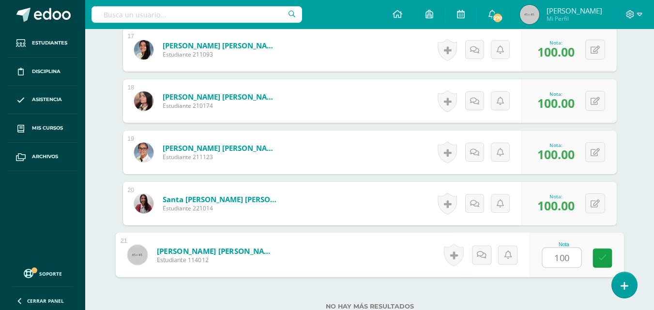
type input "100"
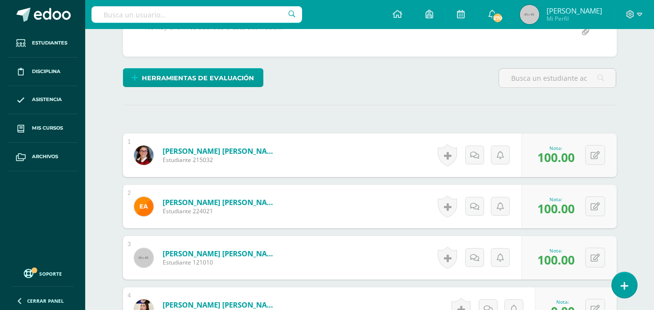
scroll to position [0, 0]
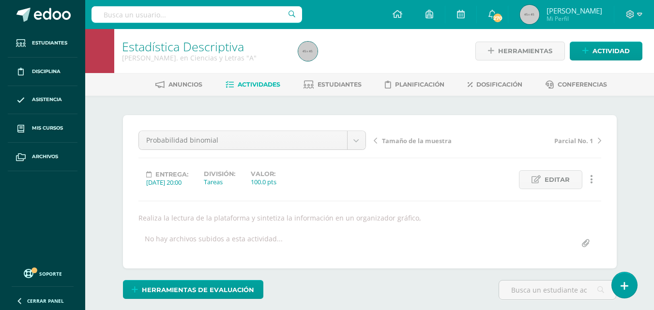
click at [258, 84] on span "Actividades" at bounding box center [259, 84] width 43 height 7
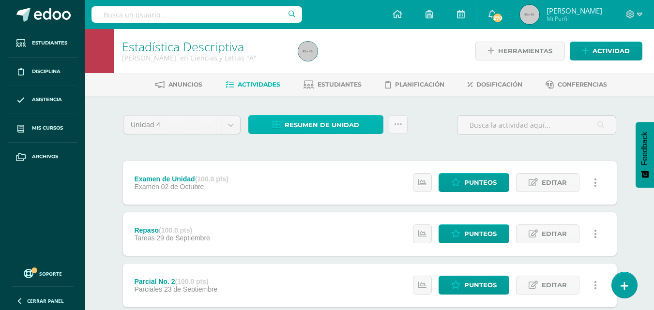
click at [308, 124] on span "Resumen de unidad" at bounding box center [322, 125] width 75 height 18
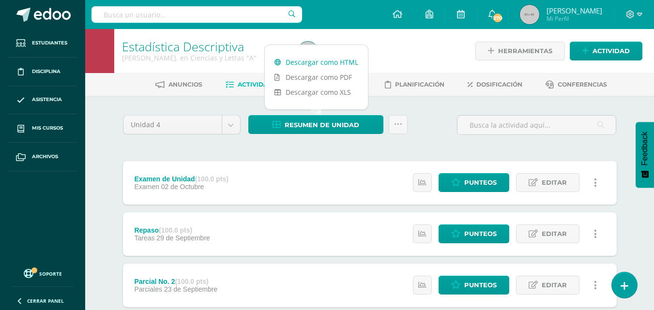
click at [319, 62] on link "Descargar como HTML" at bounding box center [316, 62] width 103 height 15
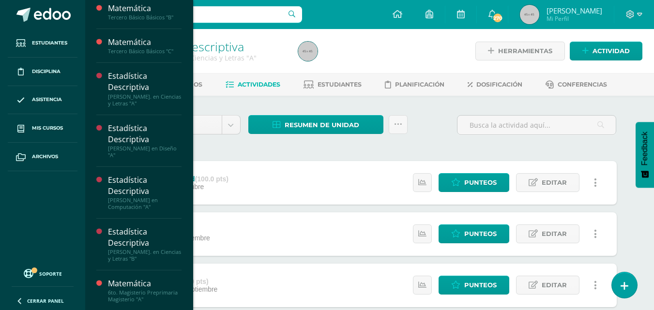
scroll to position [40, 0]
click at [146, 235] on div "Estadística Descriptiva" at bounding box center [145, 237] width 74 height 22
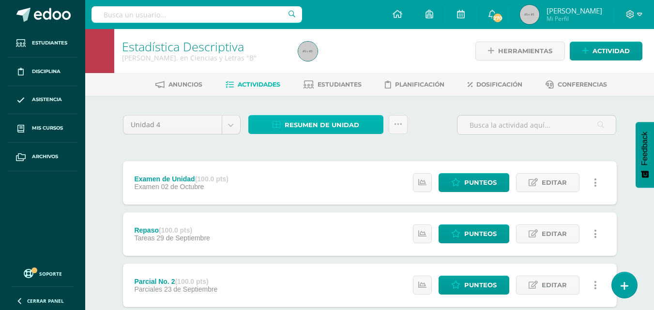
click at [328, 132] on span "Resumen de unidad" at bounding box center [322, 125] width 75 height 18
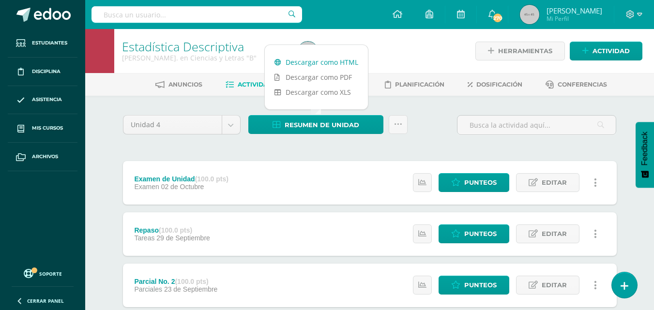
click at [317, 62] on link "Descargar como HTML" at bounding box center [316, 62] width 103 height 15
click at [483, 91] on link "Dosificación" at bounding box center [495, 84] width 55 height 15
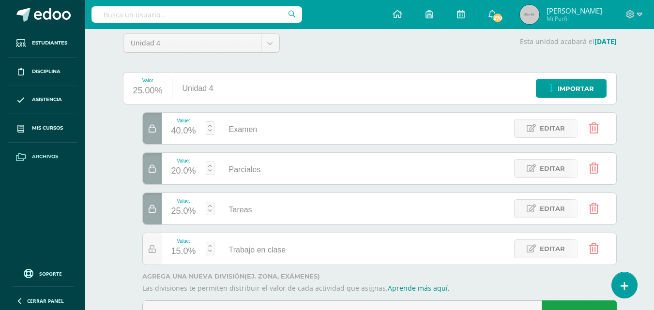
scroll to position [97, 0]
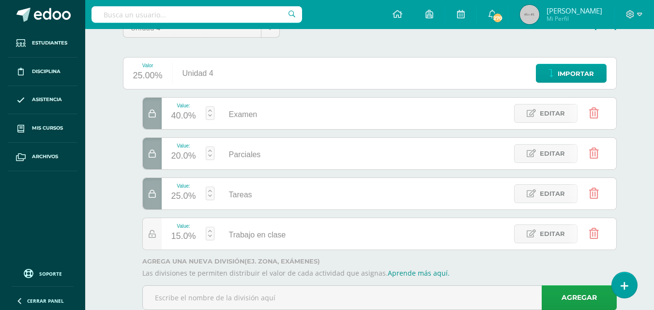
click at [210, 232] on link at bounding box center [210, 234] width 9 height 14
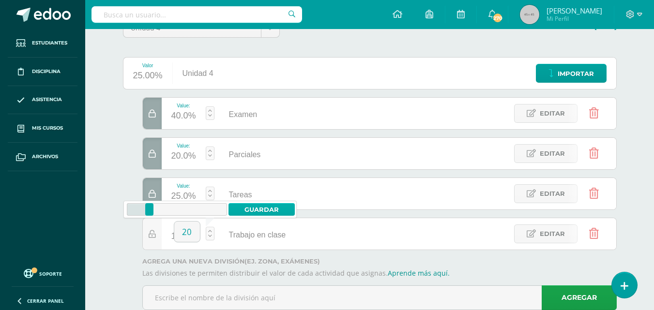
click at [248, 210] on link "Guardar" at bounding box center [261, 209] width 66 height 13
type input "15"
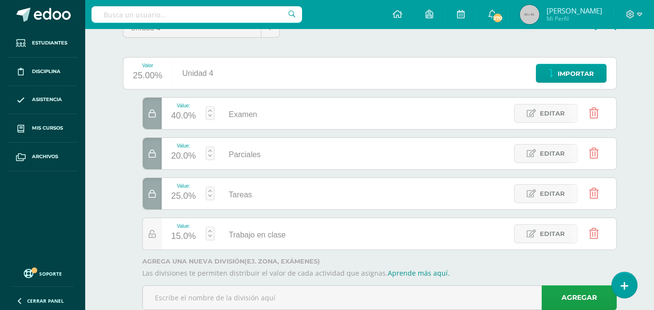
click at [152, 195] on icon at bounding box center [152, 194] width 7 height 8
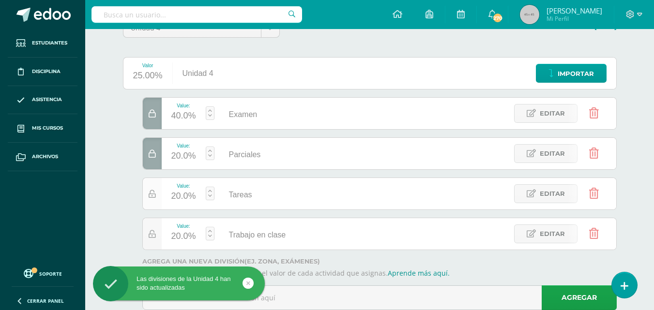
click at [148, 194] on div at bounding box center [152, 193] width 19 height 31
click at [150, 236] on icon at bounding box center [152, 234] width 7 height 8
click at [150, 234] on icon at bounding box center [152, 234] width 7 height 8
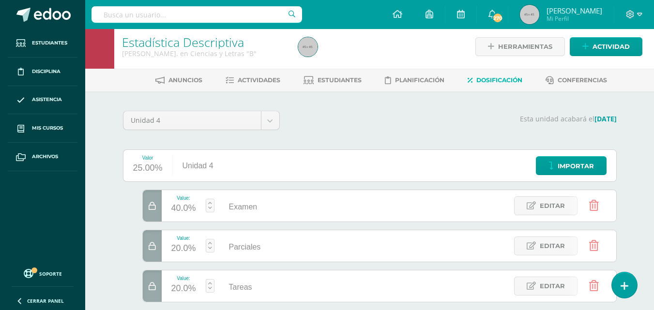
scroll to position [0, 0]
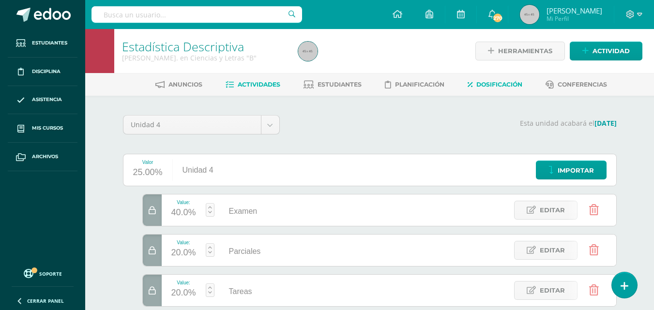
click at [266, 80] on link "Actividades" at bounding box center [253, 84] width 55 height 15
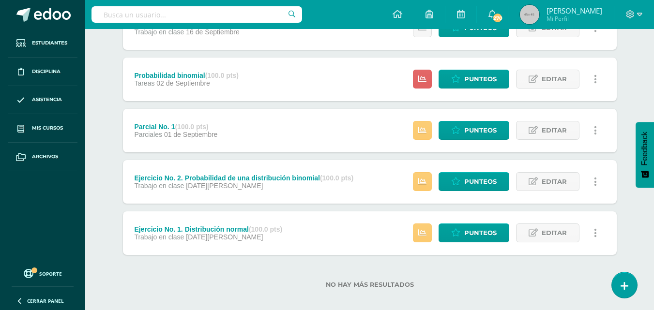
scroll to position [412, 0]
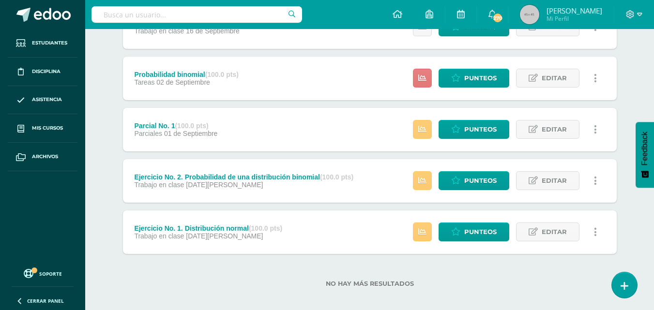
click at [426, 77] on icon at bounding box center [422, 78] width 8 height 8
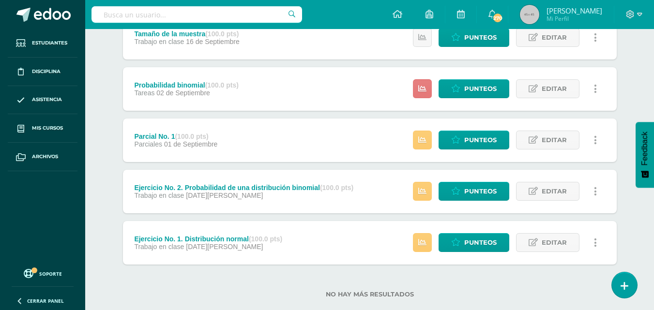
scroll to position [404, 0]
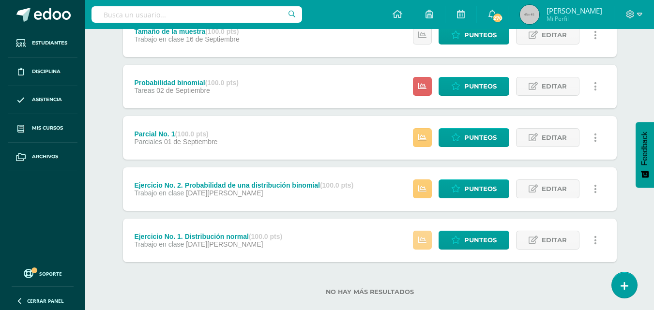
click at [423, 244] on icon at bounding box center [422, 240] width 8 height 8
click at [620, 124] on div "Unidad 4 Unidad 1 Unidad 2 Unidad 3 Unidad 4 Resumen de unidad Descargar como H…" at bounding box center [370, 9] width 532 height 635
click at [483, 88] on span "Punteos" at bounding box center [480, 86] width 32 height 18
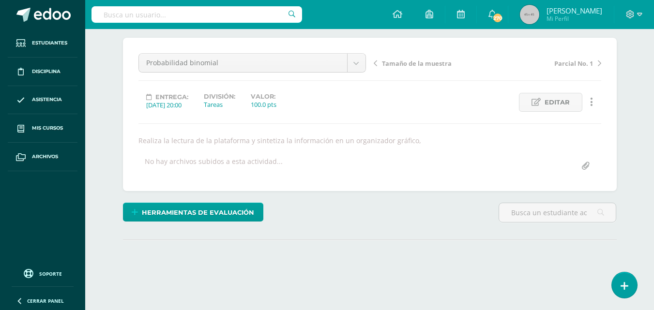
click at [449, 230] on div "¿Estás seguro que quieres eliminar esta actividad? Esto borrará la actividad y …" at bounding box center [369, 167] width 501 height 258
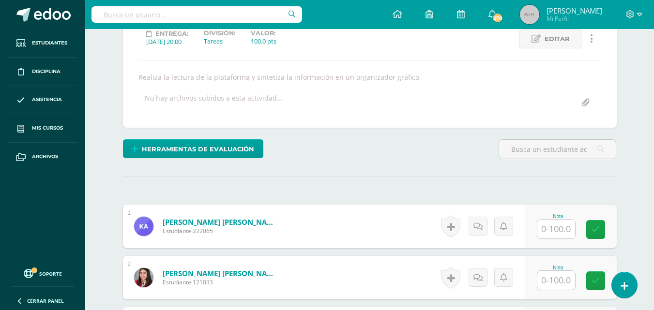
scroll to position [141, 0]
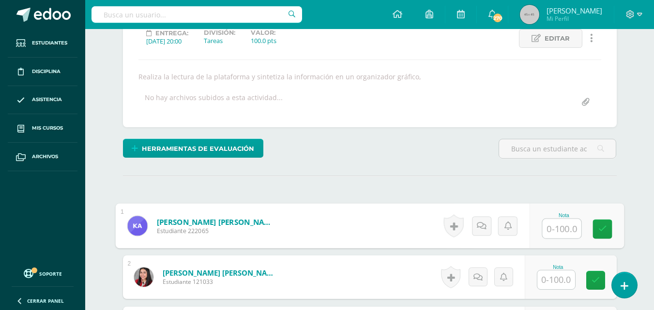
click at [559, 236] on input "text" at bounding box center [561, 228] width 39 height 19
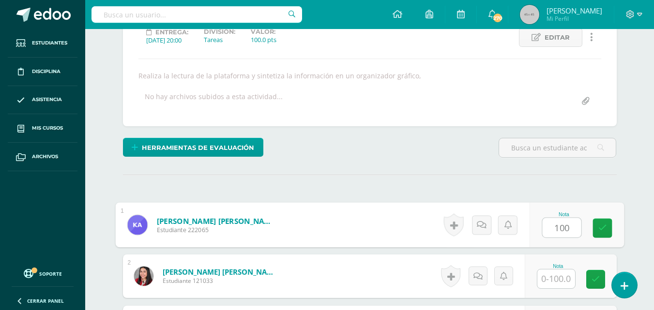
type input "100"
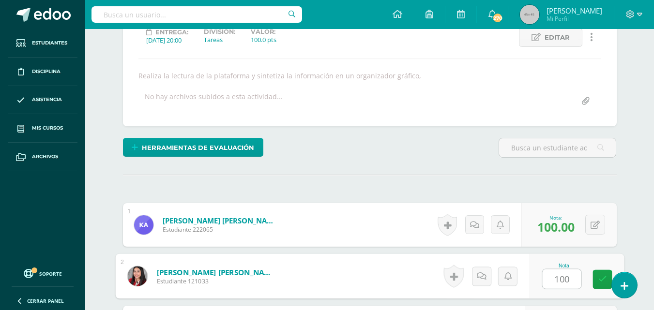
type input "100"
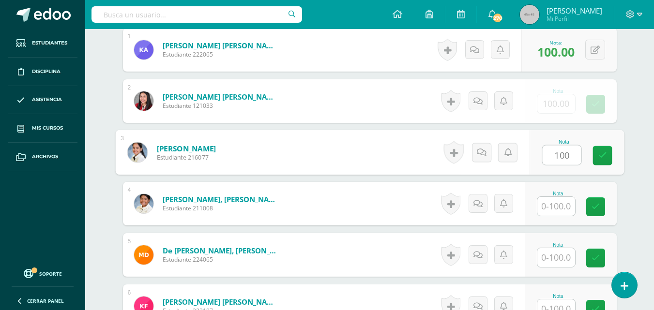
type input "100"
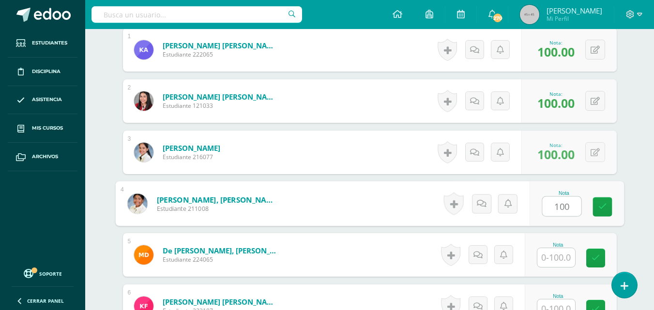
type input "100"
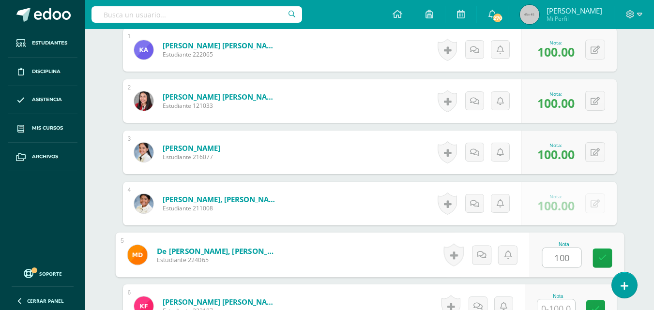
type input "100"
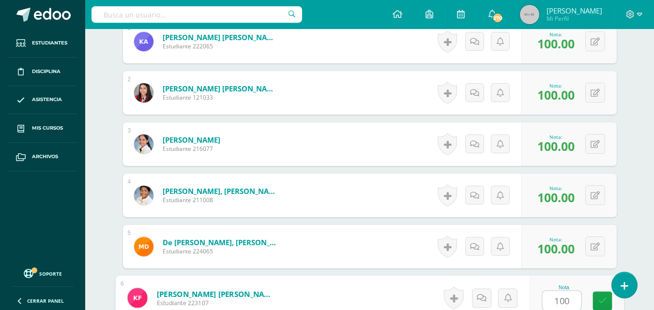
type input "100"
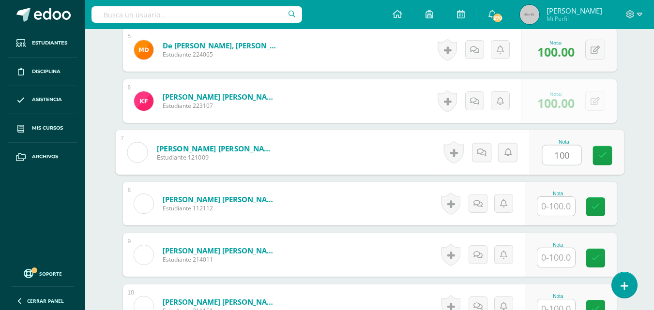
type input "100"
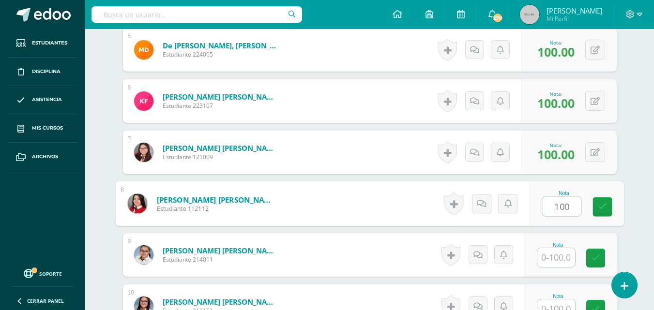
type input "100"
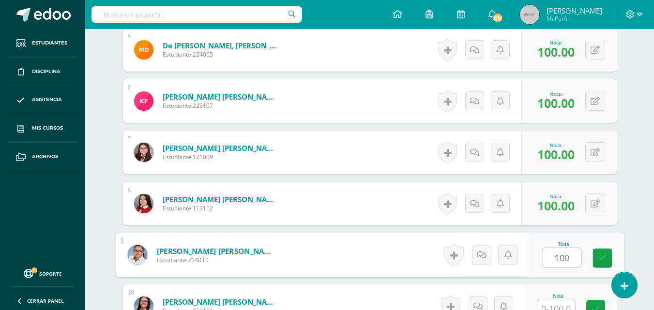
type input "100"
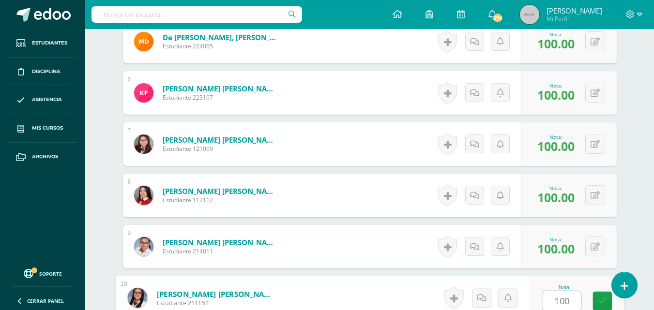
type input "100"
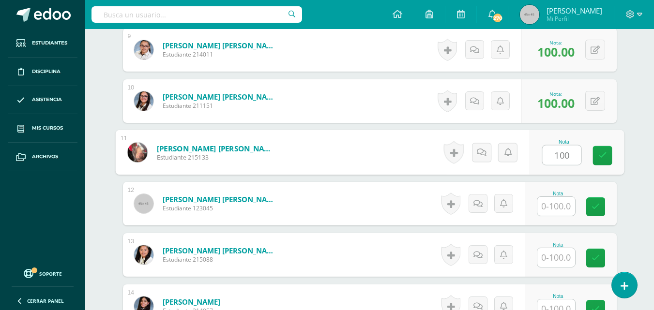
type input "100"
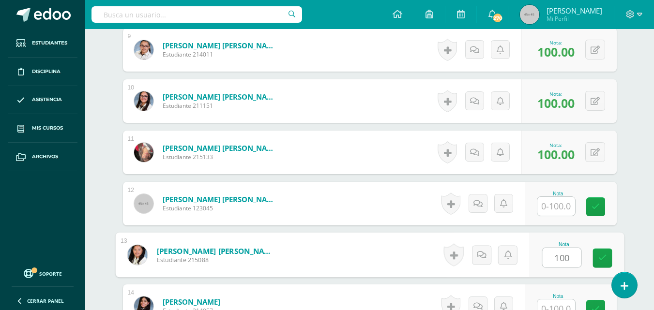
type input "100"
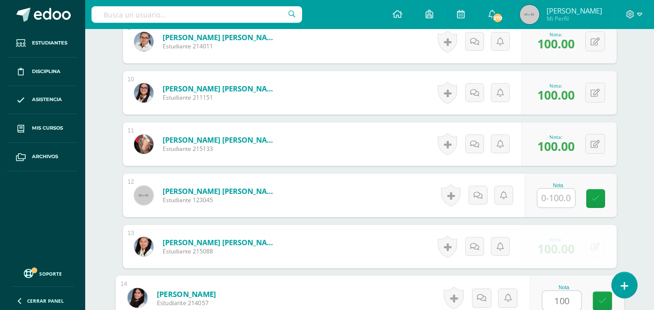
type input "100"
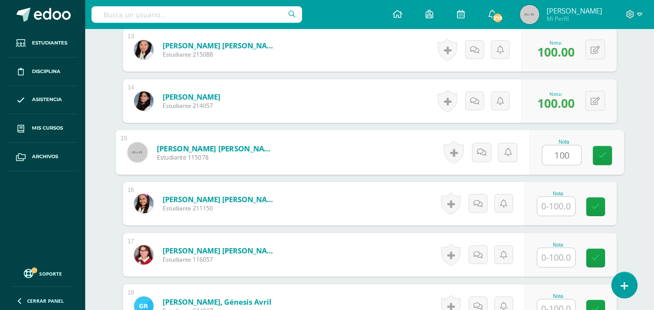
type input "100"
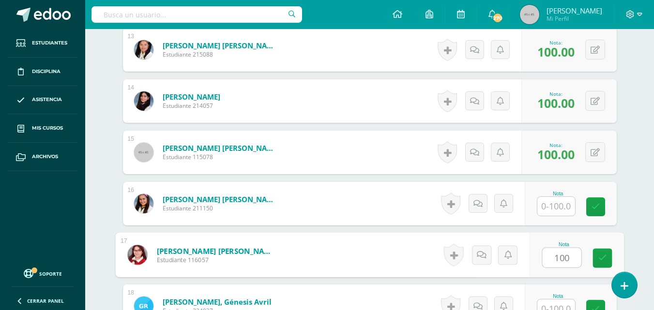
type input "100"
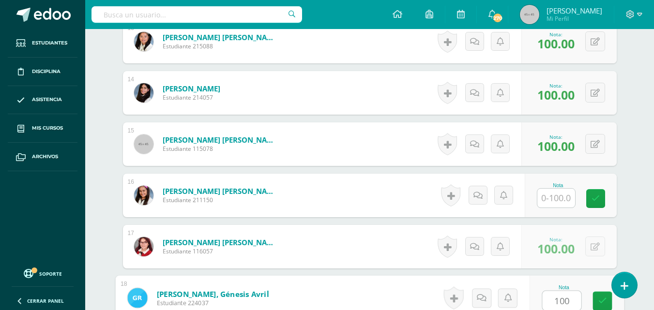
type input "100"
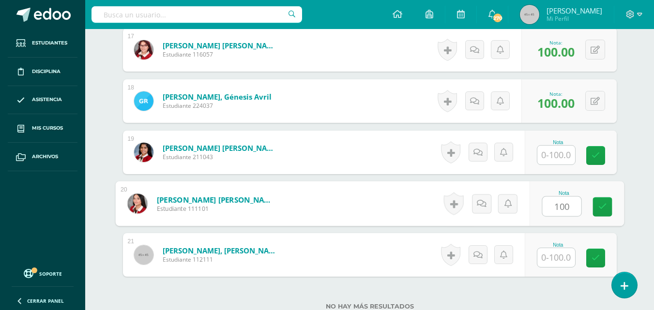
type input "100"
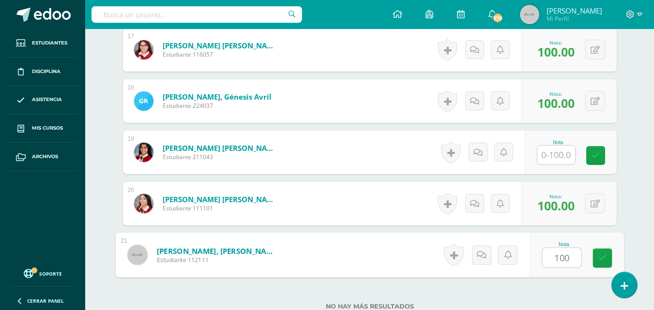
type input "100"
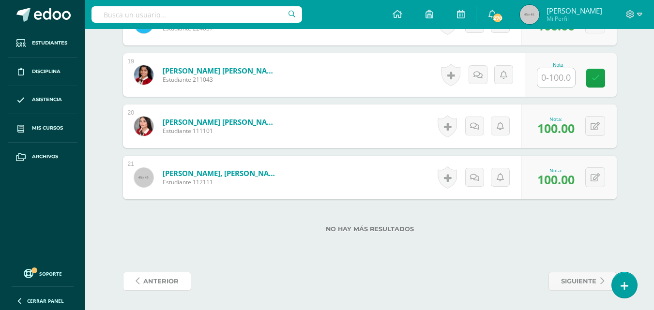
scroll to position [0, 0]
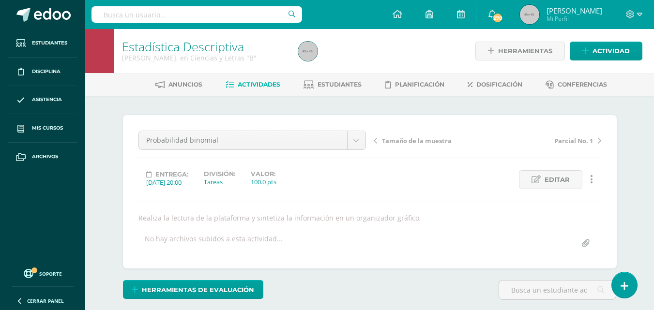
click at [262, 84] on span "Actividades" at bounding box center [259, 84] width 43 height 7
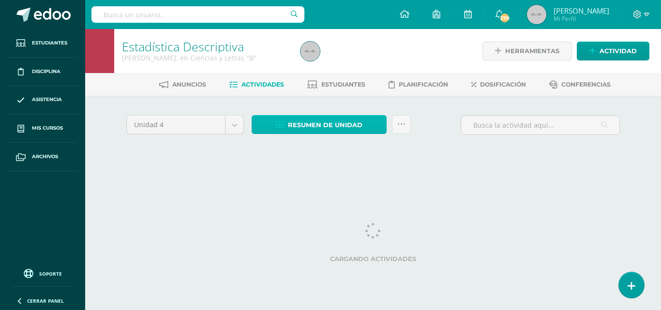
click at [320, 131] on span "Resumen de unidad" at bounding box center [325, 125] width 75 height 18
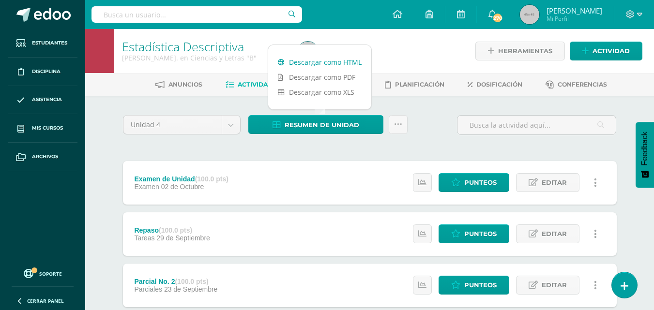
click at [303, 65] on link "Descargar como HTML" at bounding box center [319, 62] width 103 height 15
